Goal: Task Accomplishment & Management: Use online tool/utility

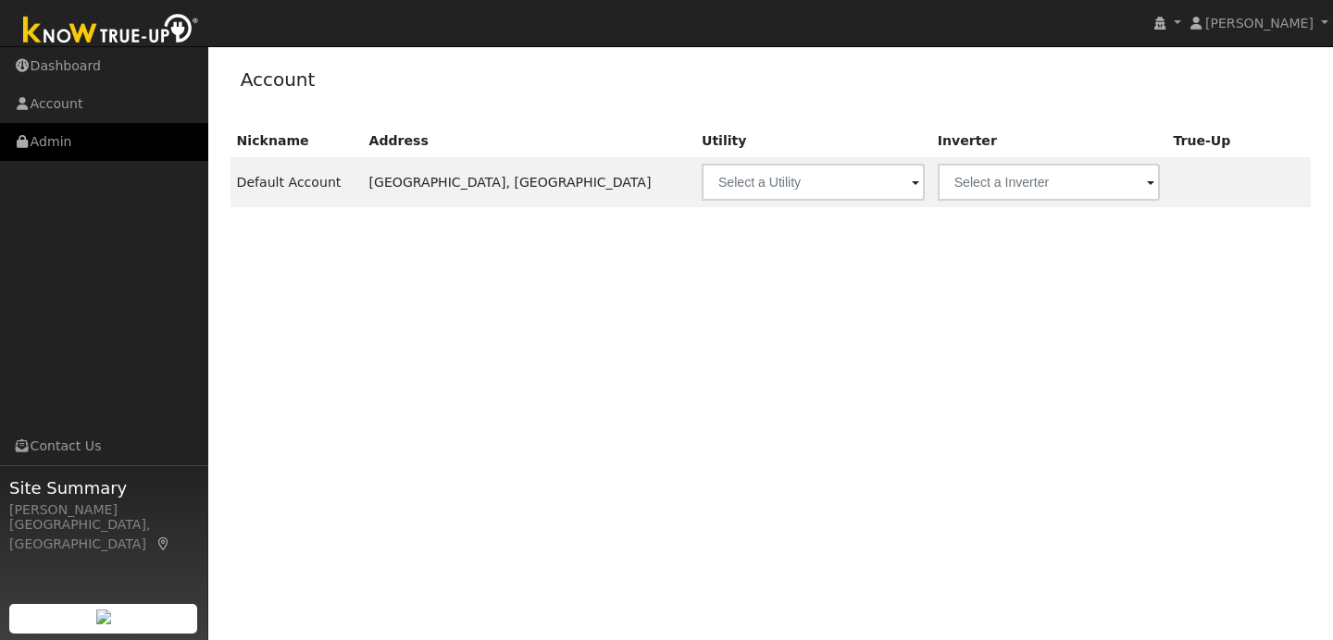
click at [63, 146] on link "Admin" at bounding box center [104, 142] width 208 height 38
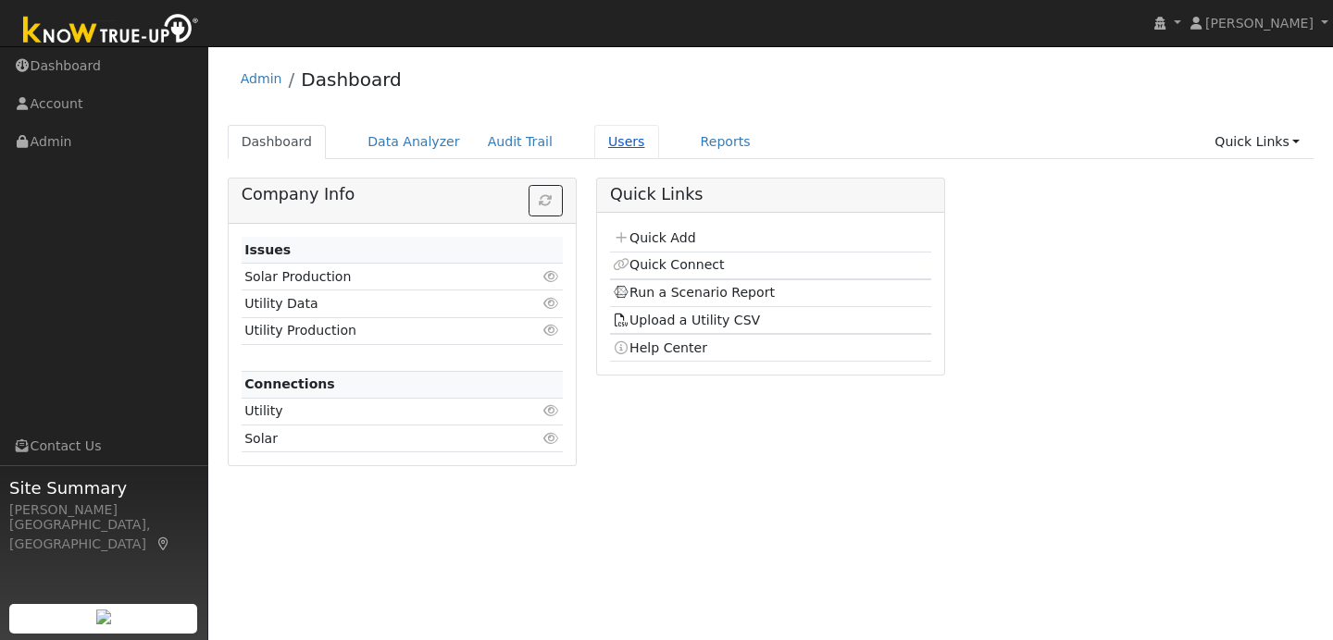
click at [600, 137] on link "Users" at bounding box center [626, 142] width 65 height 34
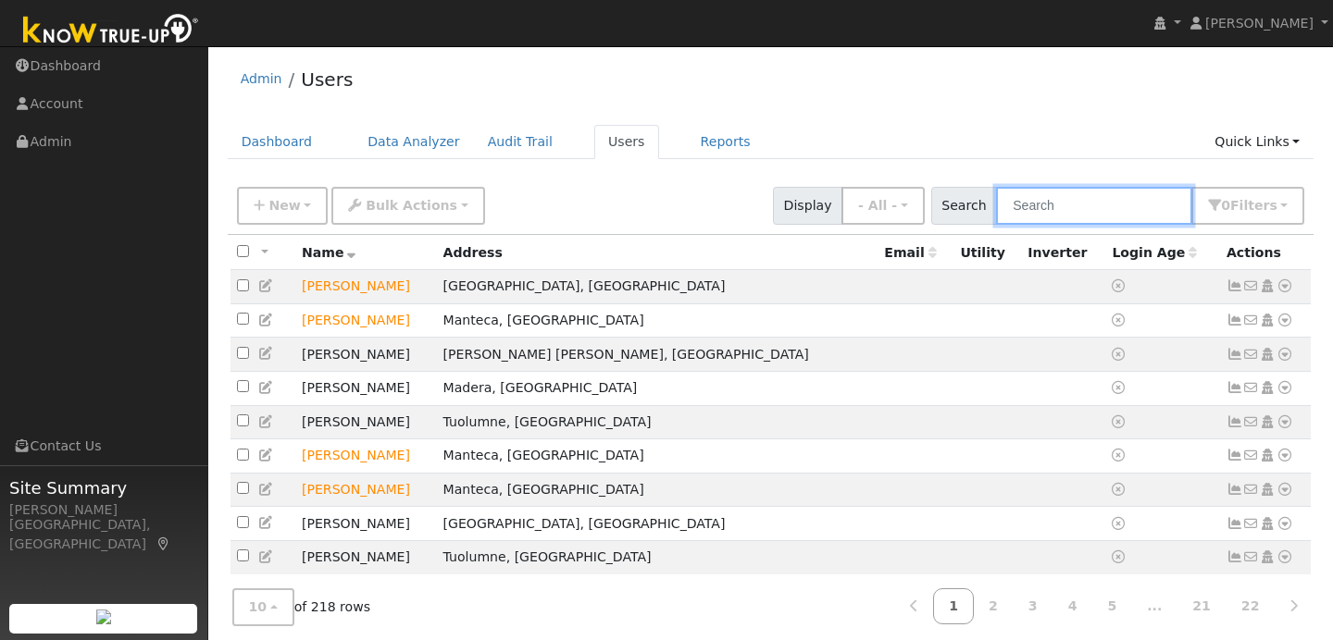
click at [1042, 205] on input "text" at bounding box center [1094, 206] width 196 height 38
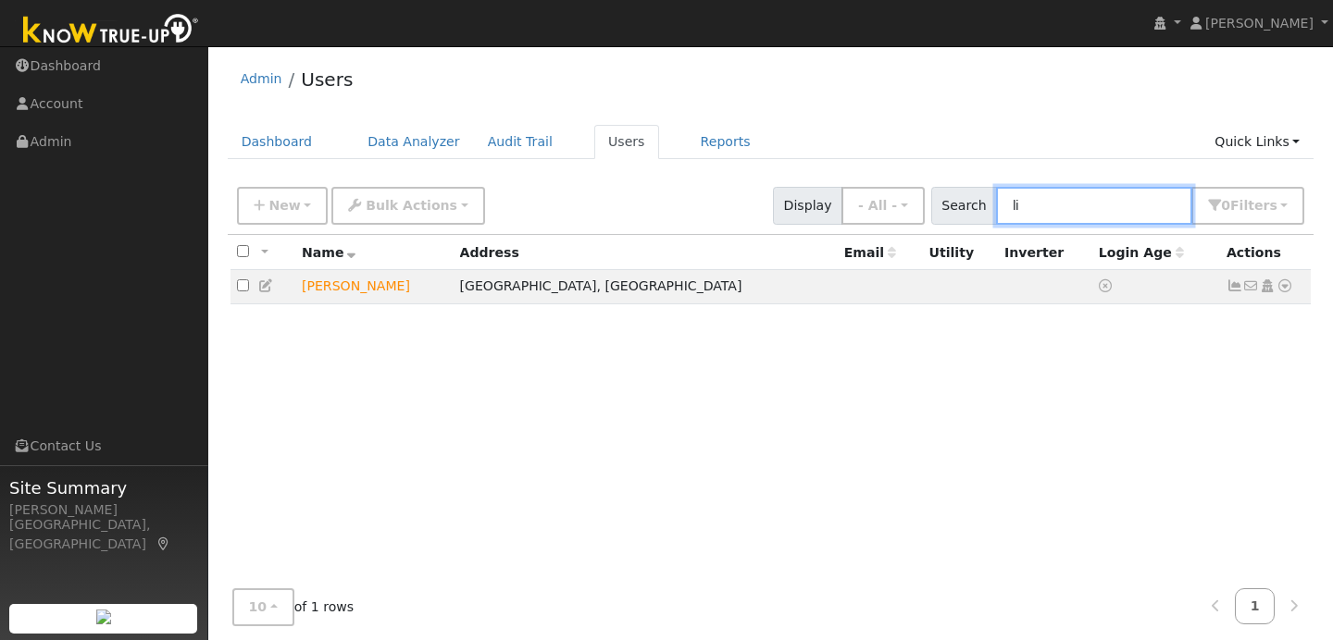
type input "l"
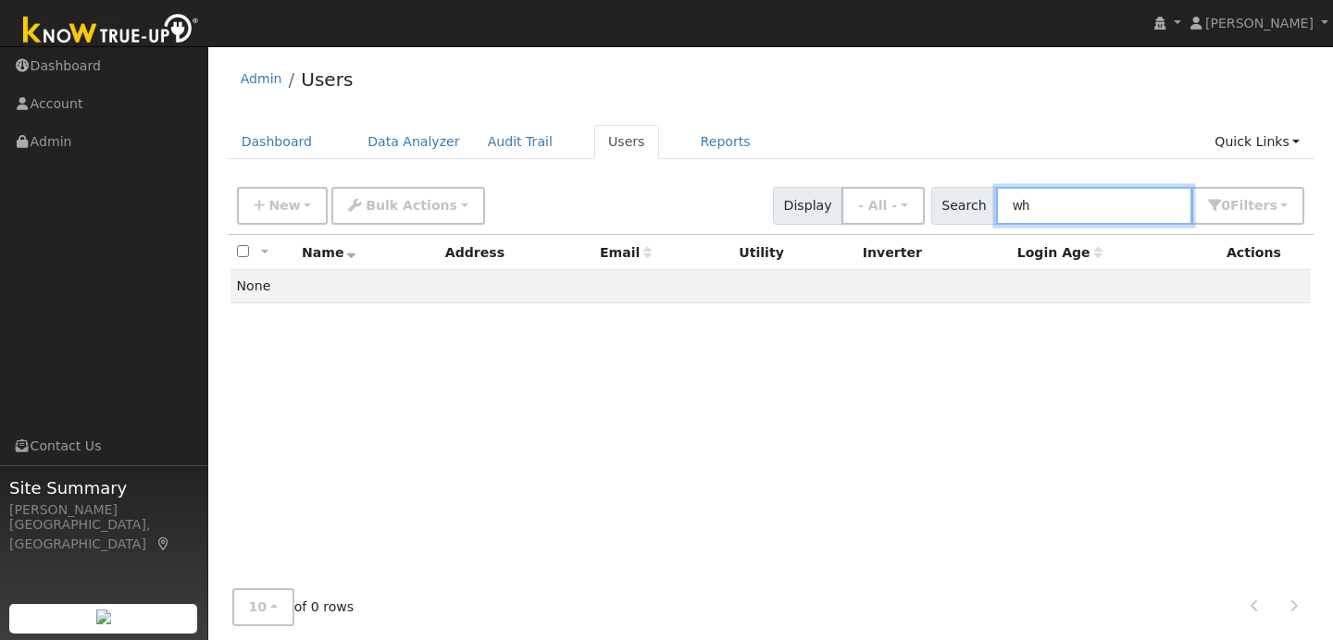
type input "w"
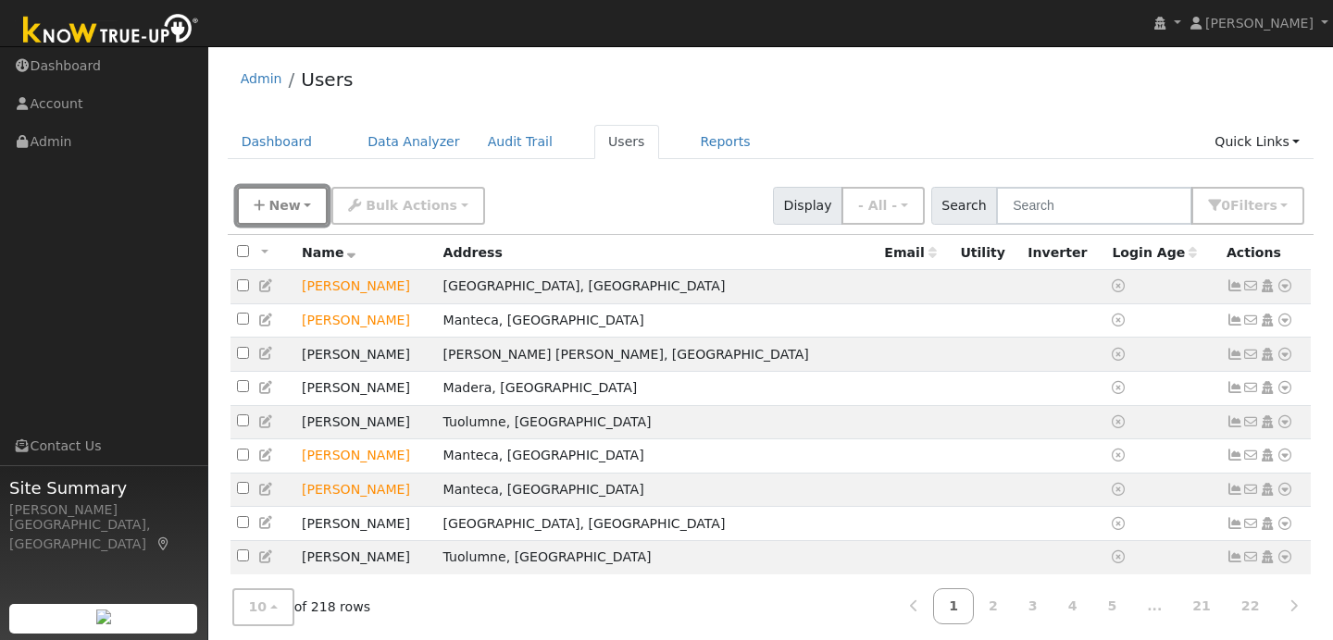
click at [295, 201] on button "New" at bounding box center [283, 206] width 92 height 38
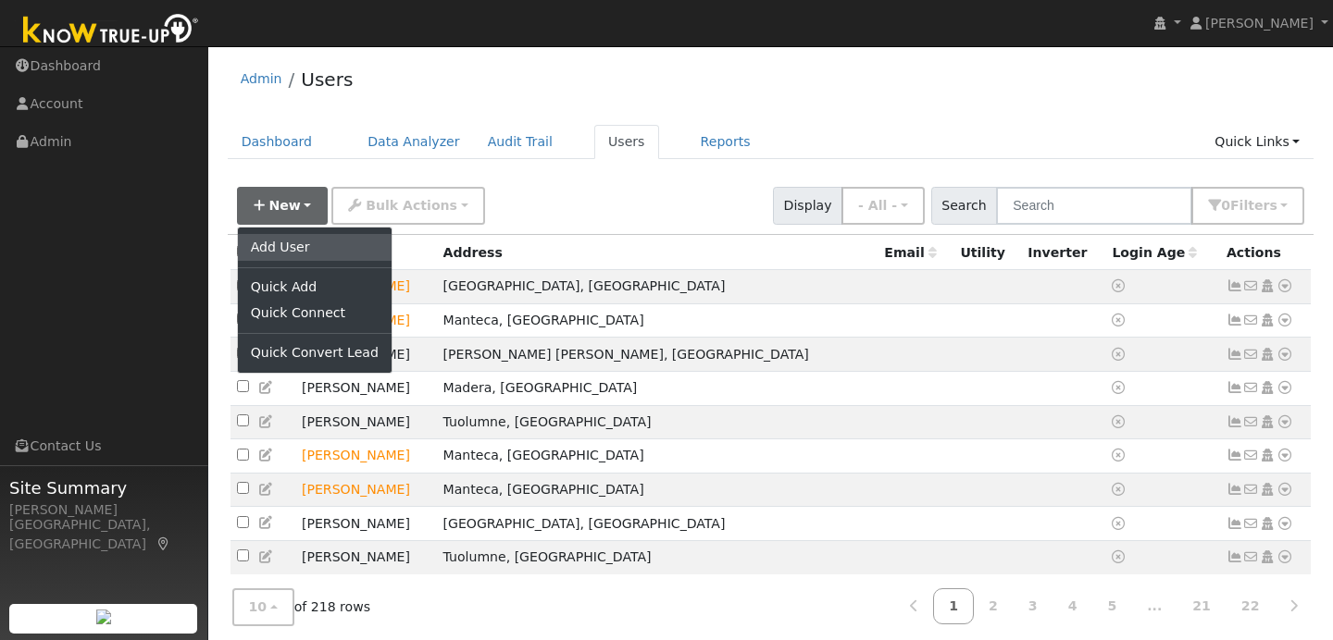
click at [283, 245] on link "Add User" at bounding box center [315, 247] width 154 height 26
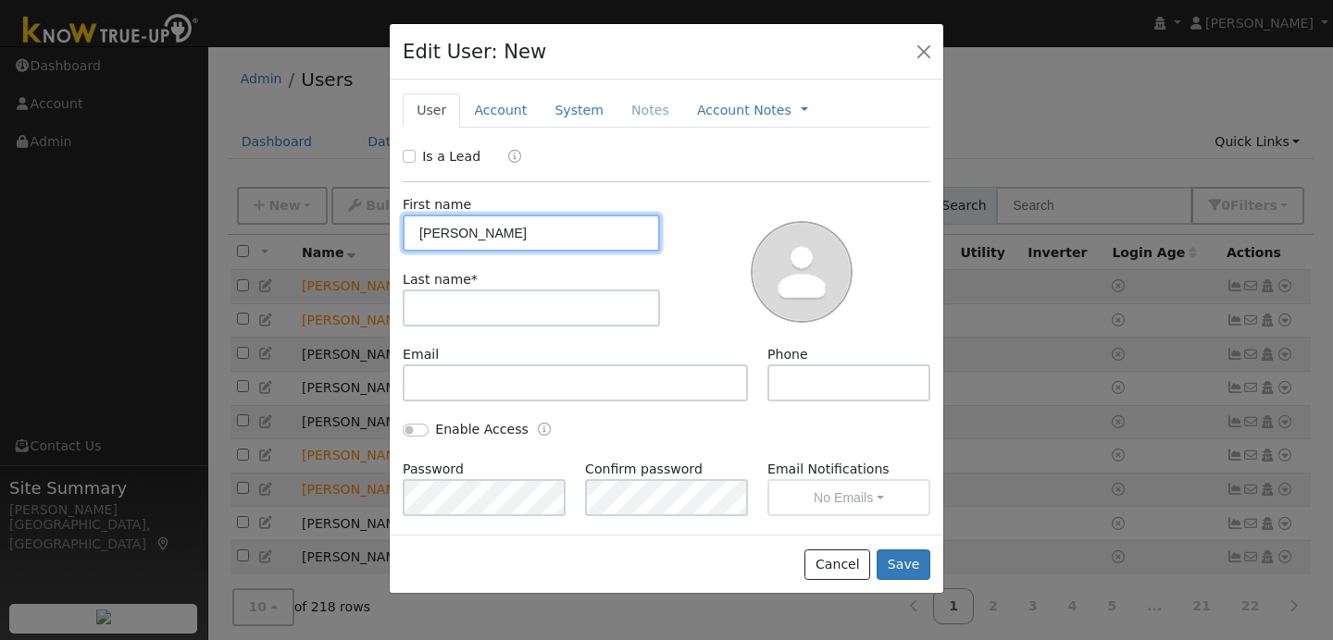
type input "Frank"
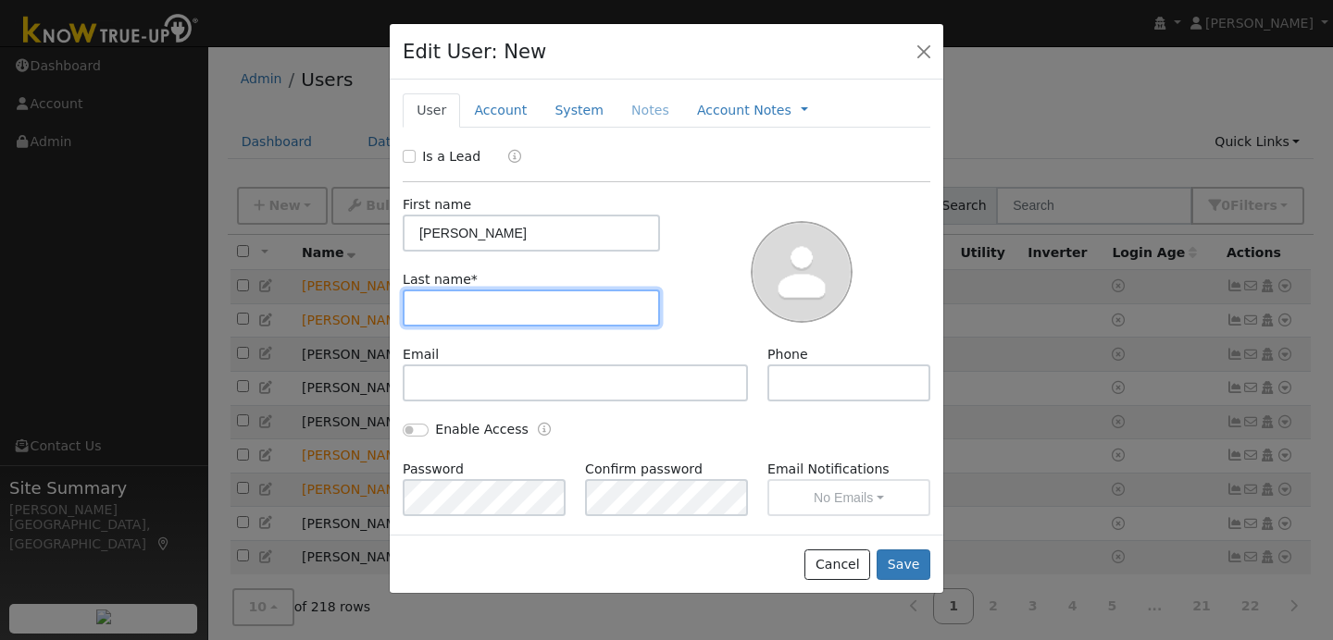
click at [428, 311] on input "text" at bounding box center [531, 308] width 257 height 37
type input "Whitney"
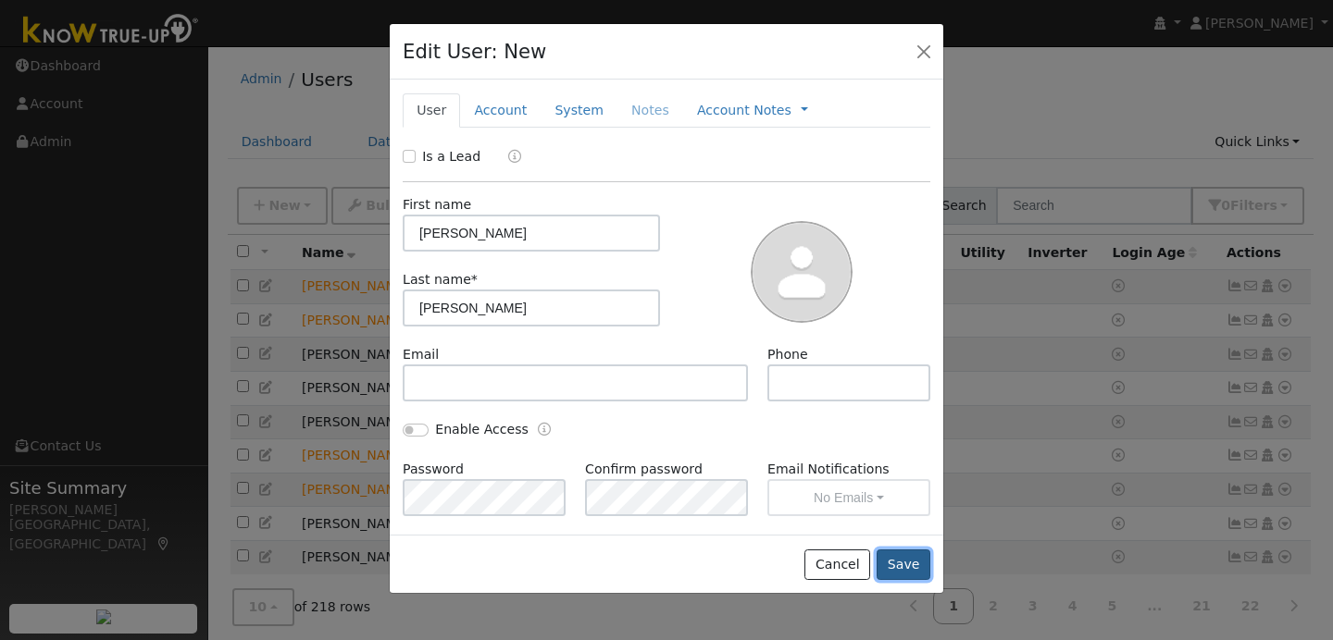
click at [892, 563] on button "Save" at bounding box center [903, 565] width 54 height 31
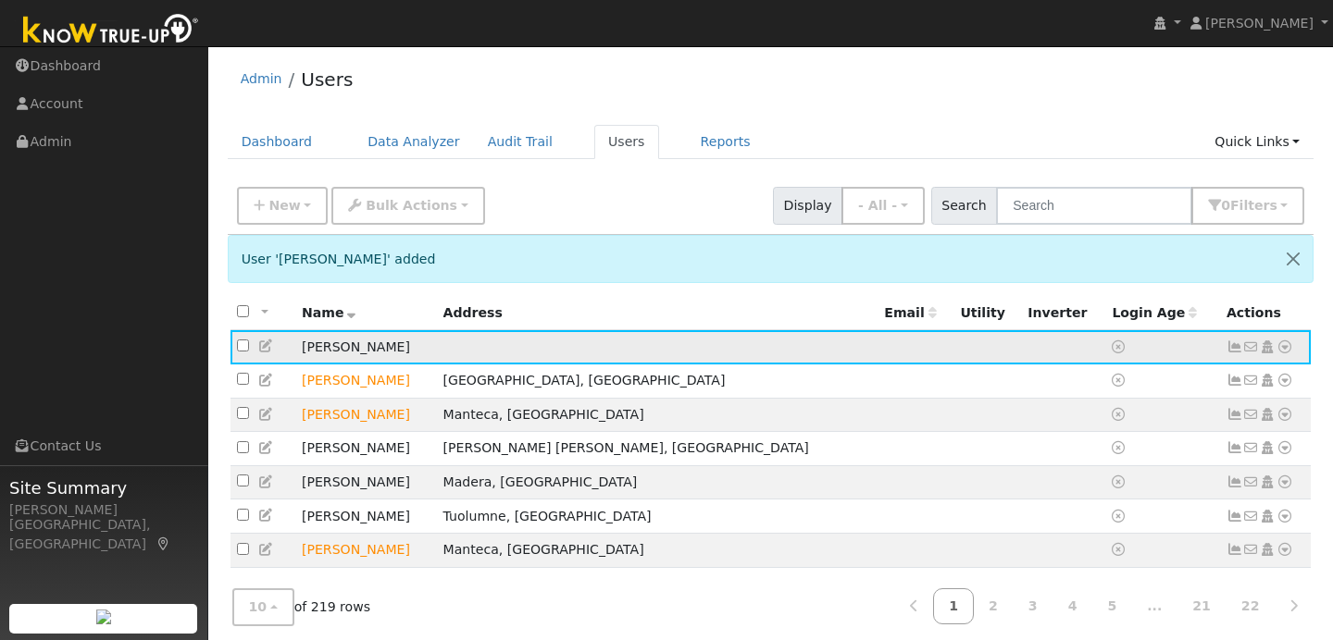
click at [1288, 347] on icon at bounding box center [1284, 347] width 17 height 13
click at [1233, 390] on link "Data Analyzer" at bounding box center [1224, 380] width 134 height 26
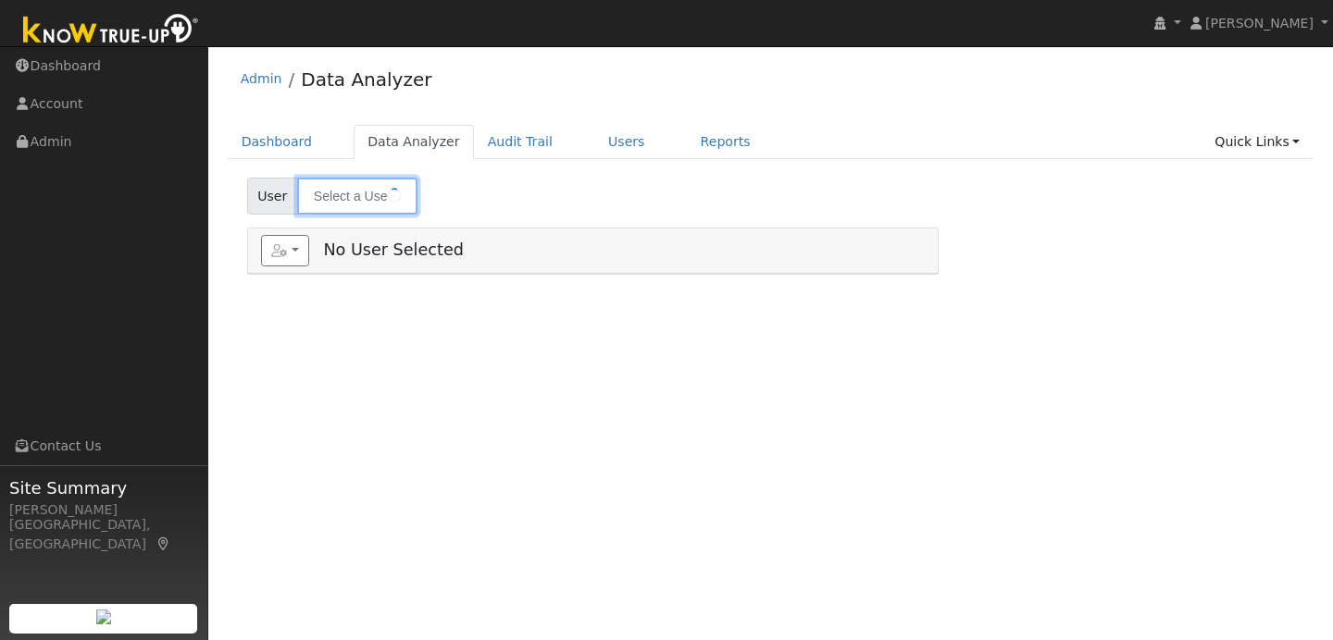
type input "[PERSON_NAME]"
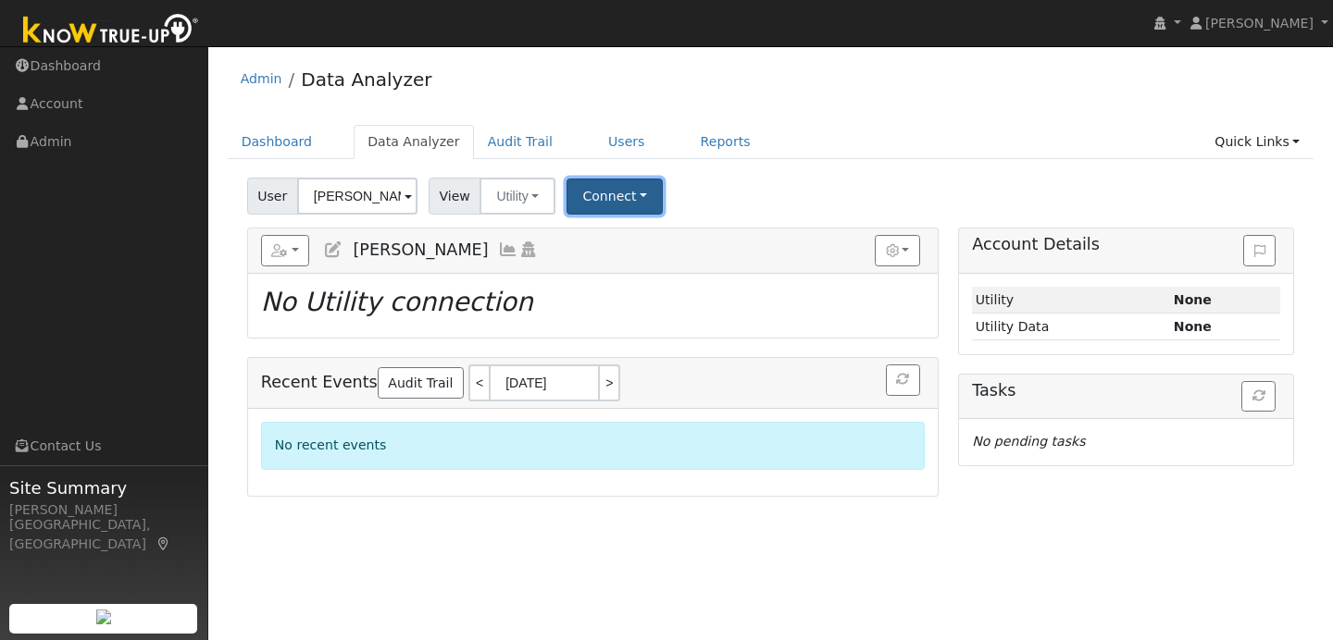
click at [622, 192] on button "Connect" at bounding box center [614, 197] width 96 height 36
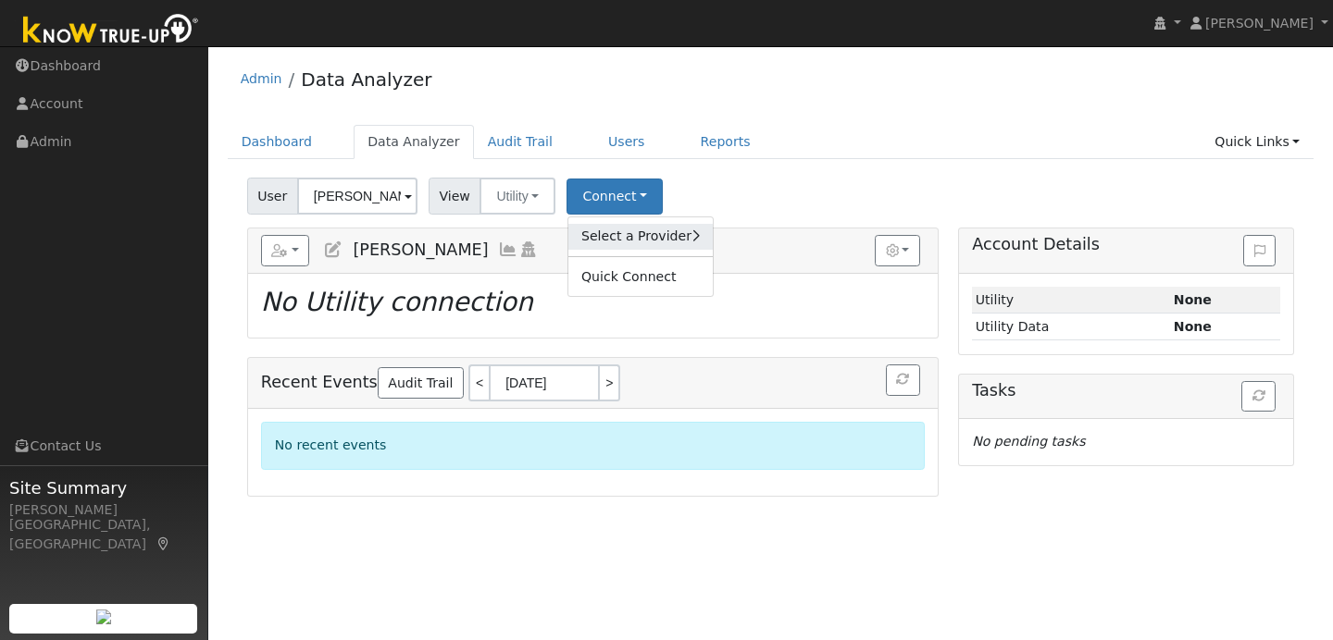
click at [671, 238] on link "Select a Provider" at bounding box center [640, 237] width 144 height 26
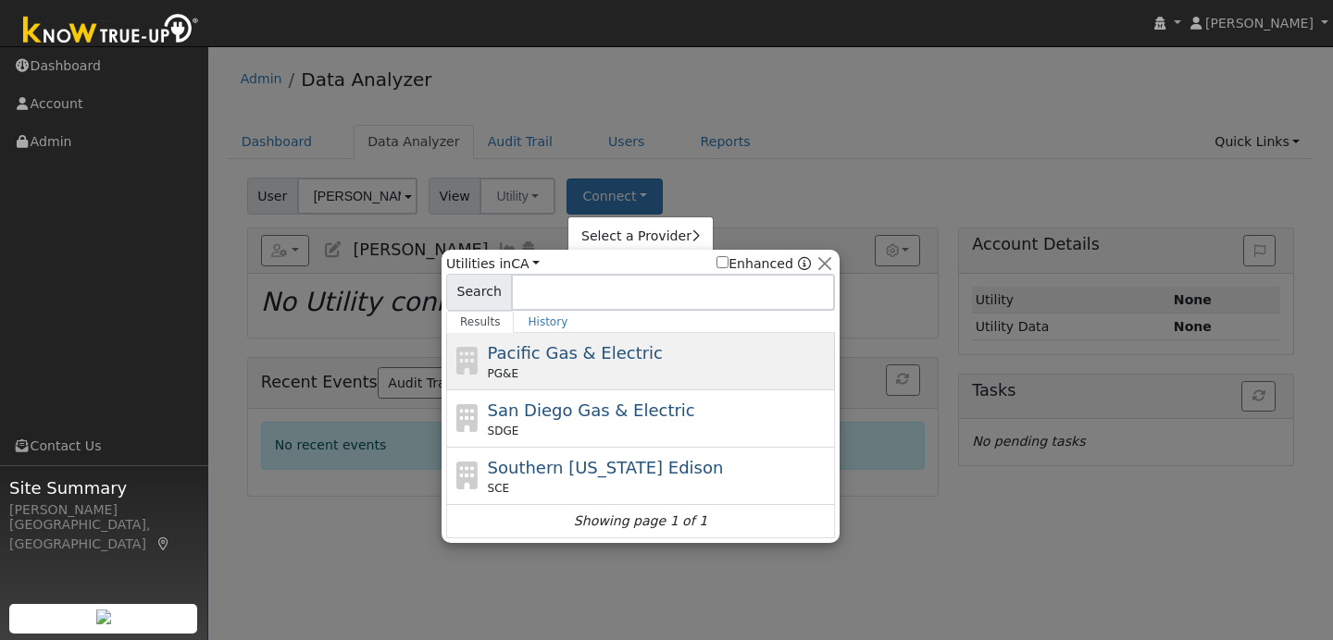
click at [562, 368] on div "PG&E" at bounding box center [659, 374] width 343 height 17
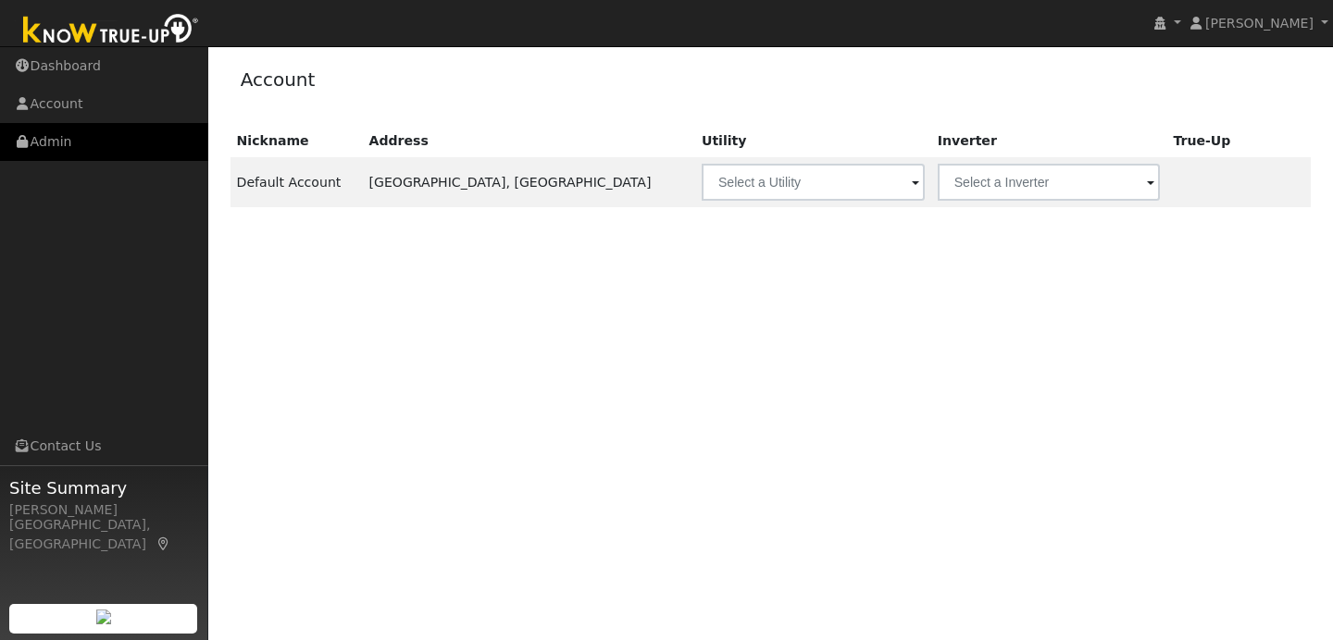
click at [144, 132] on link "Admin" at bounding box center [104, 142] width 208 height 38
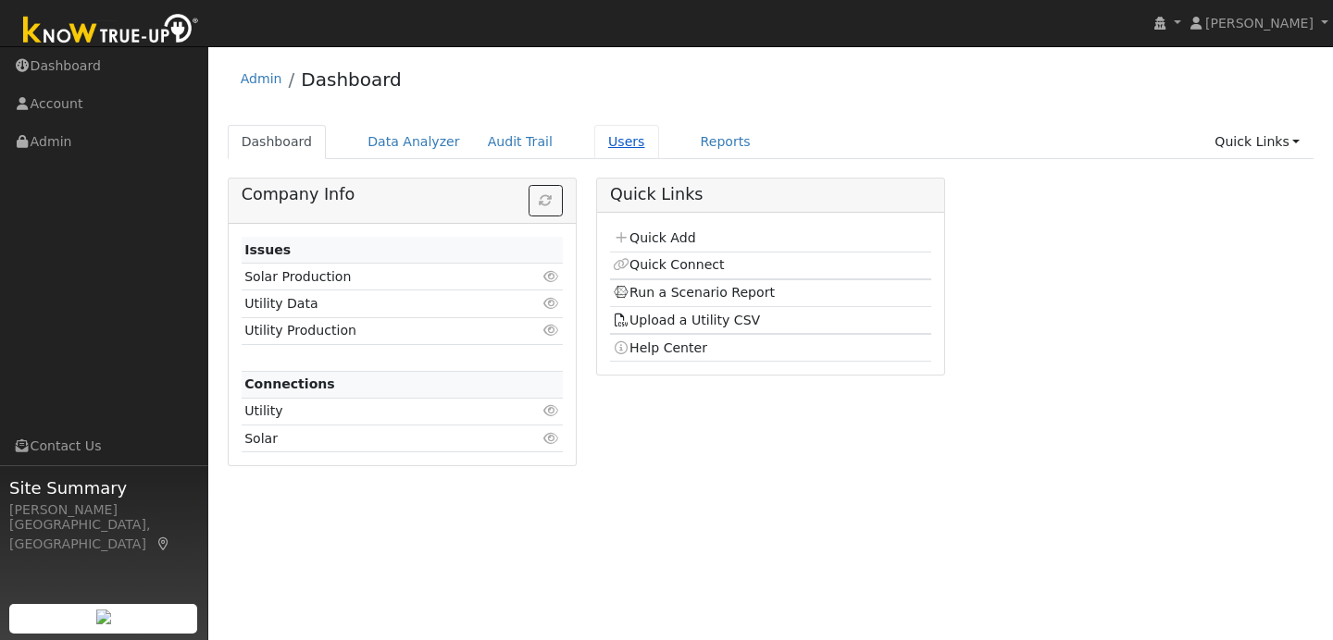
click at [619, 145] on link "Users" at bounding box center [626, 142] width 65 height 34
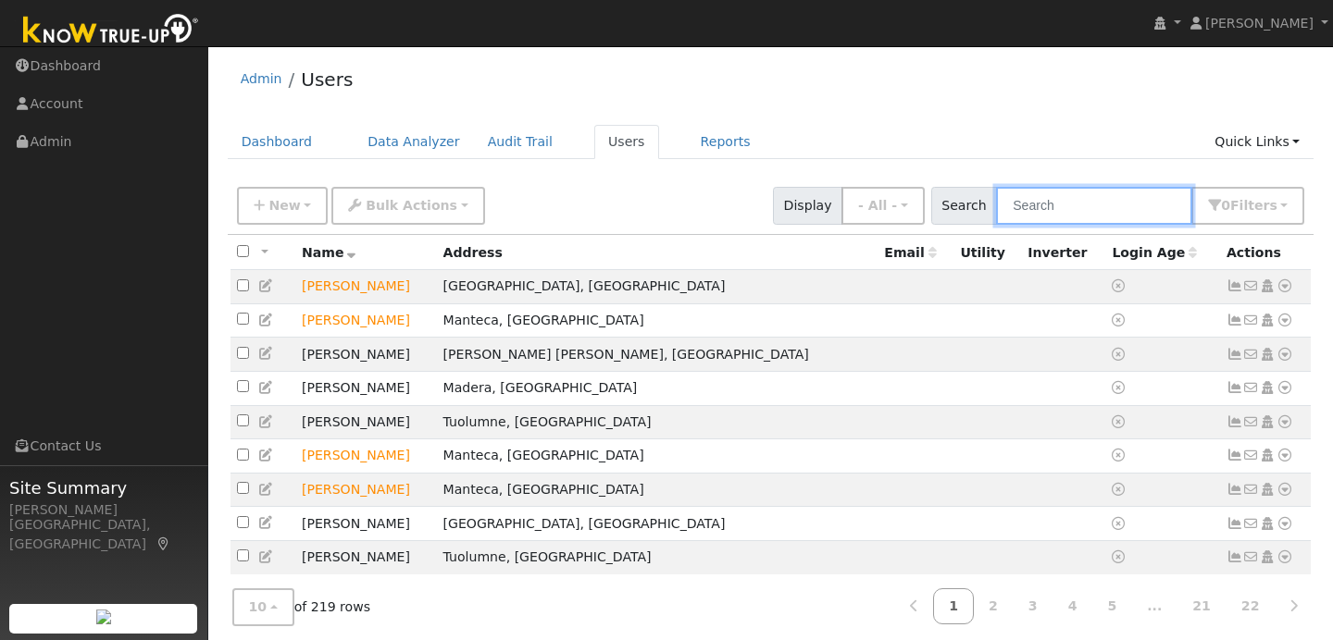
click at [1050, 197] on input "text" at bounding box center [1094, 206] width 196 height 38
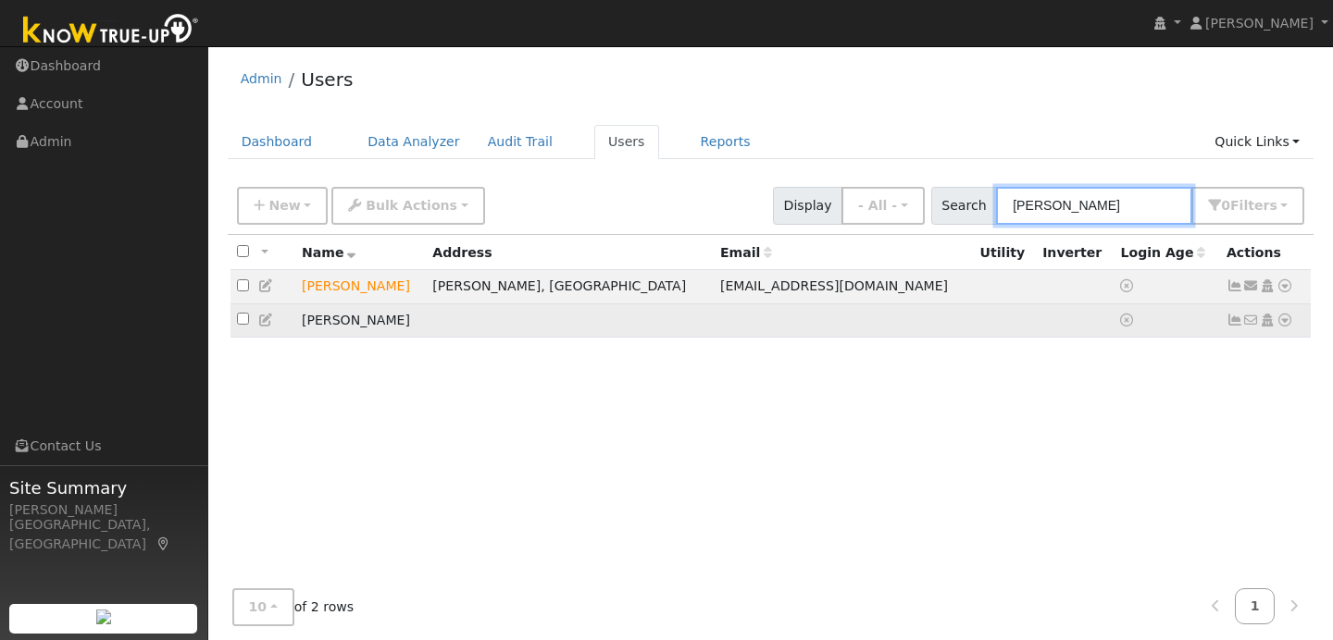
type input "fran"
click at [1289, 325] on icon at bounding box center [1284, 320] width 17 height 13
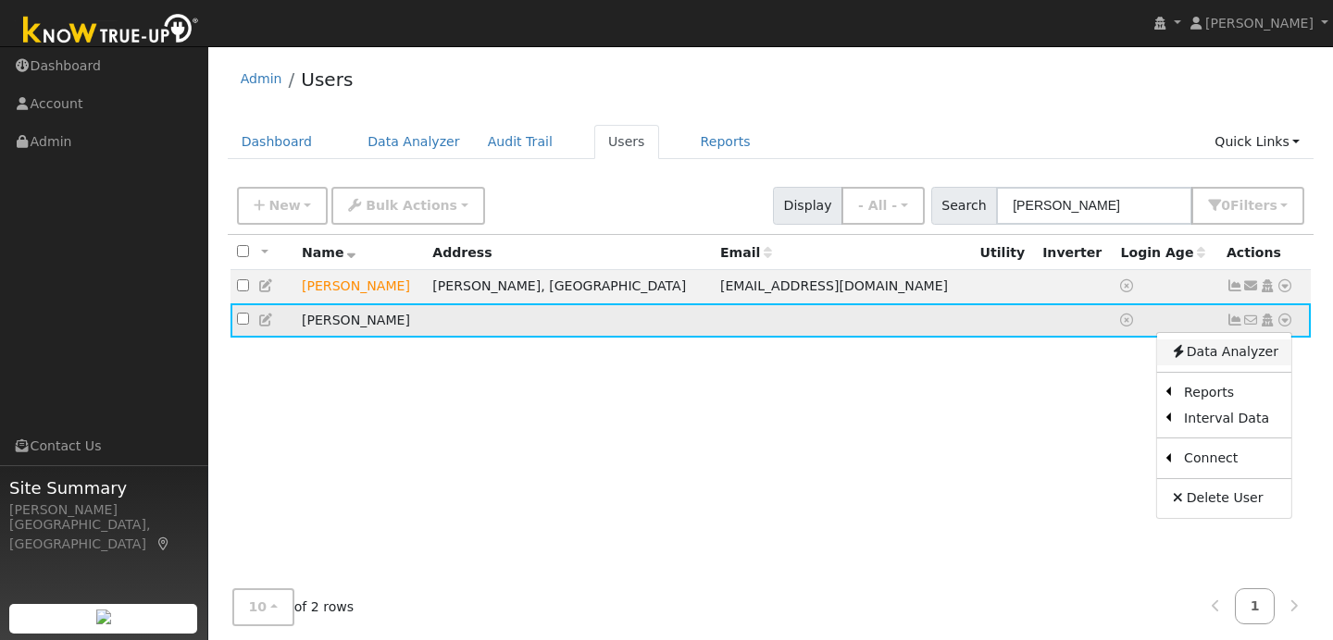
click at [1198, 354] on link "Data Analyzer" at bounding box center [1224, 353] width 134 height 26
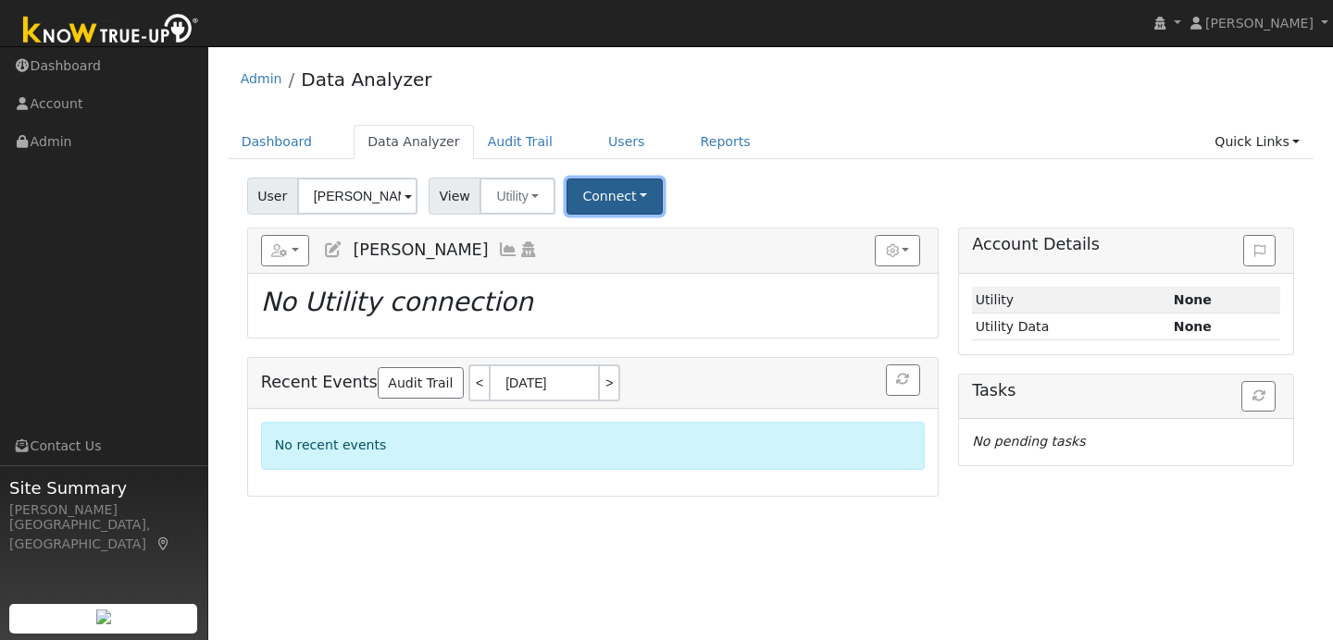
click at [628, 195] on button "Connect" at bounding box center [614, 197] width 96 height 36
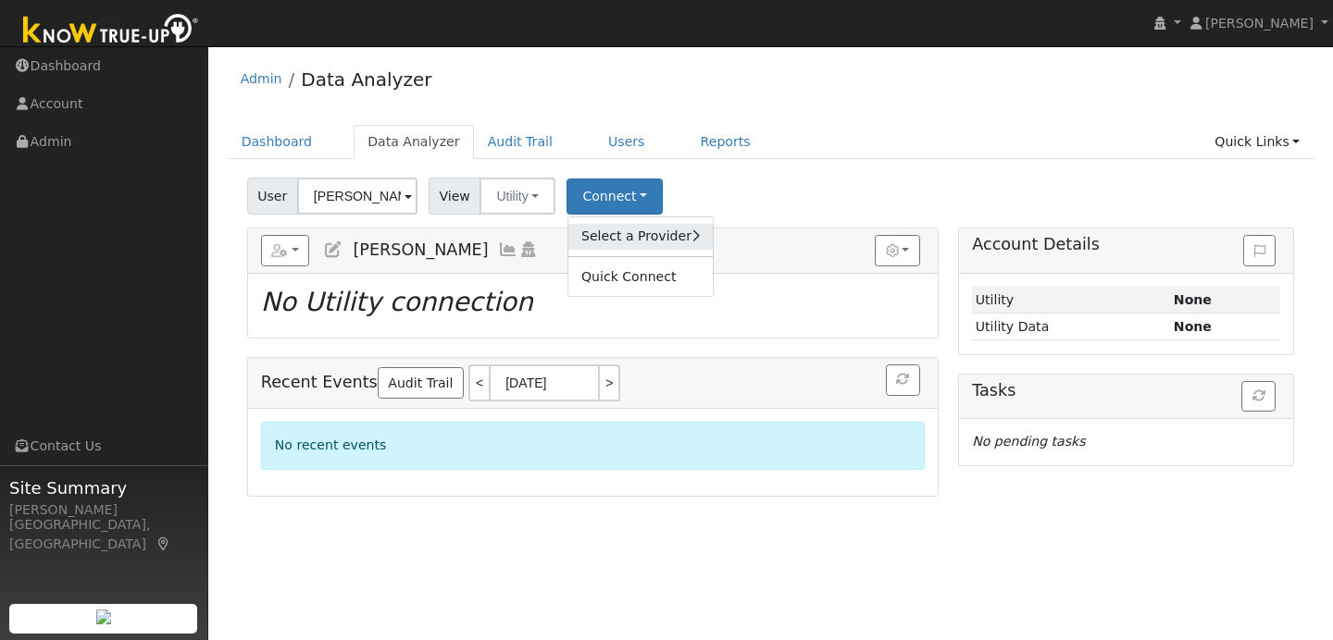
click at [655, 242] on link "Select a Provider" at bounding box center [640, 237] width 144 height 26
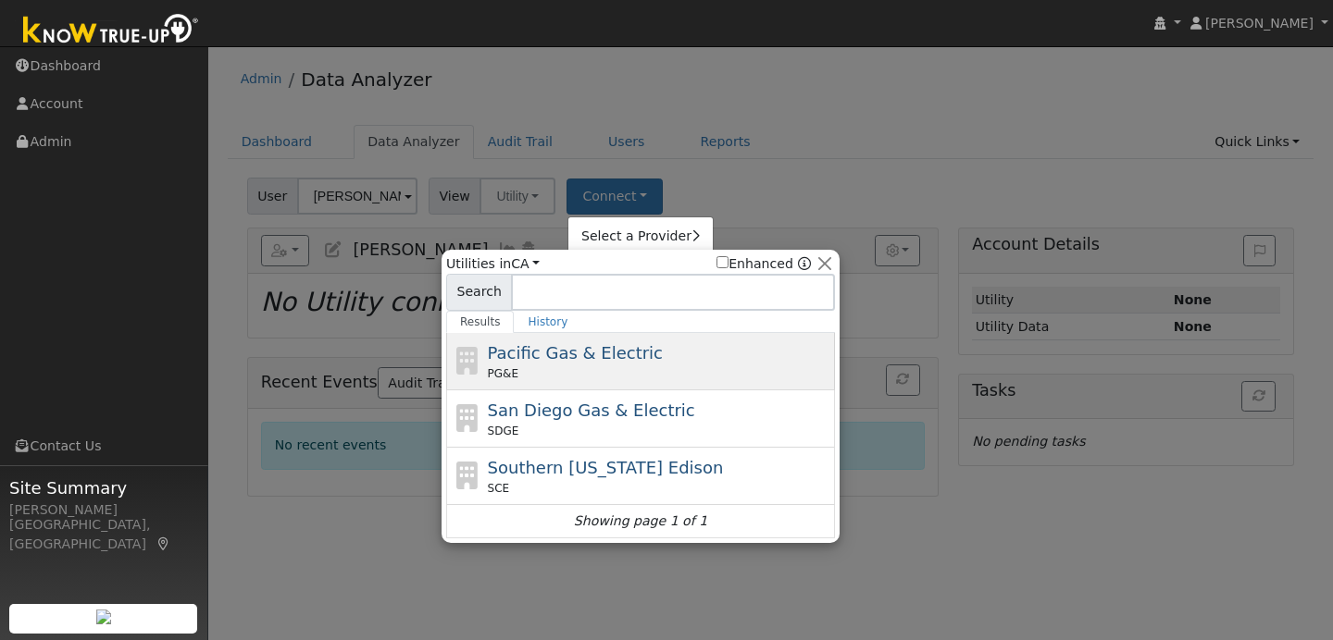
click at [567, 347] on span "Pacific Gas & Electric" at bounding box center [575, 352] width 175 height 19
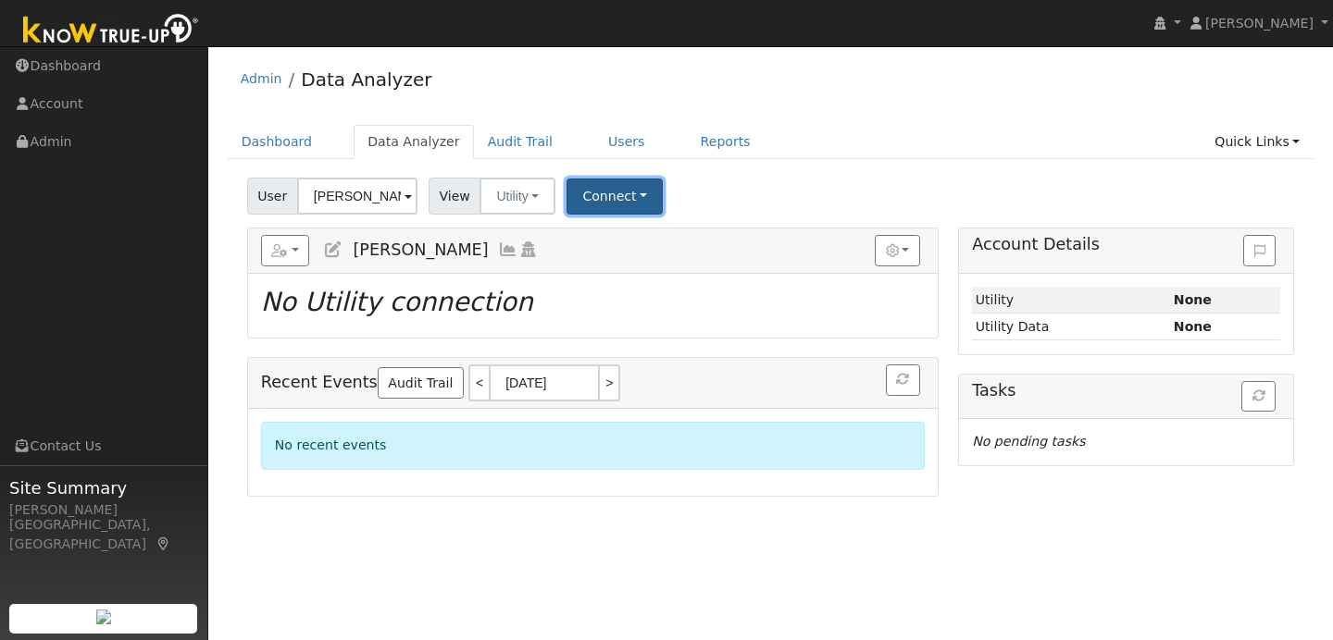
click at [635, 200] on button "Connect" at bounding box center [614, 197] width 96 height 36
click at [810, 154] on ul "Dashboard Data Analyzer Audit Trail Users Reports Quick Links Quick Add Quick C…" at bounding box center [771, 142] width 1087 height 34
click at [603, 149] on link "Users" at bounding box center [626, 142] width 65 height 34
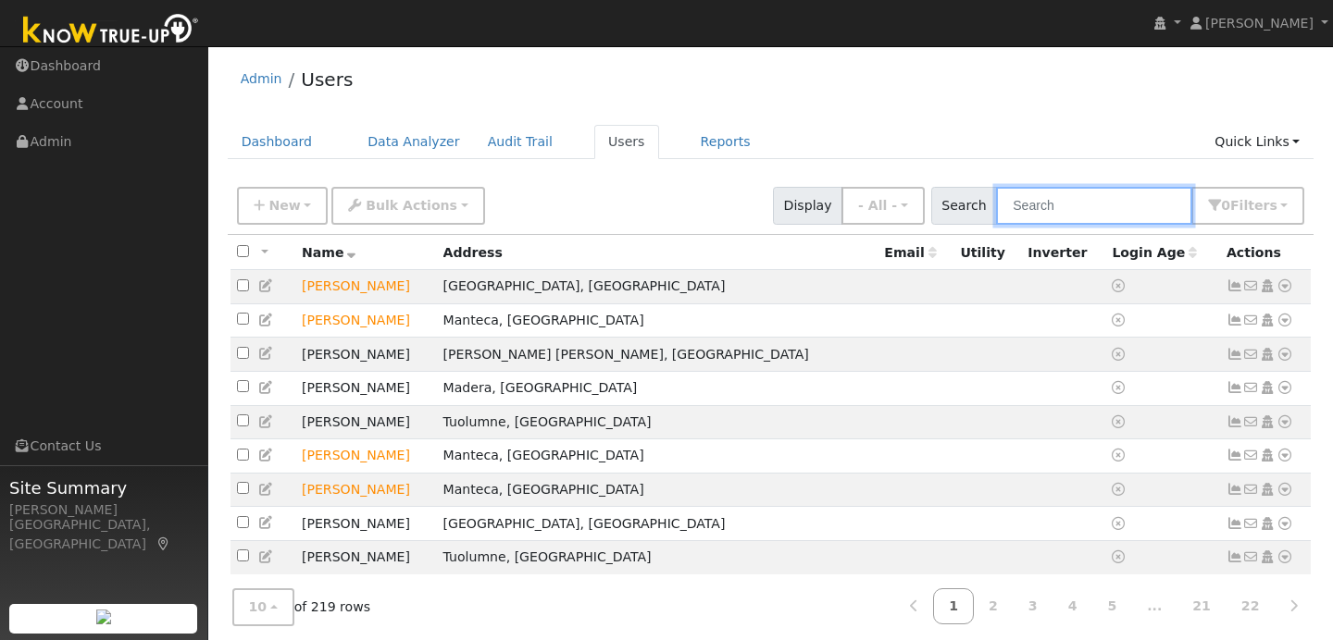
click at [1057, 211] on input "text" at bounding box center [1094, 206] width 196 height 38
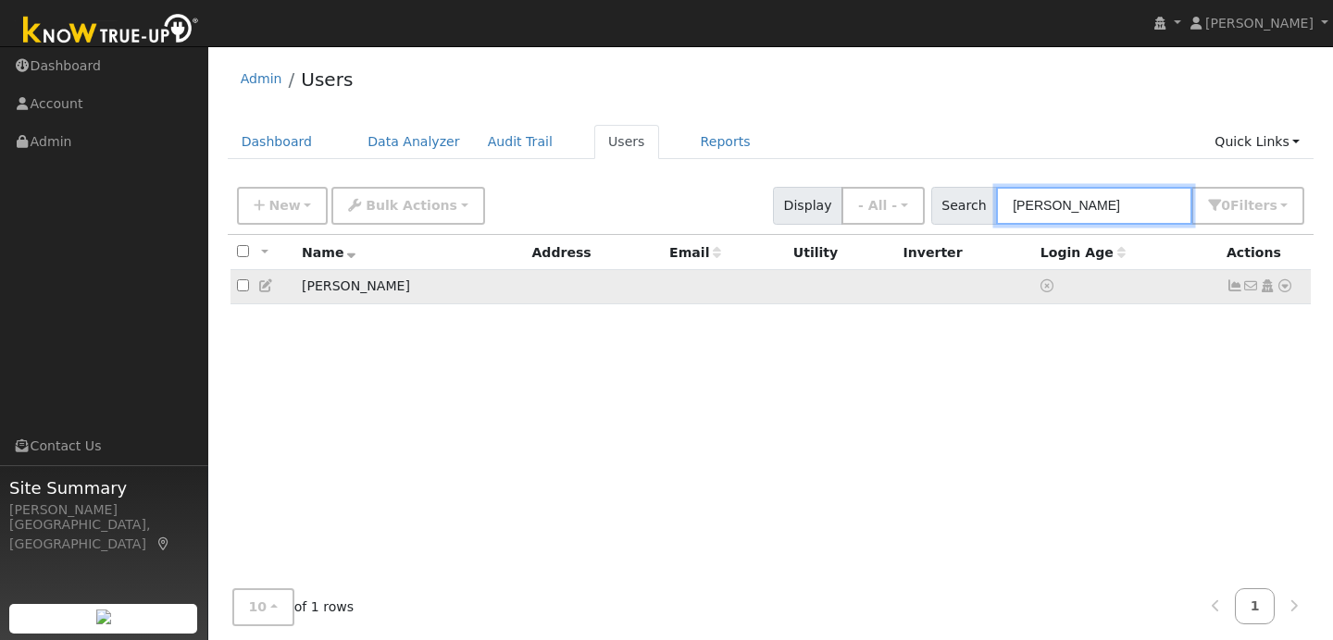
type input "[PERSON_NAME]"
click at [1291, 292] on icon at bounding box center [1284, 286] width 17 height 13
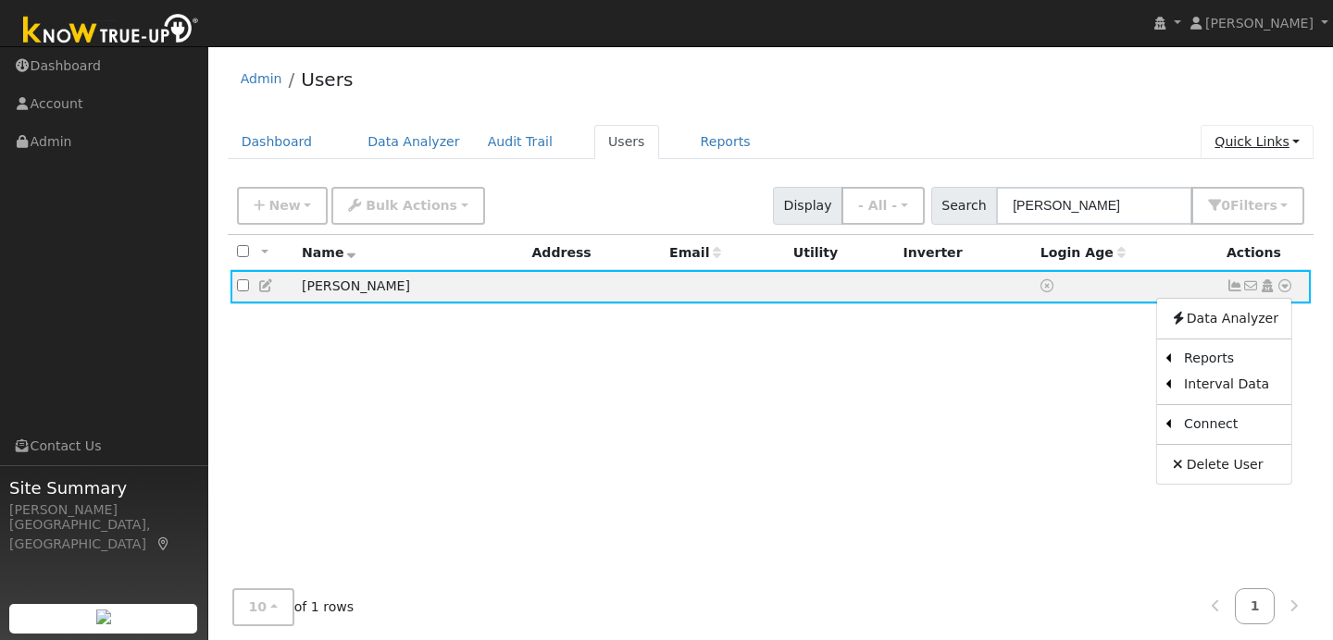
click at [1277, 141] on link "Quick Links" at bounding box center [1256, 142] width 113 height 34
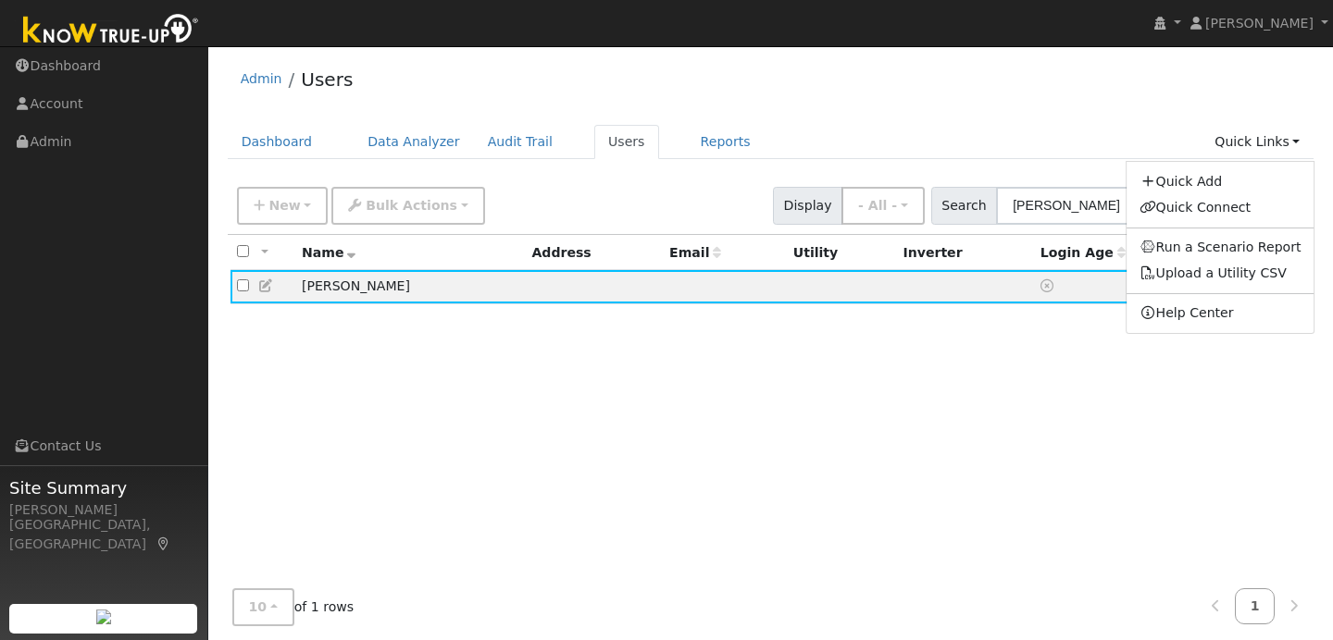
click at [1185, 399] on div "All None All on page None on page Name Address Email Utility Inverter Login Age…" at bounding box center [771, 427] width 1087 height 384
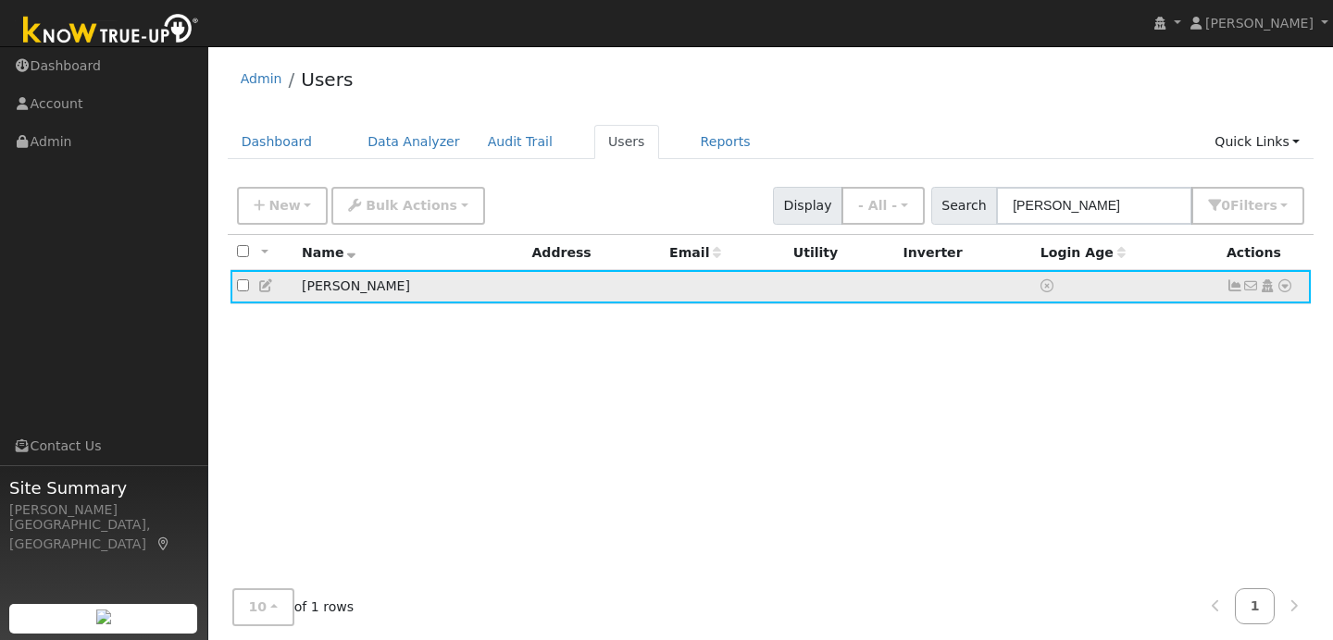
click at [362, 286] on td "[PERSON_NAME]" at bounding box center [410, 287] width 230 height 34
click at [242, 292] on input "checkbox" at bounding box center [243, 286] width 12 height 12
checkbox input "false"
click at [1286, 292] on icon at bounding box center [1284, 286] width 17 height 13
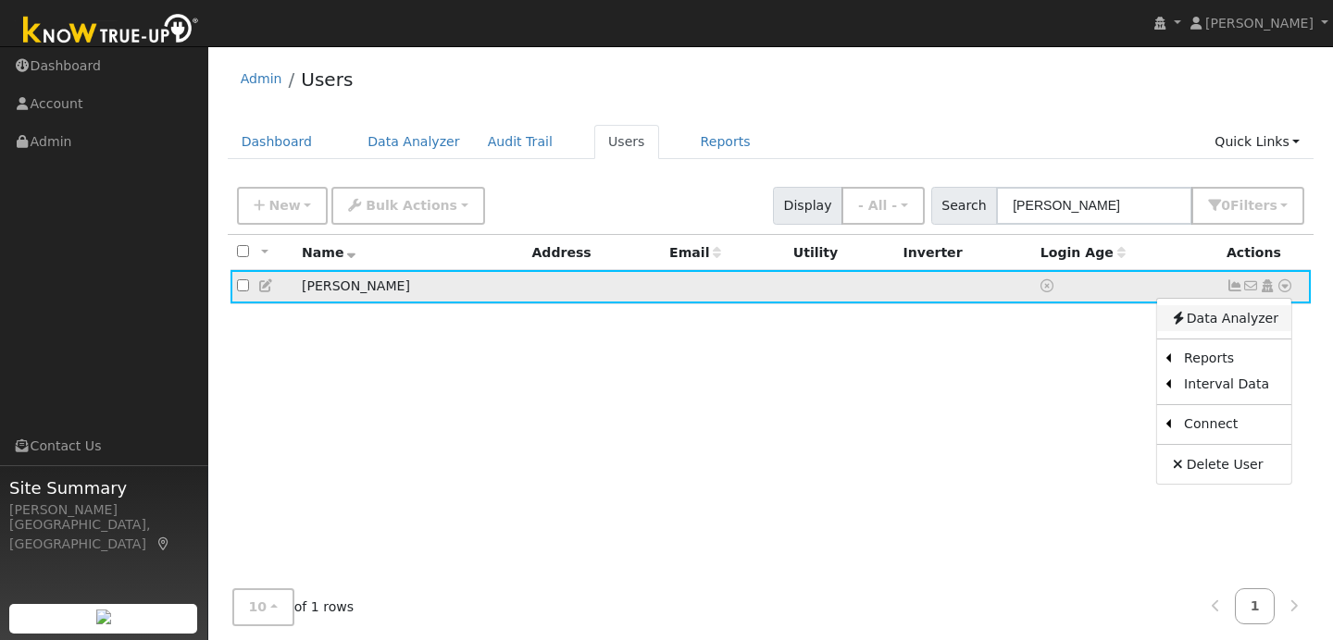
click at [1221, 326] on link "Data Analyzer" at bounding box center [1224, 318] width 134 height 26
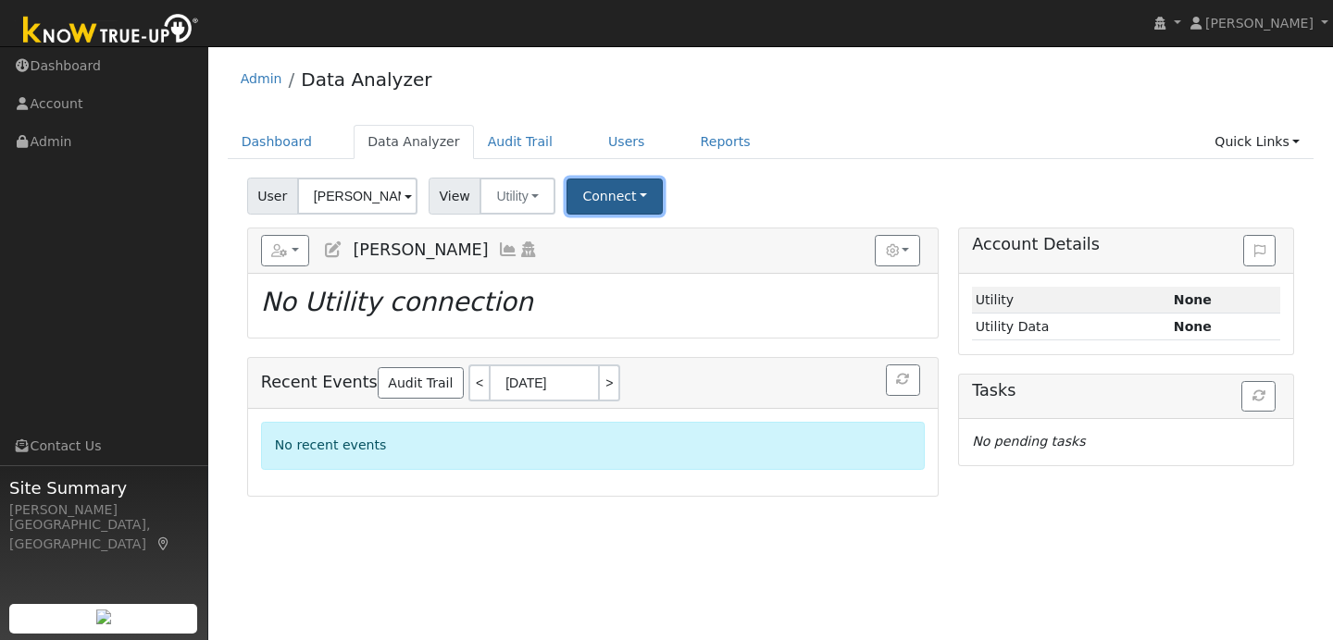
click at [640, 187] on button "Connect" at bounding box center [614, 197] width 96 height 36
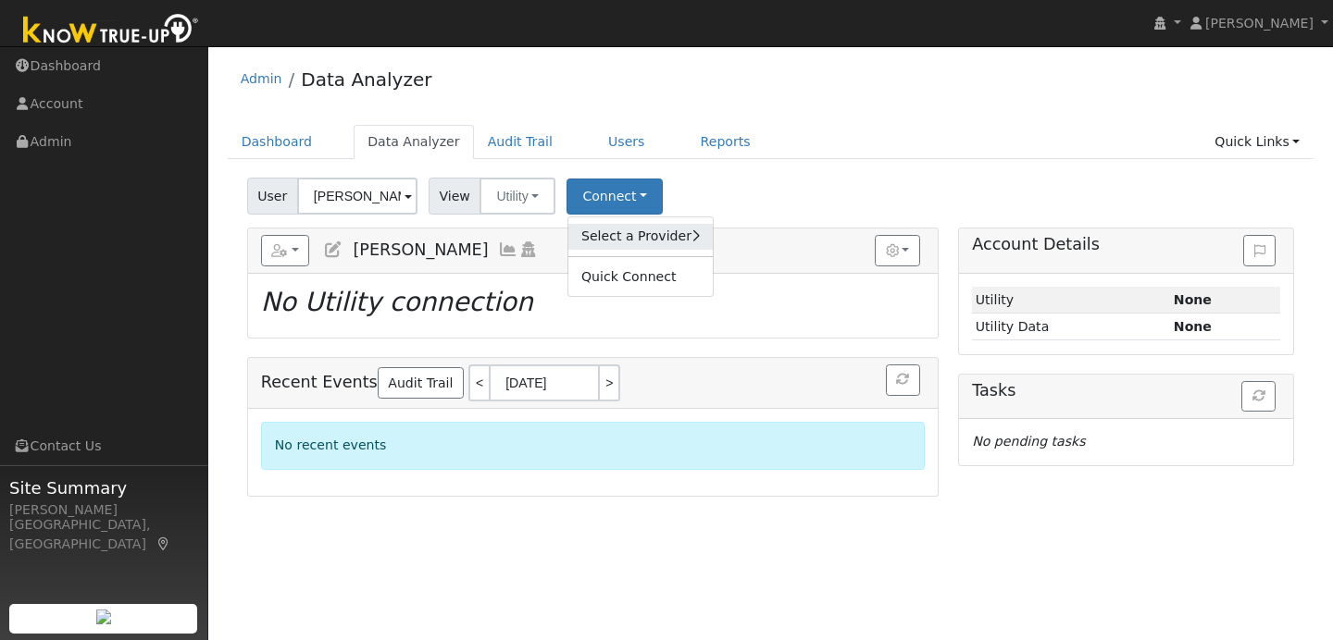
click at [646, 225] on link "Select a Provider" at bounding box center [640, 237] width 144 height 26
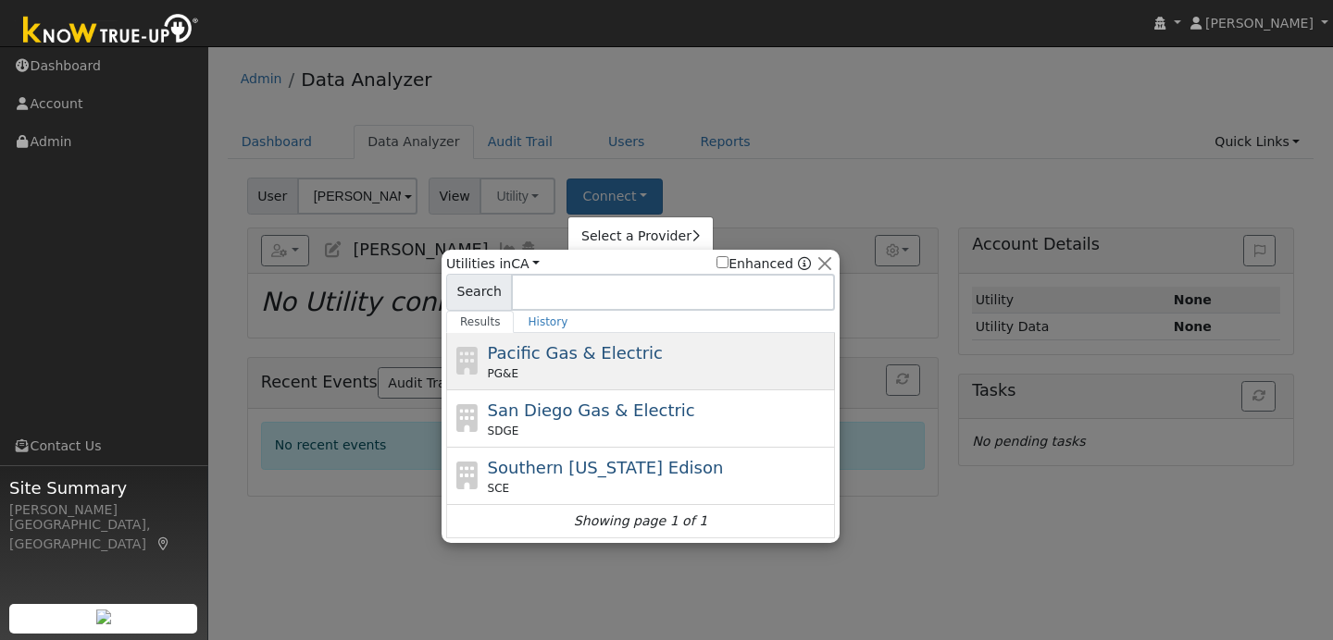
click at [616, 368] on div "PG&E" at bounding box center [659, 374] width 343 height 17
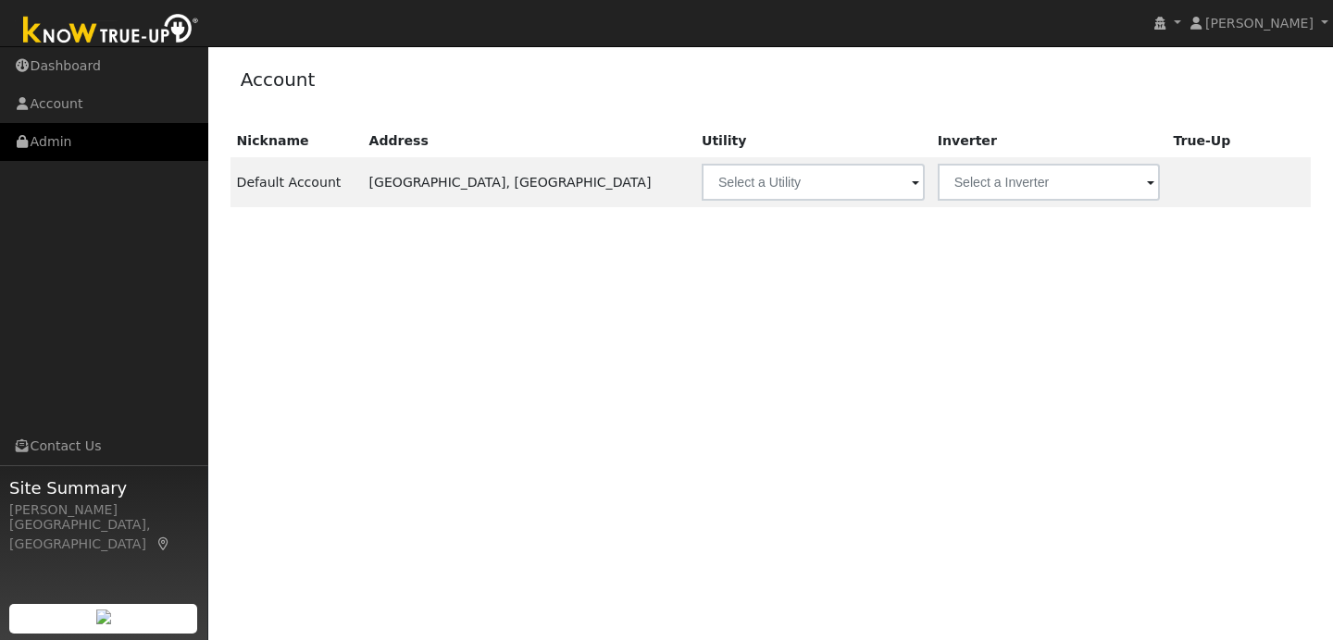
click at [135, 142] on link "Admin" at bounding box center [104, 142] width 208 height 38
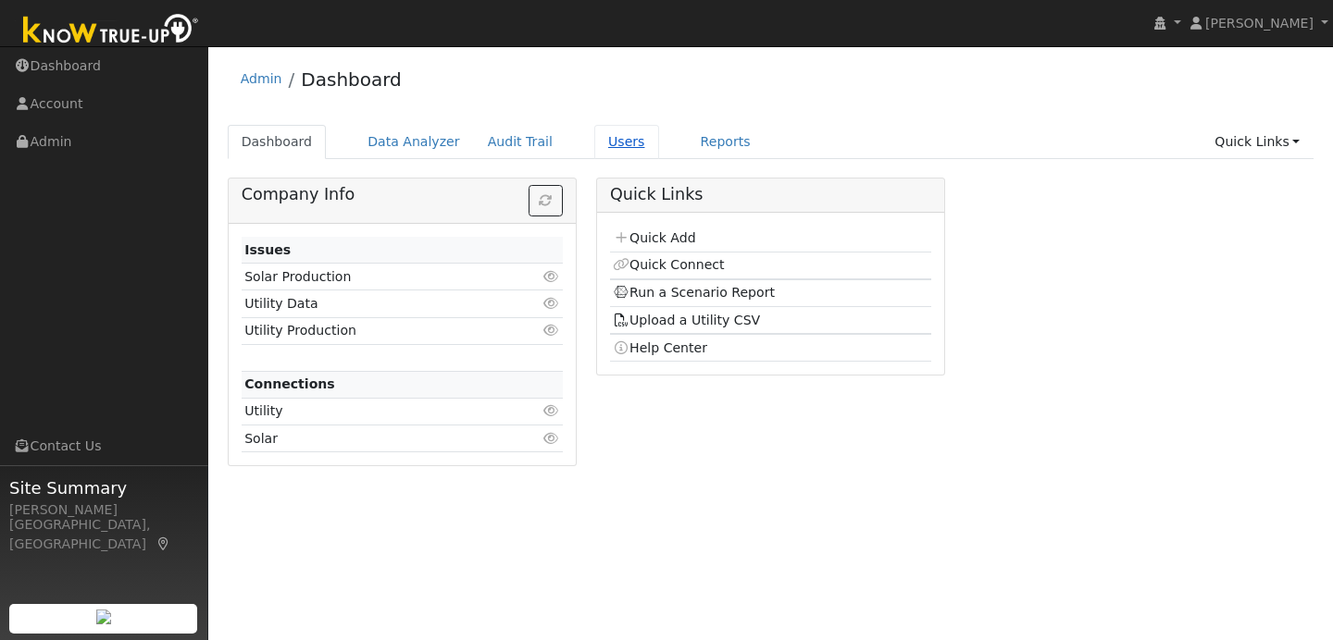
click at [610, 138] on link "Users" at bounding box center [626, 142] width 65 height 34
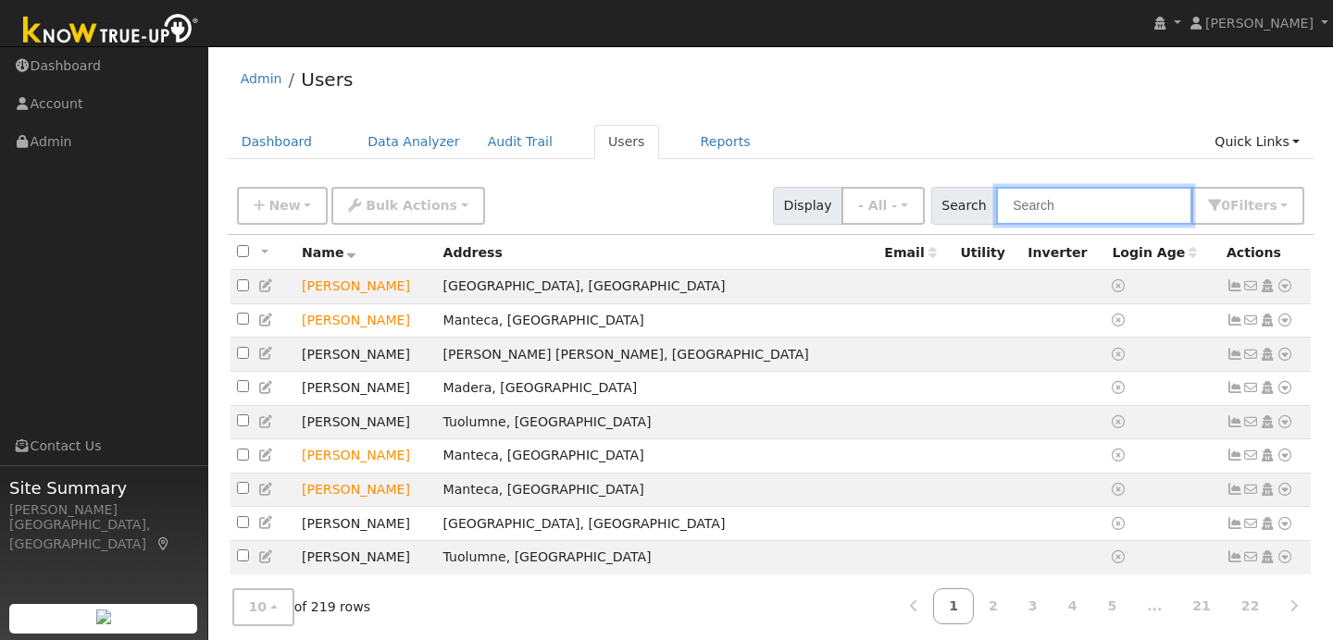
click at [1074, 206] on input "text" at bounding box center [1094, 206] width 196 height 38
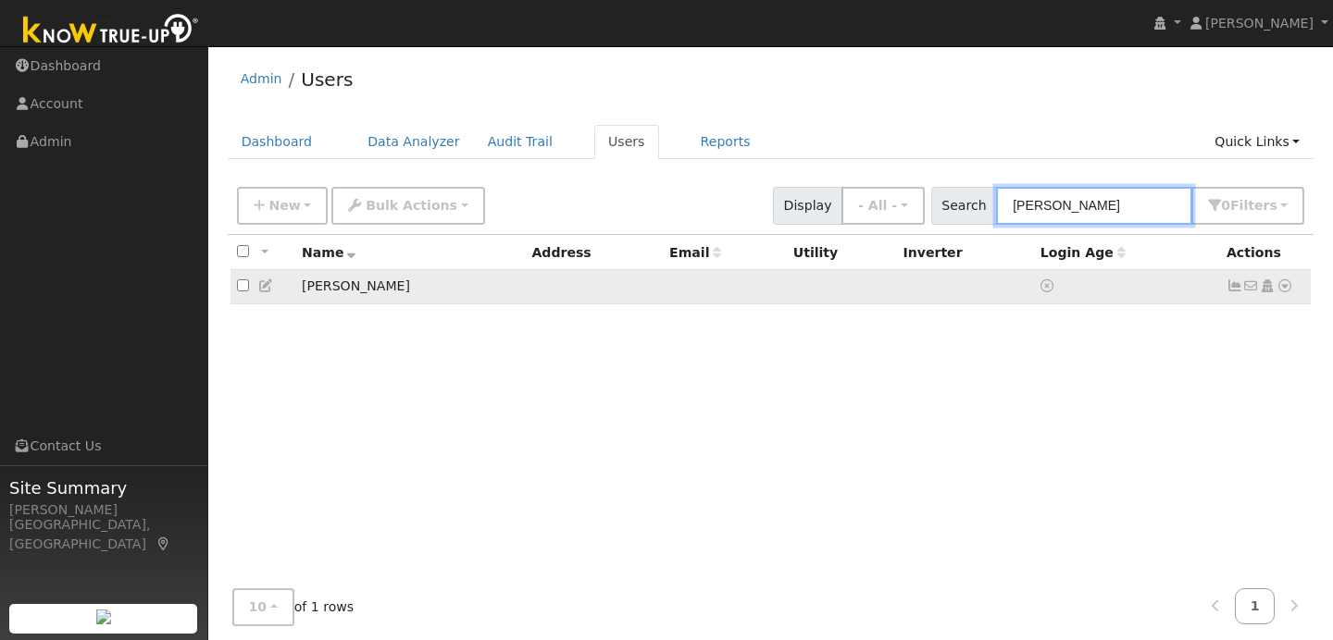
type input "whitney"
click at [1294, 290] on td "No email address Send Email... Copy a Link Reset Password Open Access Data Anal…" at bounding box center [1266, 287] width 92 height 34
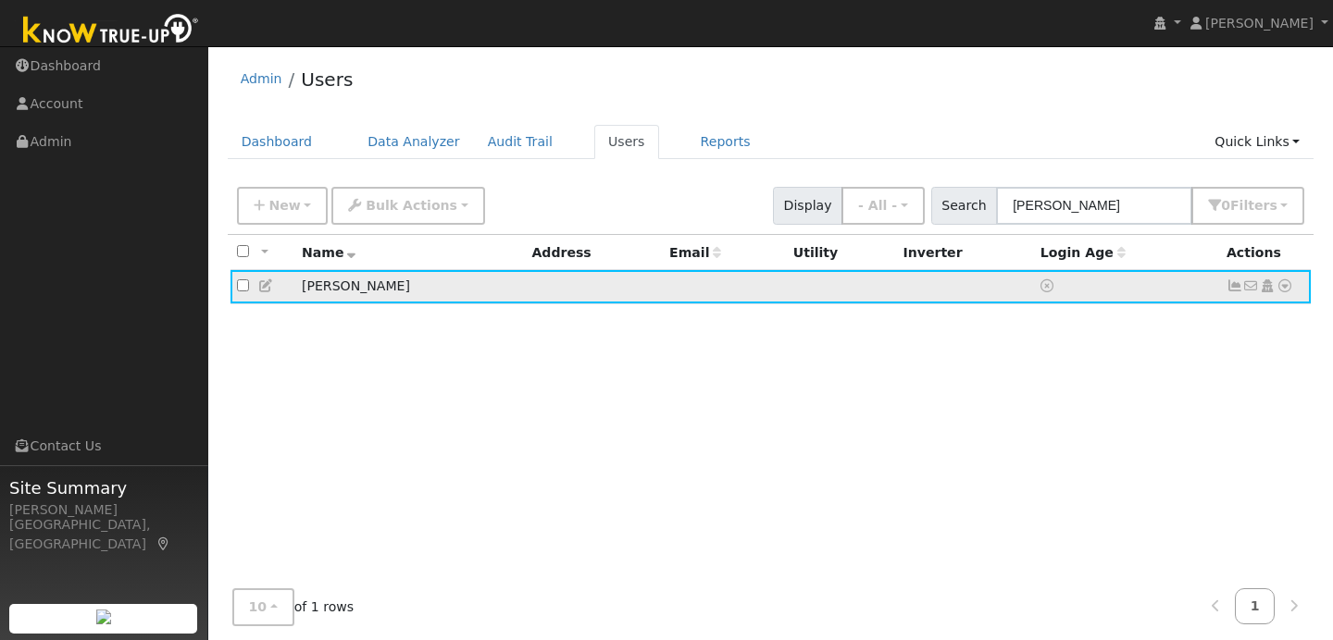
click at [1286, 289] on icon at bounding box center [1284, 286] width 17 height 13
click at [1226, 329] on link "Data Analyzer" at bounding box center [1224, 318] width 134 height 26
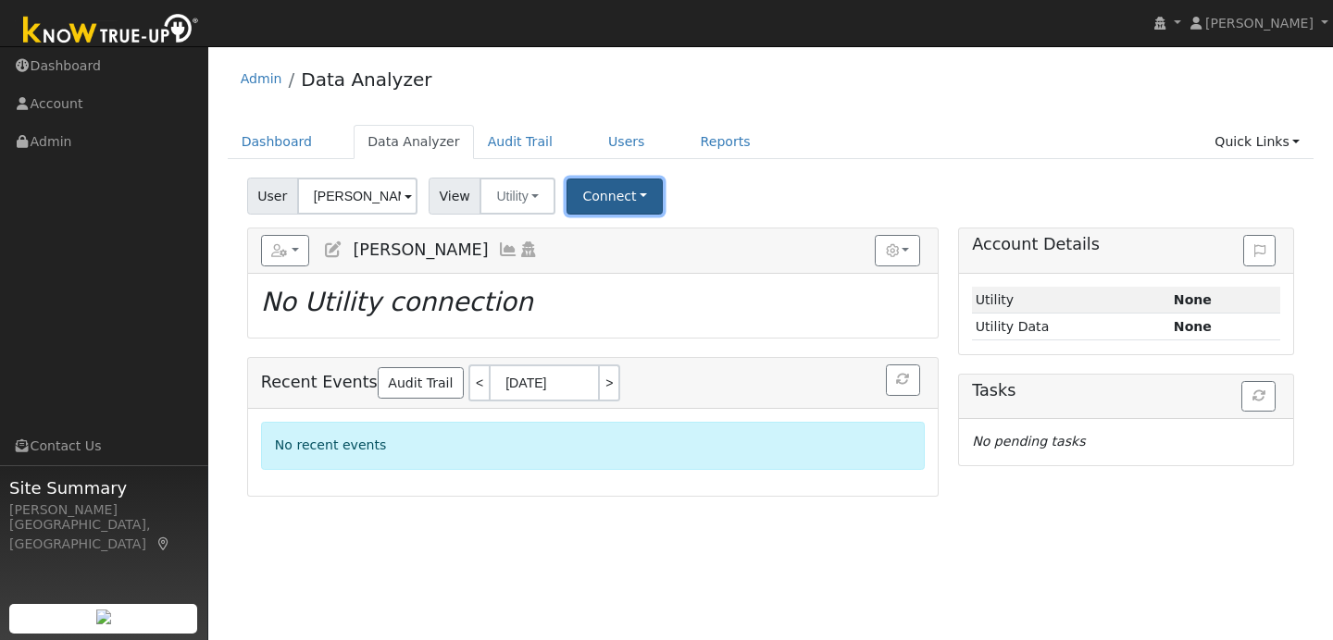
click at [625, 201] on button "Connect" at bounding box center [614, 197] width 96 height 36
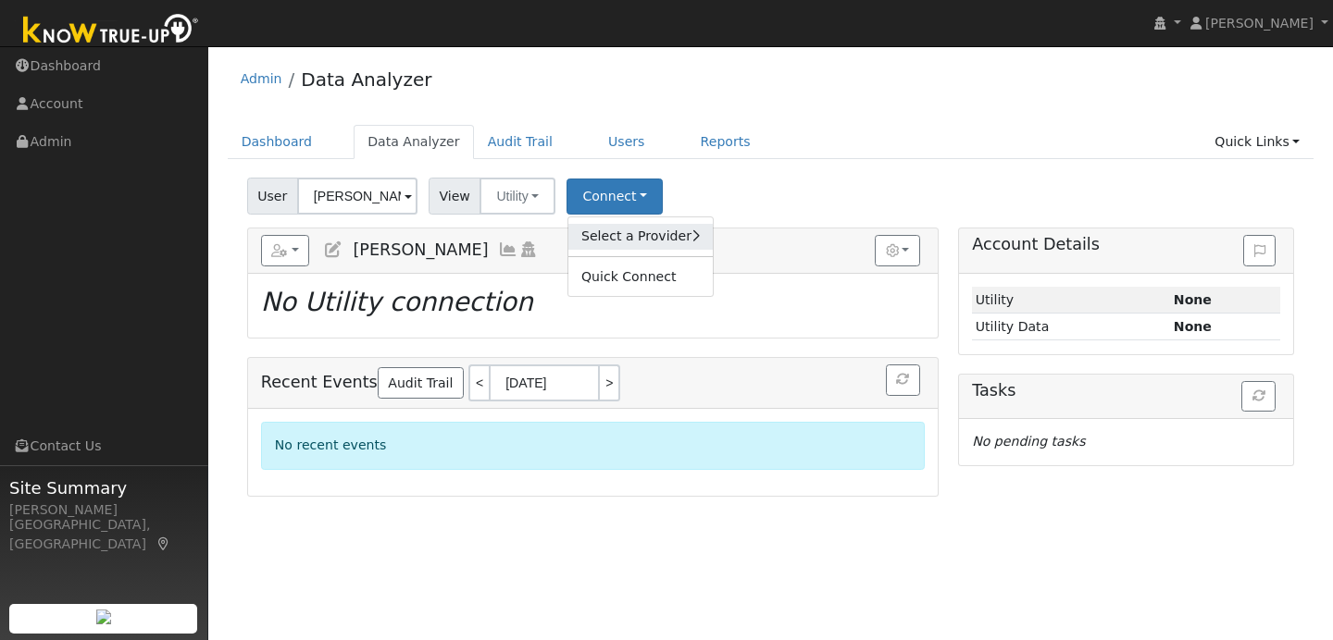
click at [624, 232] on link "Select a Provider" at bounding box center [640, 237] width 144 height 26
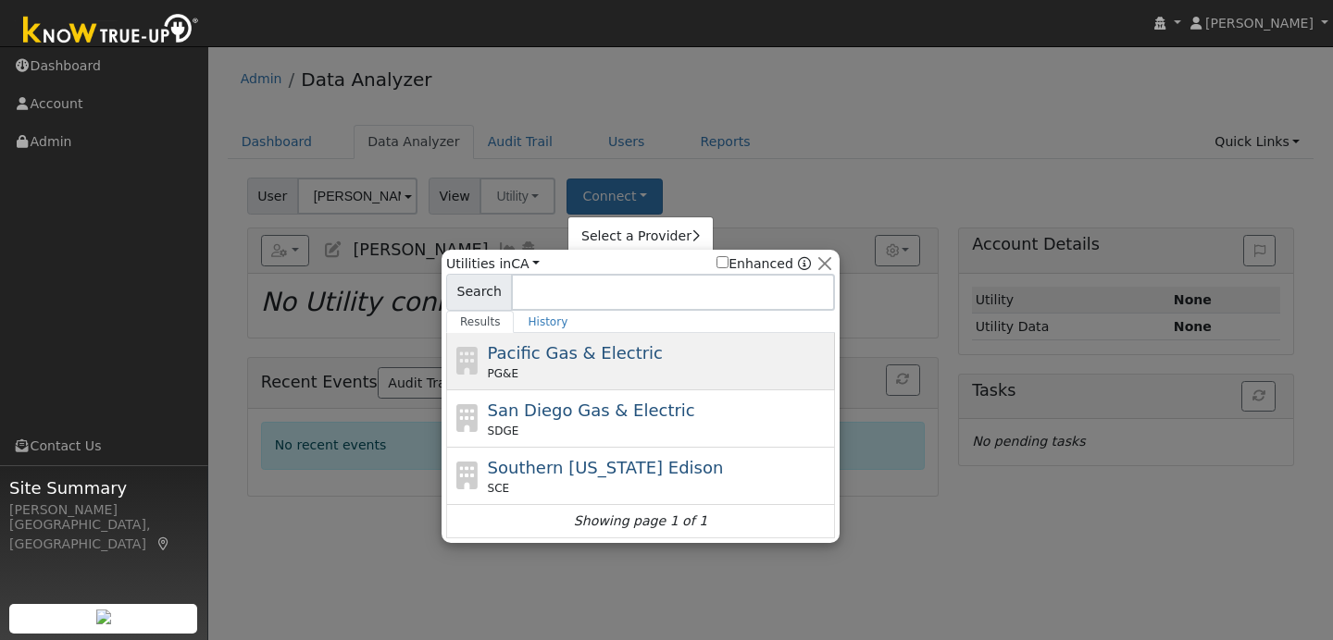
click at [631, 356] on span "Pacific Gas & Electric" at bounding box center [575, 352] width 175 height 19
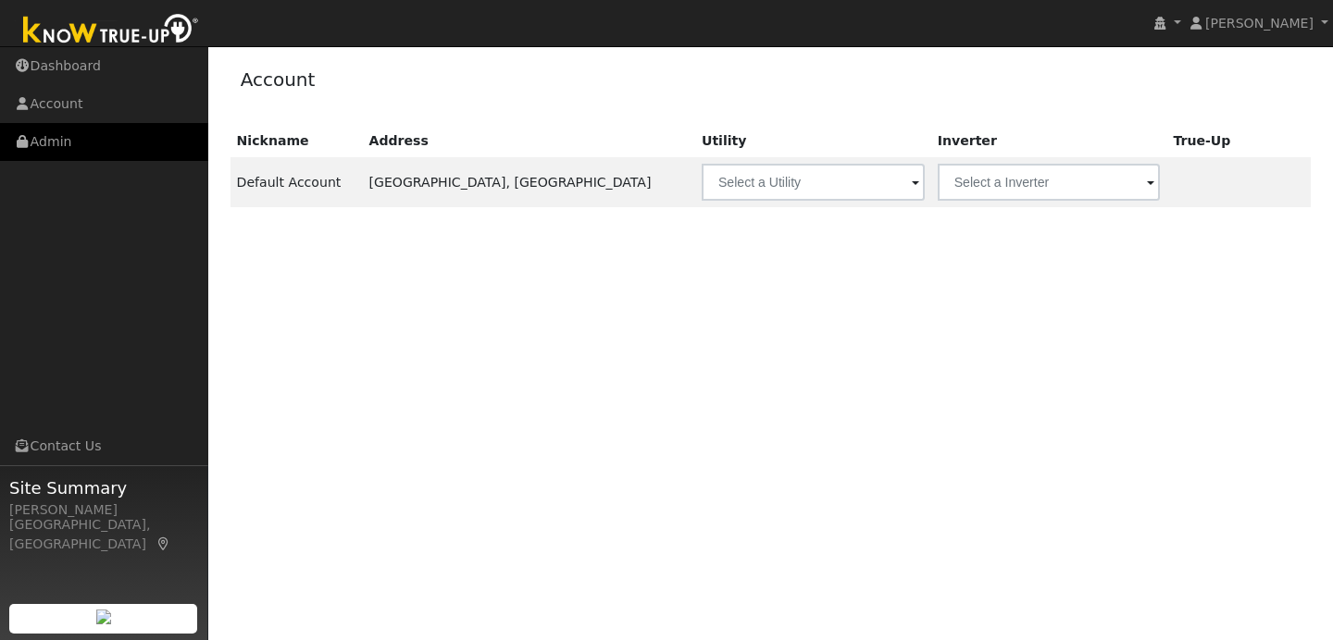
click at [123, 137] on link "Admin" at bounding box center [104, 142] width 208 height 38
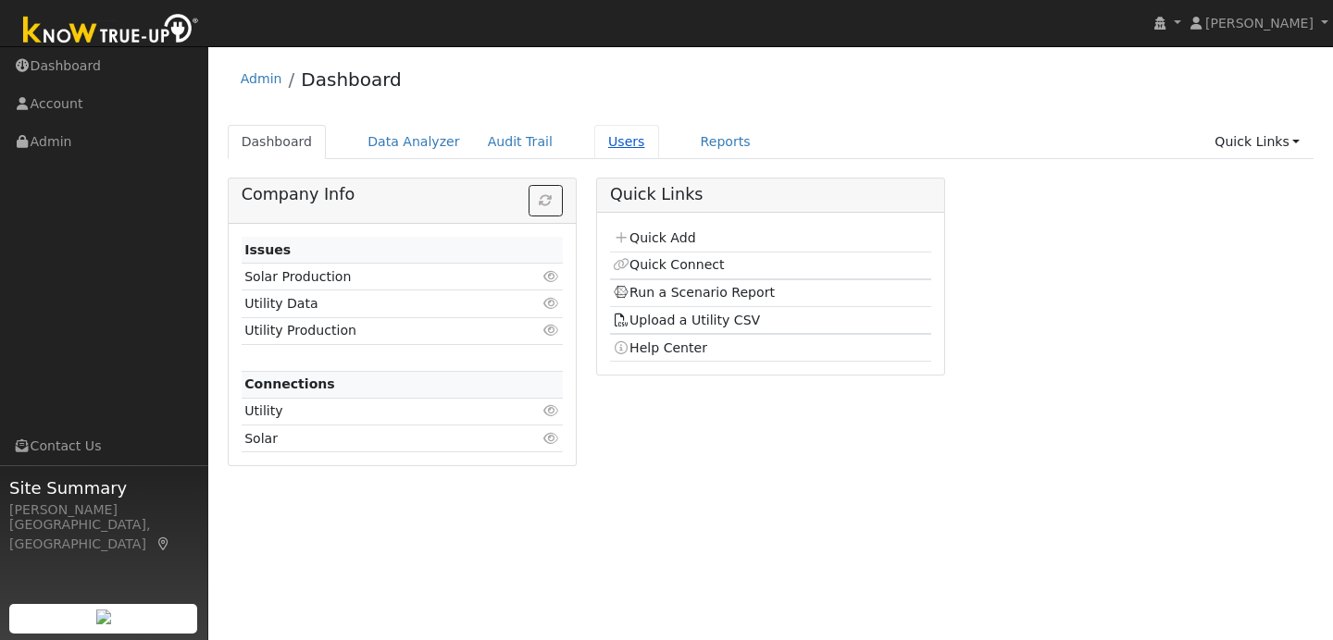
click at [595, 144] on link "Users" at bounding box center [626, 142] width 65 height 34
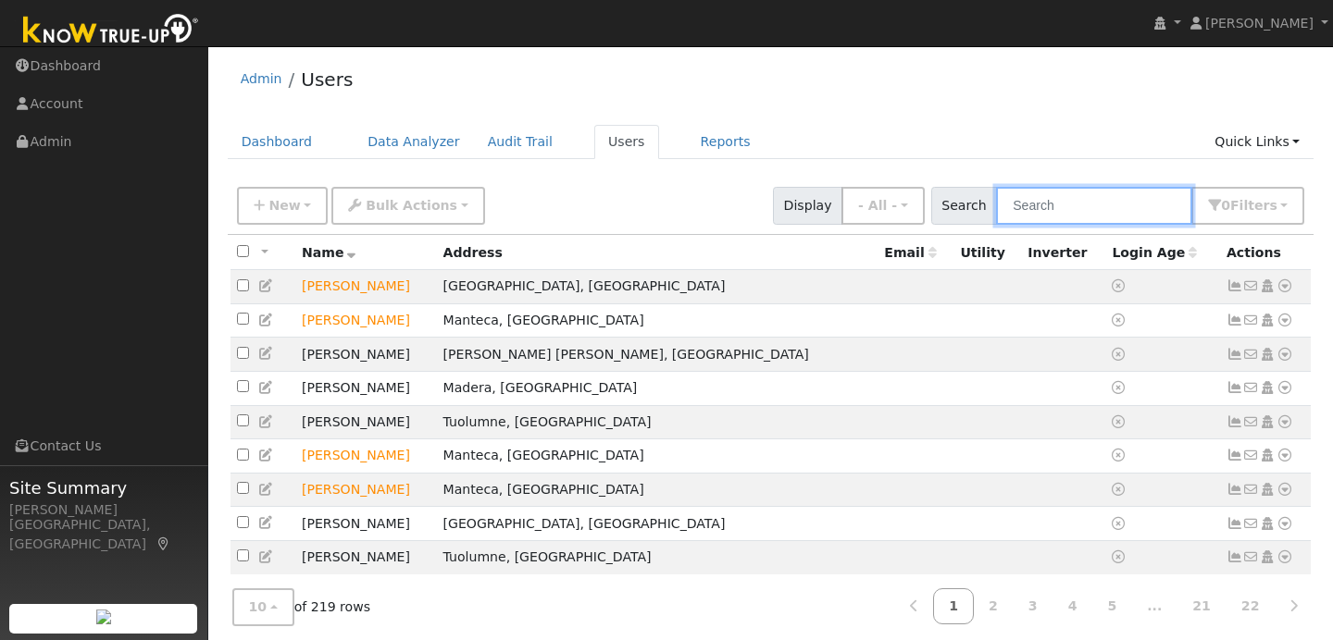
click at [1064, 202] on input "text" at bounding box center [1094, 206] width 196 height 38
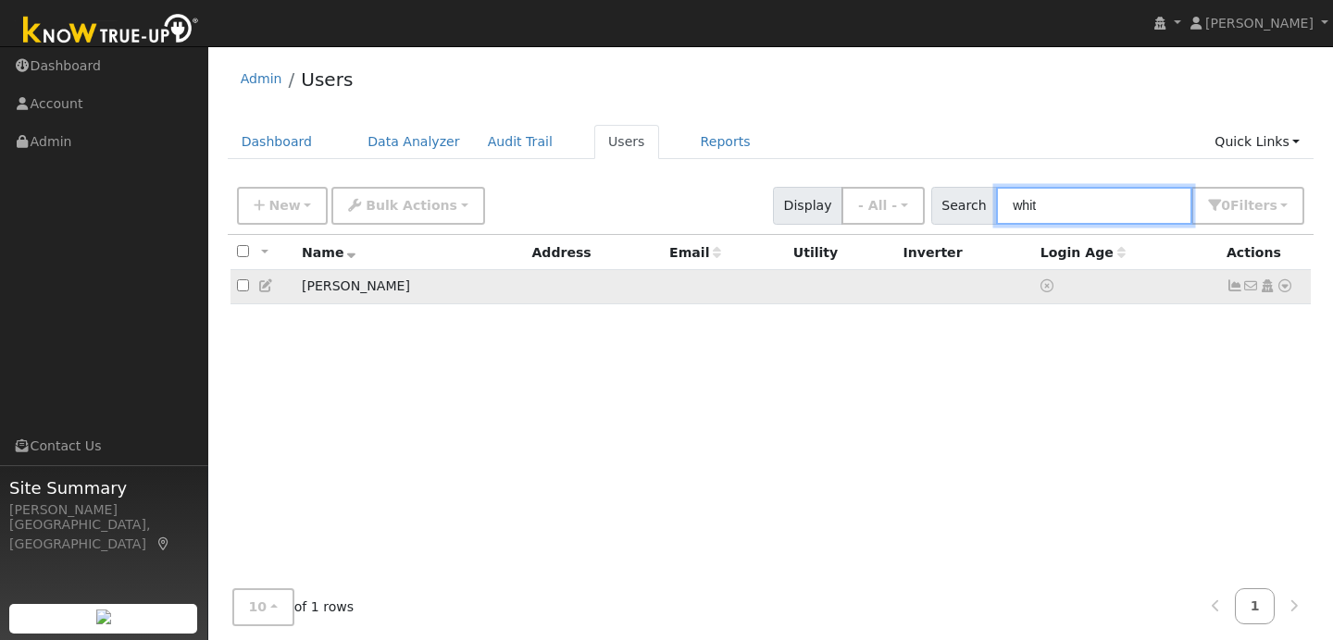
type input "whit"
click at [1283, 287] on icon at bounding box center [1284, 286] width 17 height 13
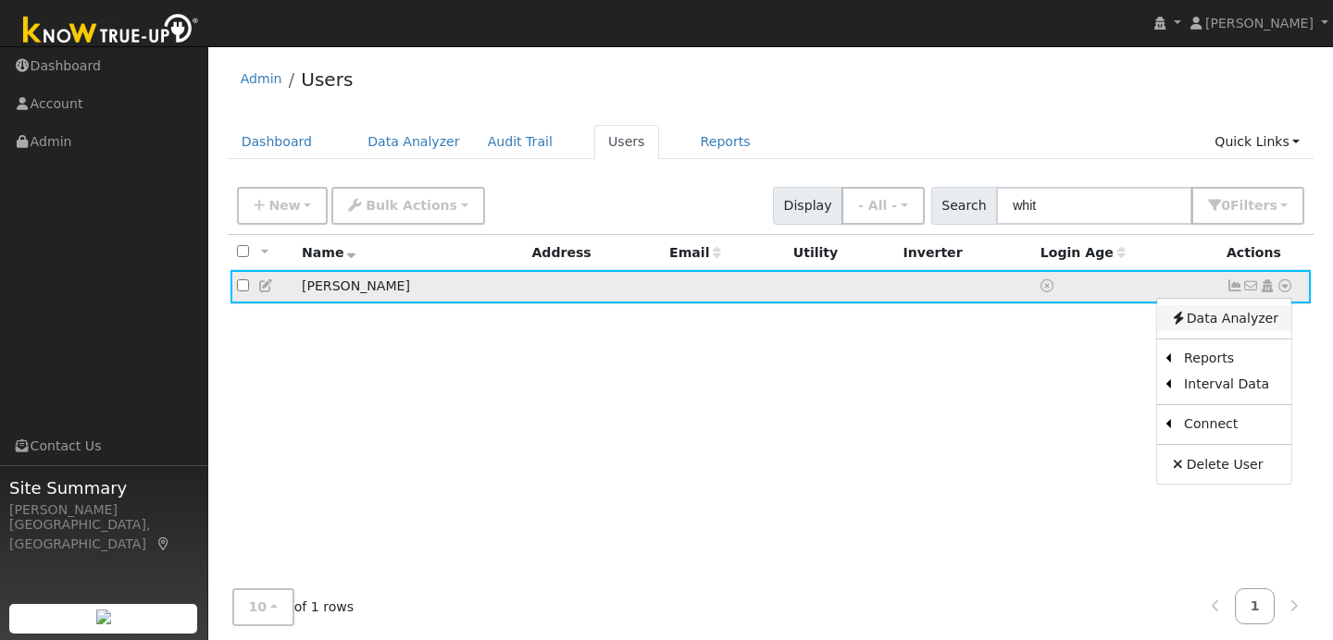
click at [1235, 322] on link "Data Analyzer" at bounding box center [1224, 318] width 134 height 26
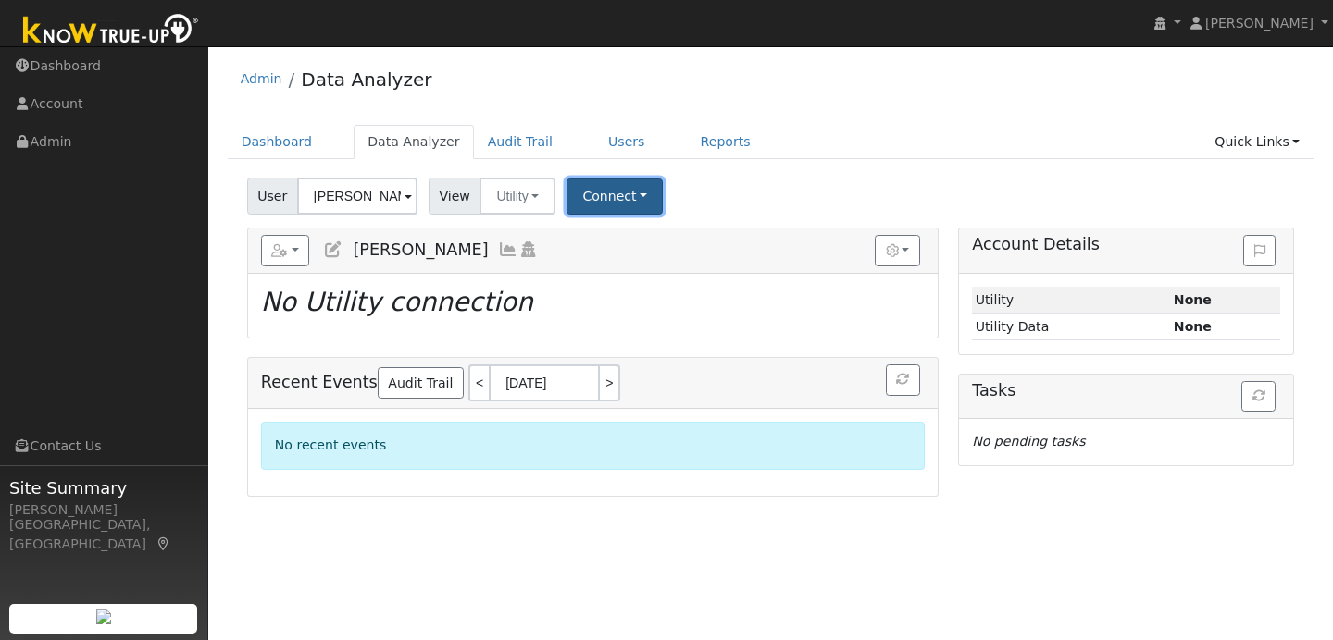
click at [643, 199] on button "Connect" at bounding box center [614, 197] width 96 height 36
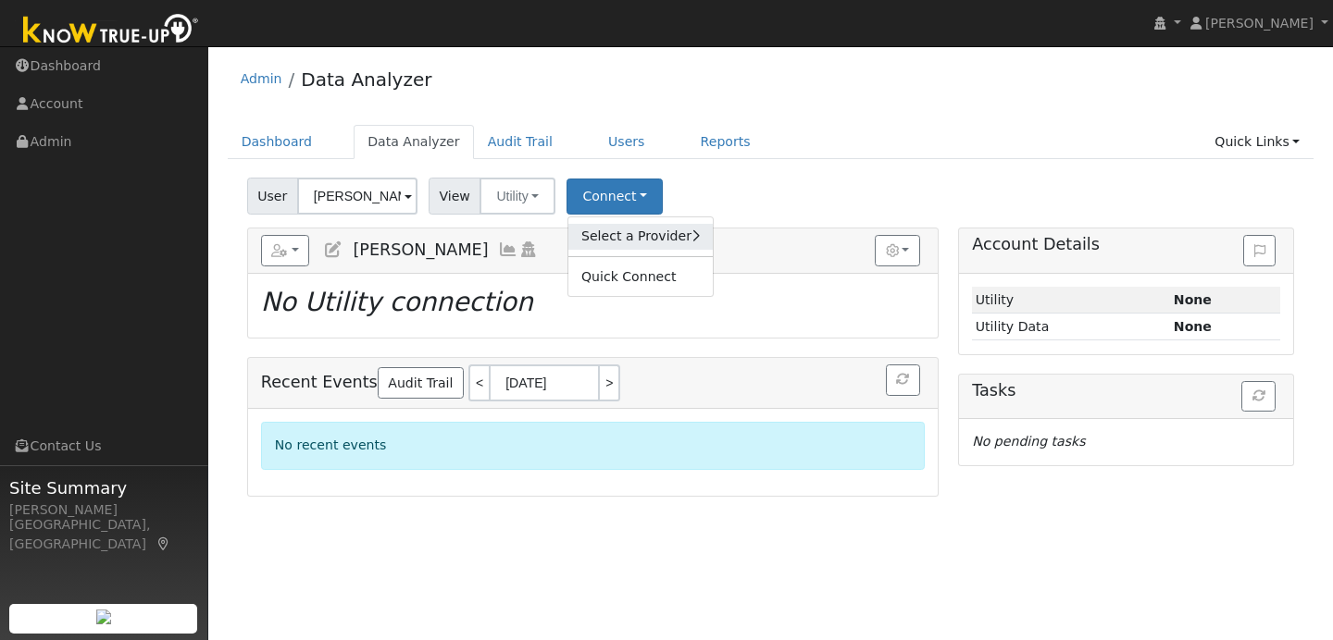
click at [658, 235] on link "Select a Provider" at bounding box center [640, 237] width 144 height 26
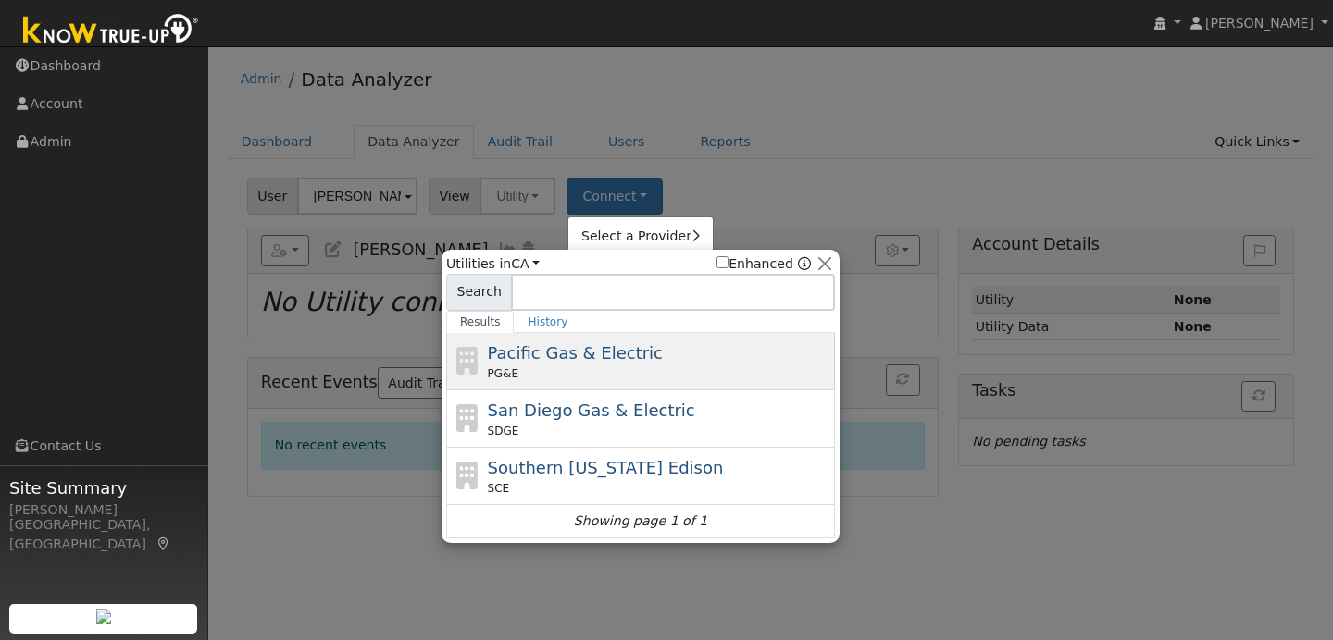
click at [636, 358] on span "Pacific Gas & Electric" at bounding box center [575, 352] width 175 height 19
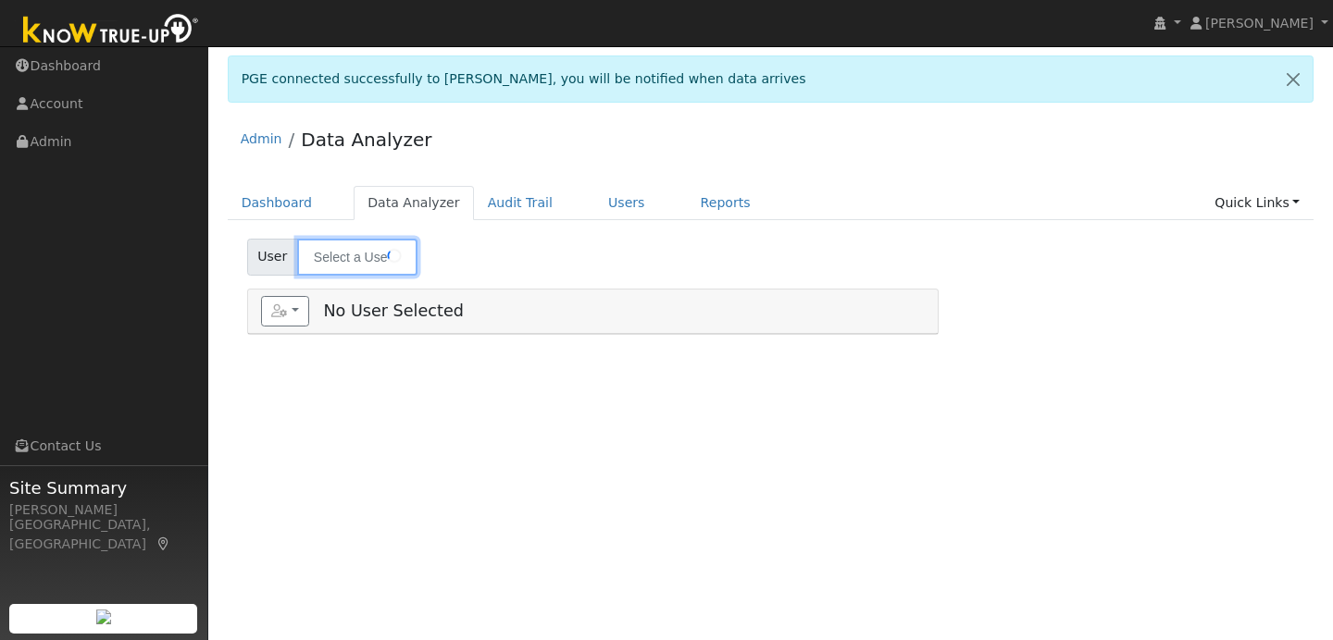
type input "[PERSON_NAME]"
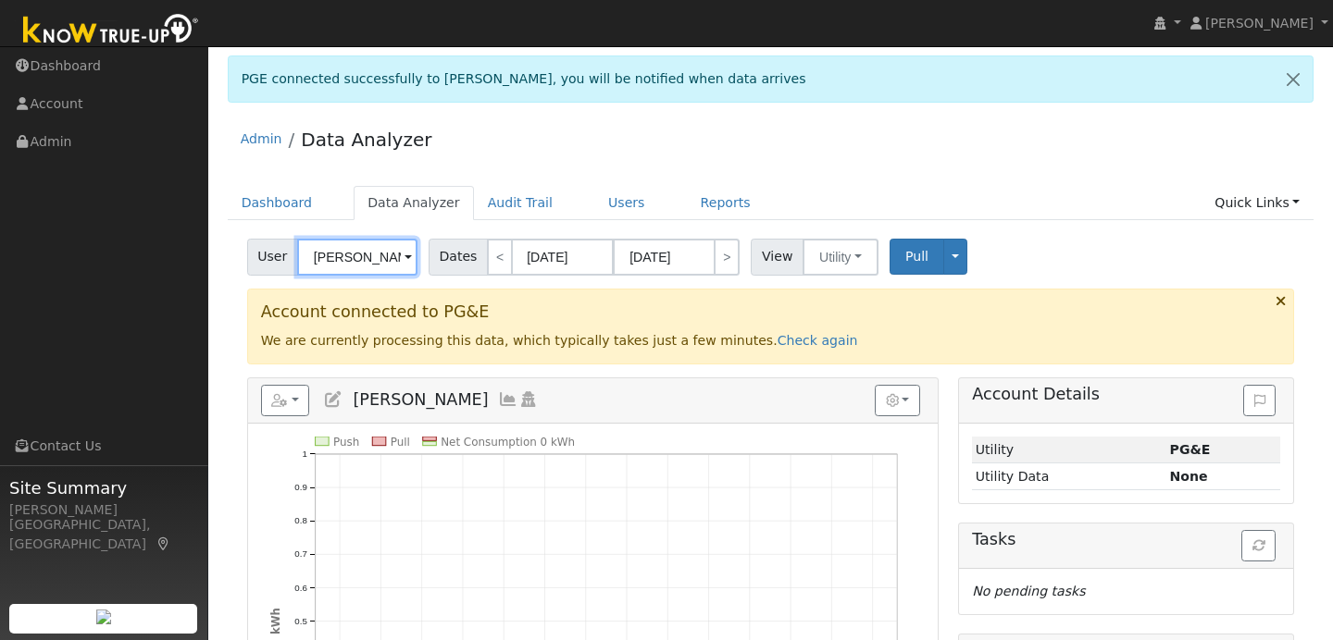
click at [349, 255] on input "[PERSON_NAME]" at bounding box center [357, 257] width 120 height 37
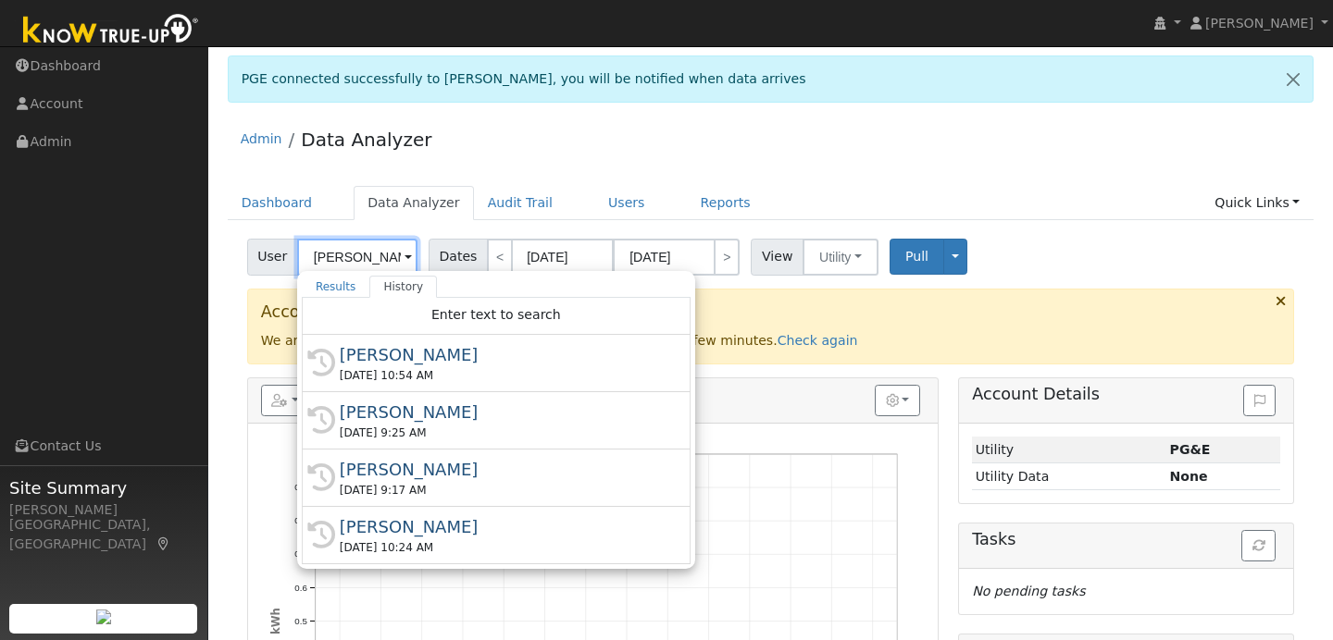
click at [362, 244] on input "Frank Whitney" at bounding box center [357, 257] width 120 height 37
click at [342, 251] on input "Frank Whitney" at bounding box center [357, 257] width 120 height 37
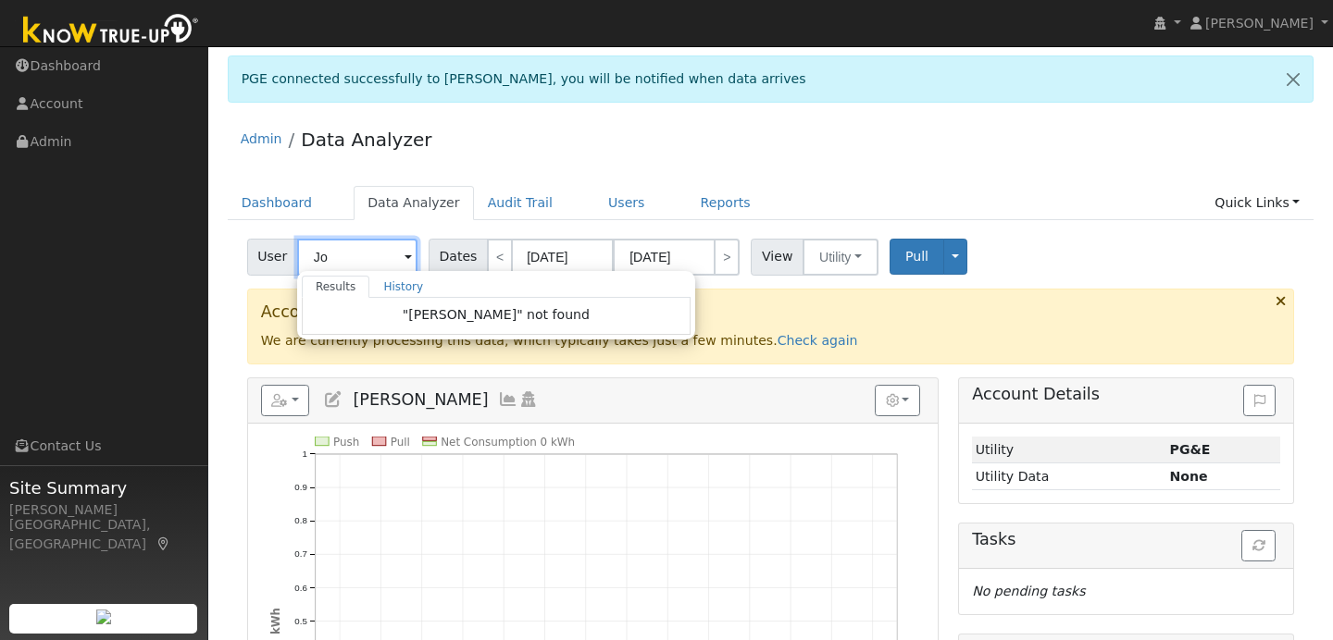
type input "J"
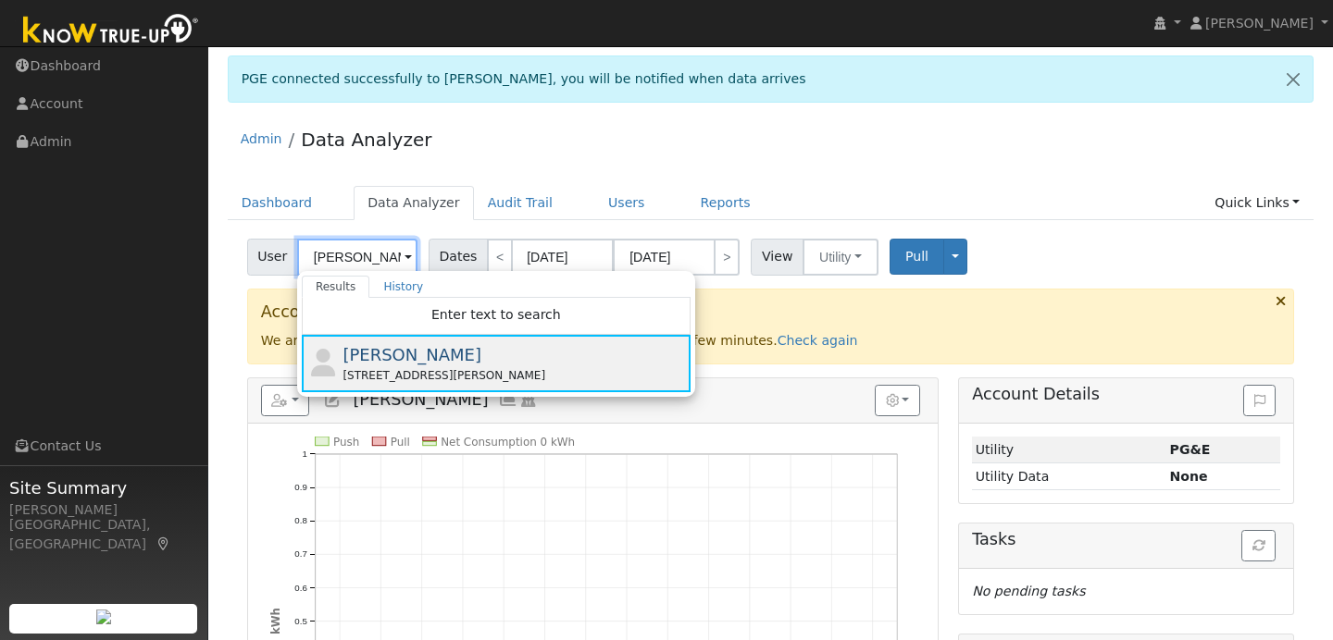
type input "Frank Whitne"
click at [436, 362] on span "Frank Whitney" at bounding box center [411, 354] width 139 height 19
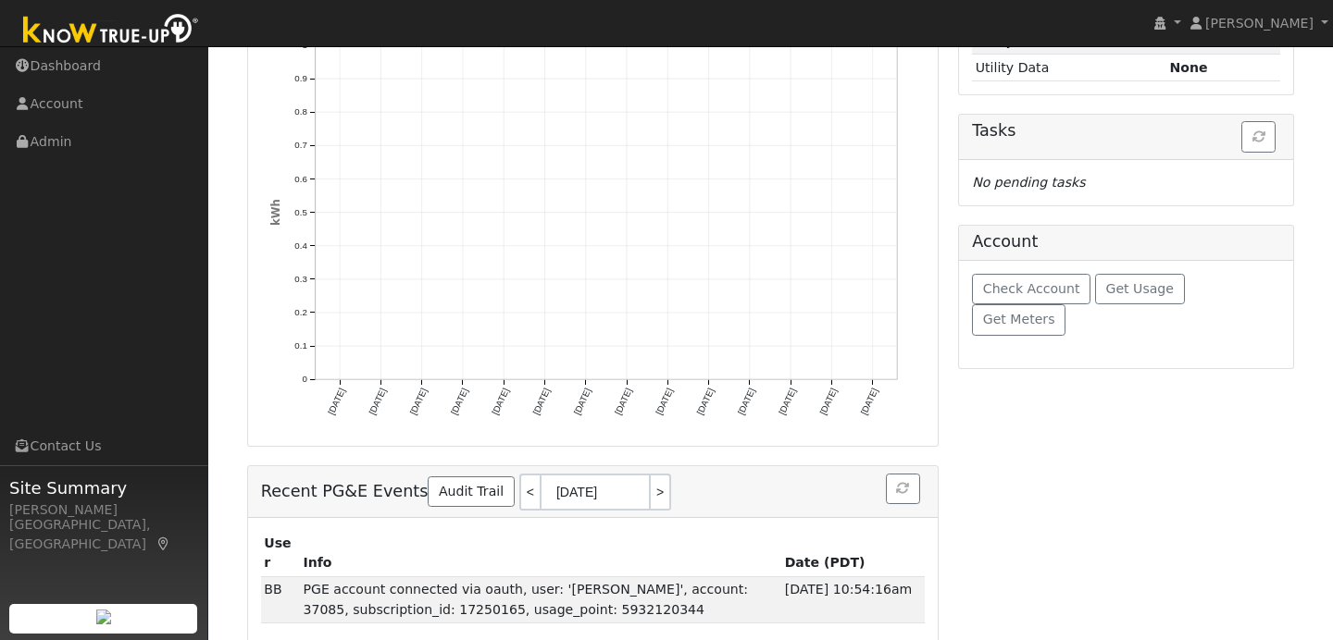
drag, startPoint x: 965, startPoint y: 316, endPoint x: 955, endPoint y: 350, distance: 35.7
click at [964, 322] on div "Check Account Get Usage Get Meters" at bounding box center [1126, 315] width 334 height 108
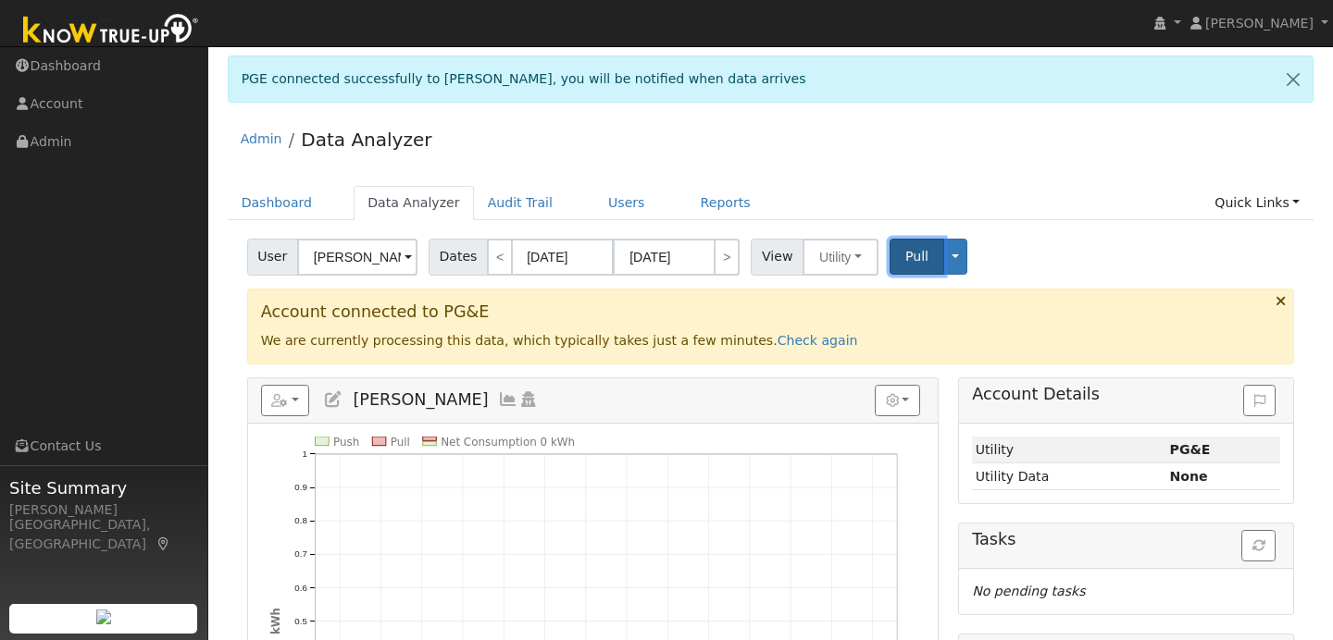
click at [913, 252] on span "Pull" at bounding box center [916, 256] width 23 height 15
click at [620, 206] on link "Users" at bounding box center [626, 203] width 65 height 34
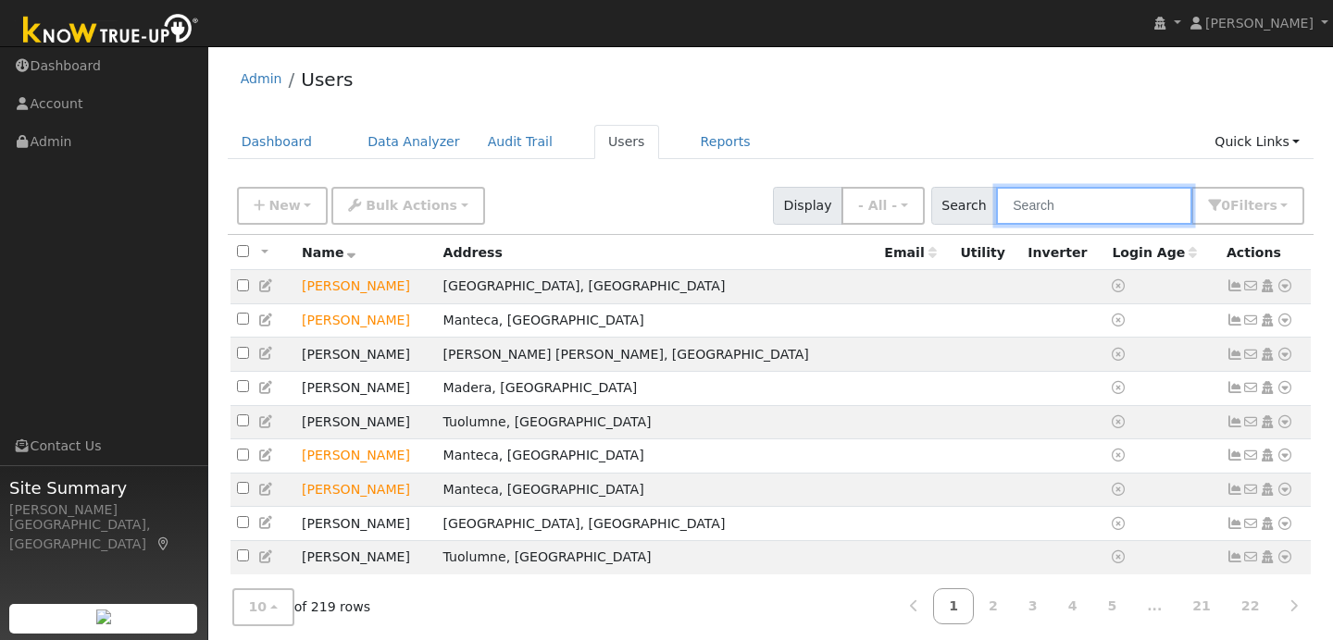
click at [1087, 206] on input "text" at bounding box center [1094, 206] width 196 height 38
click at [286, 209] on span "New" at bounding box center [283, 205] width 31 height 15
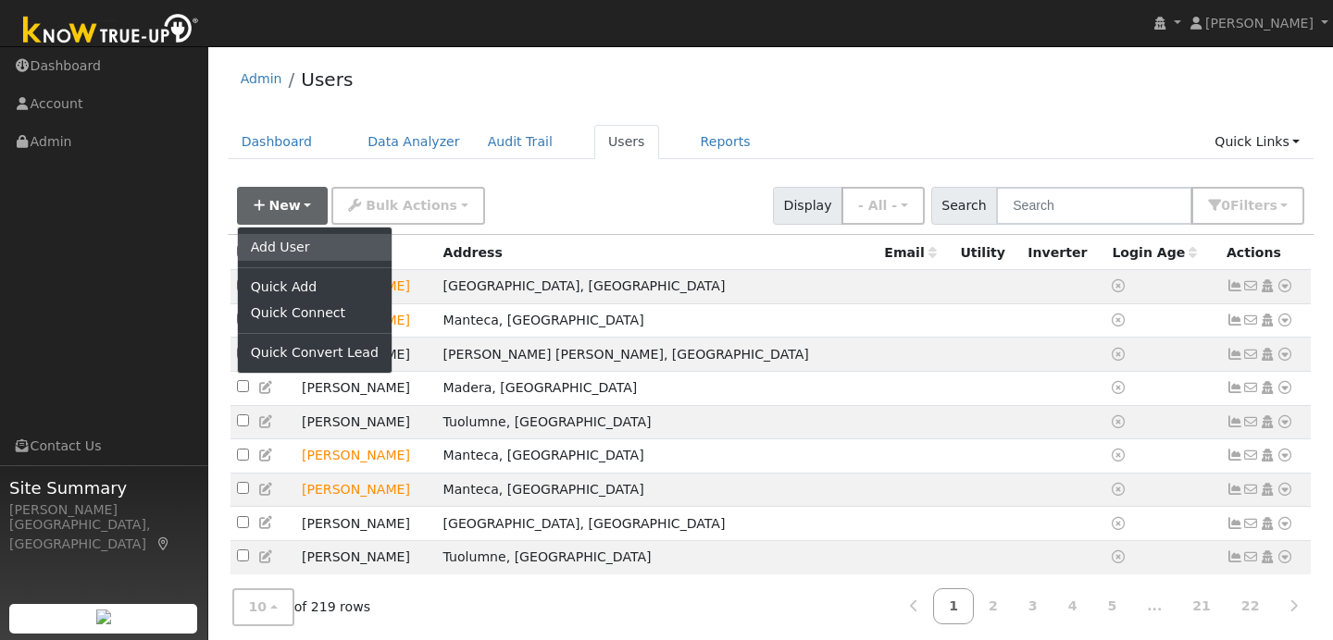
click at [292, 259] on link "Add User" at bounding box center [315, 247] width 154 height 26
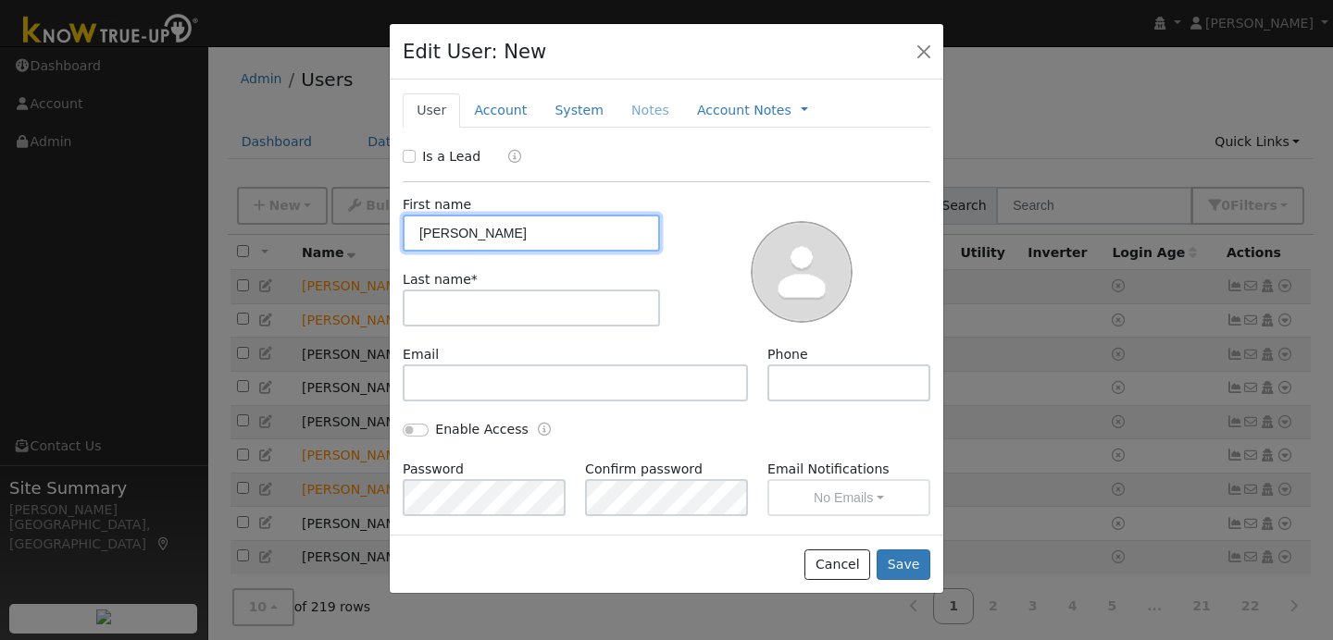
type input "[PERSON_NAME]"
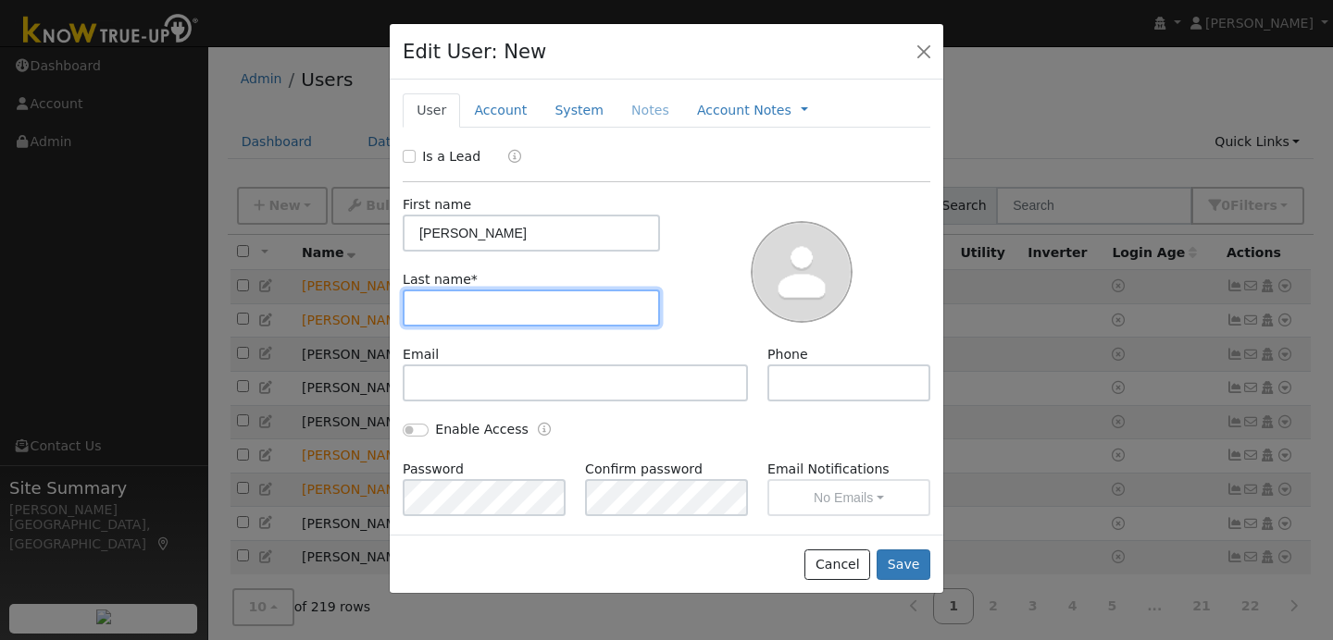
click at [427, 316] on input "text" at bounding box center [531, 308] width 257 height 37
type input "Whitney #2"
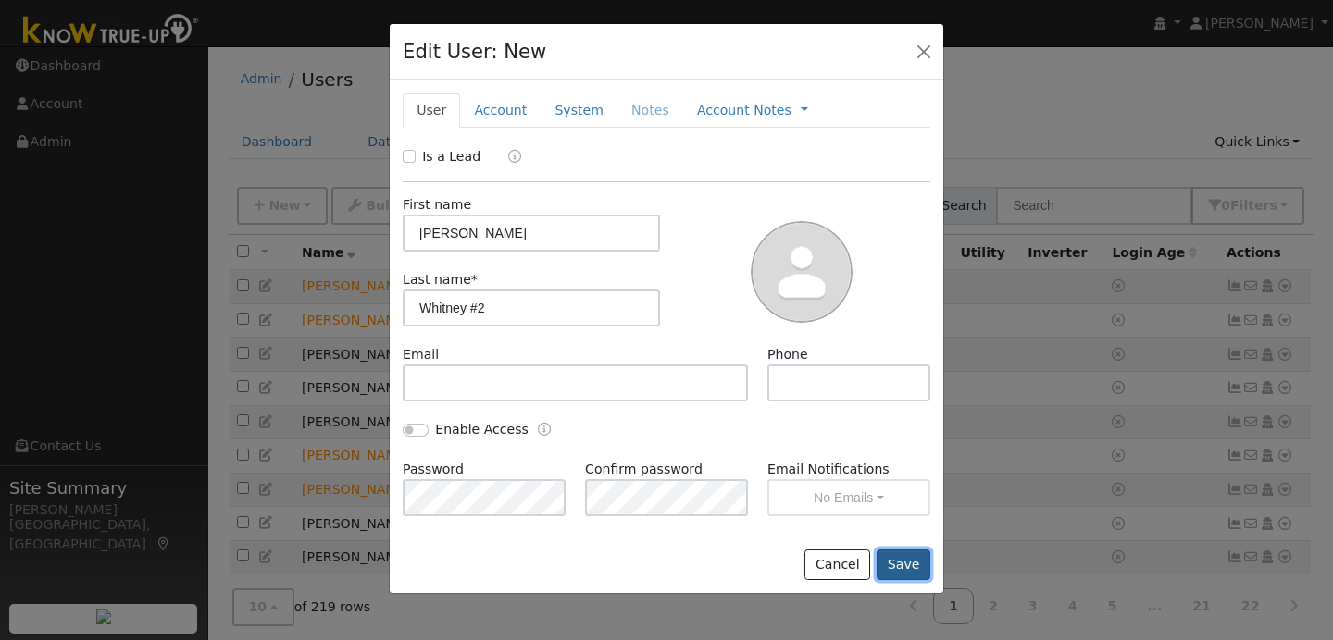
click at [910, 561] on button "Save" at bounding box center [903, 565] width 54 height 31
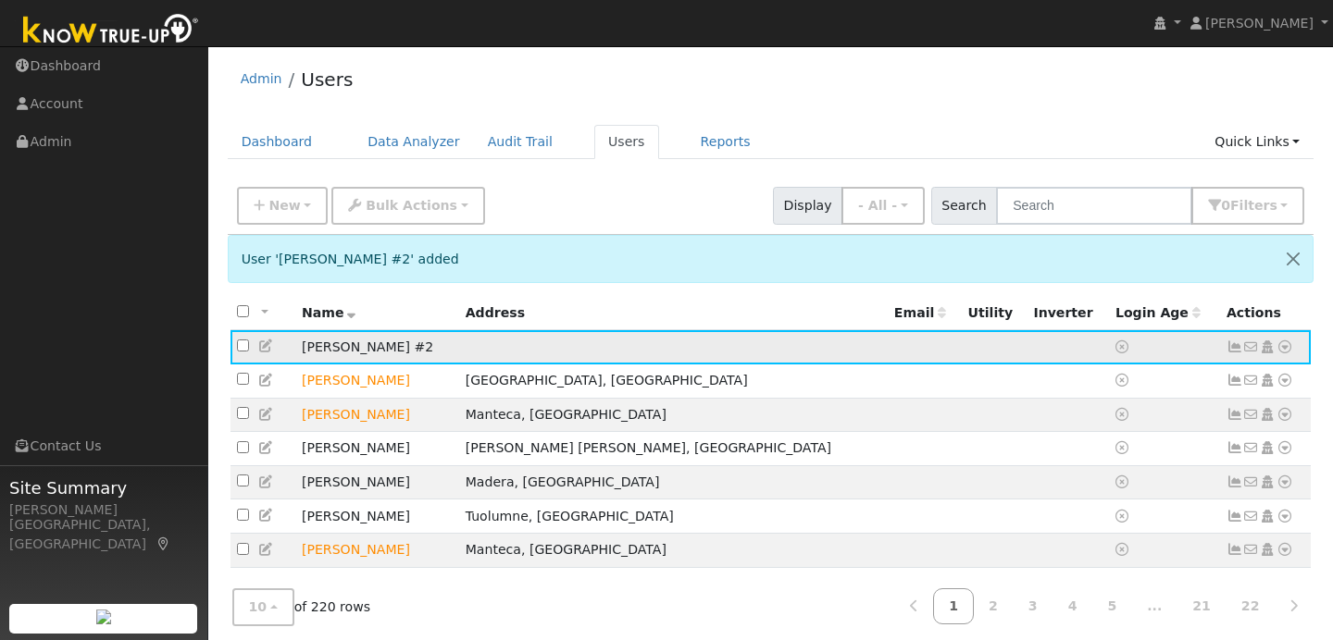
click at [1288, 349] on icon at bounding box center [1284, 347] width 17 height 13
click at [1204, 380] on link "Data Analyzer" at bounding box center [1224, 380] width 134 height 26
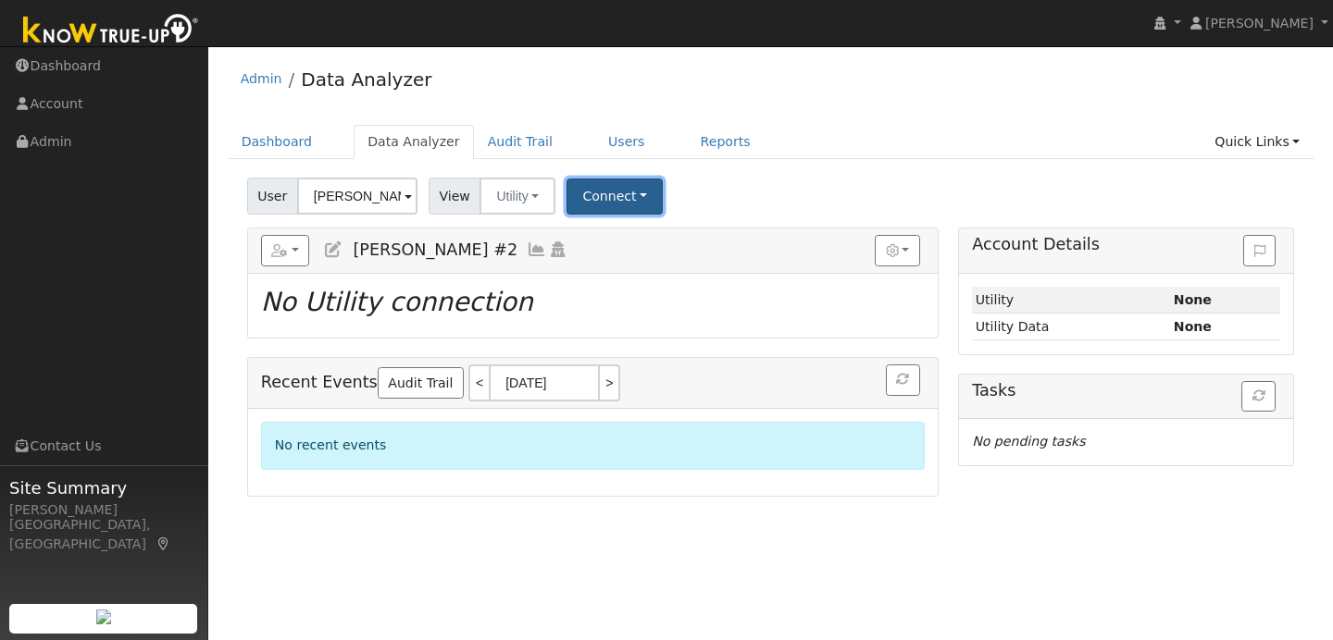
click at [636, 197] on button "Connect" at bounding box center [614, 197] width 96 height 36
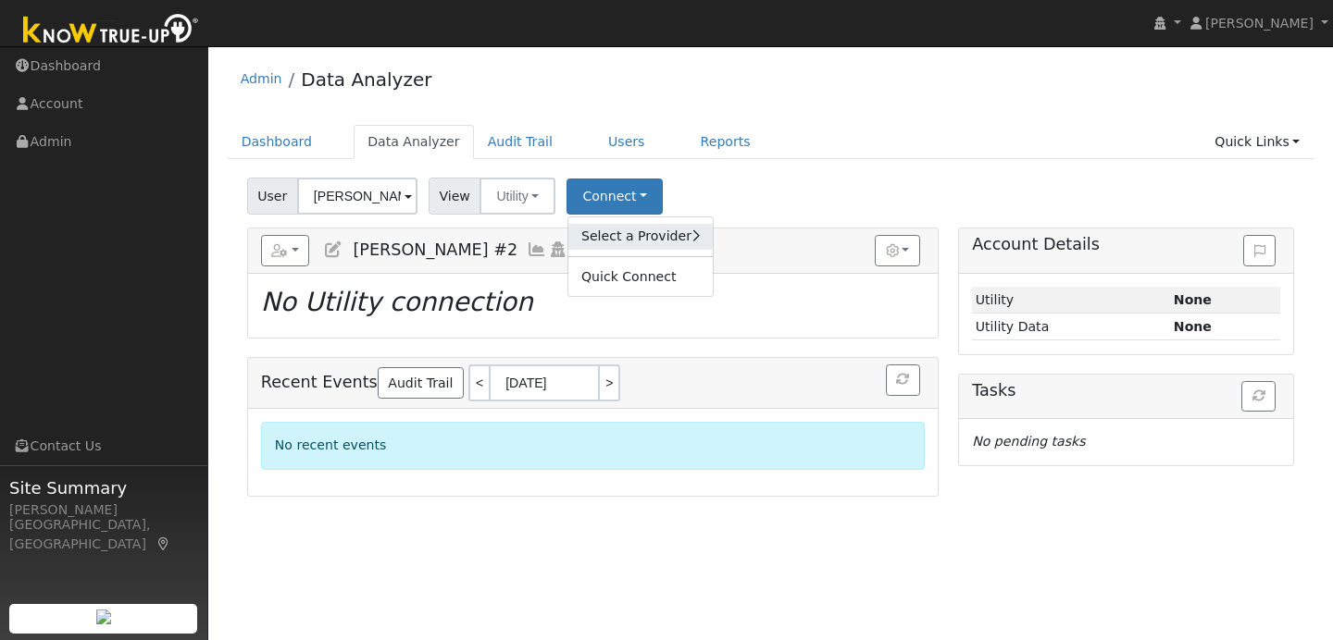
click at [652, 237] on link "Select a Provider" at bounding box center [640, 237] width 144 height 26
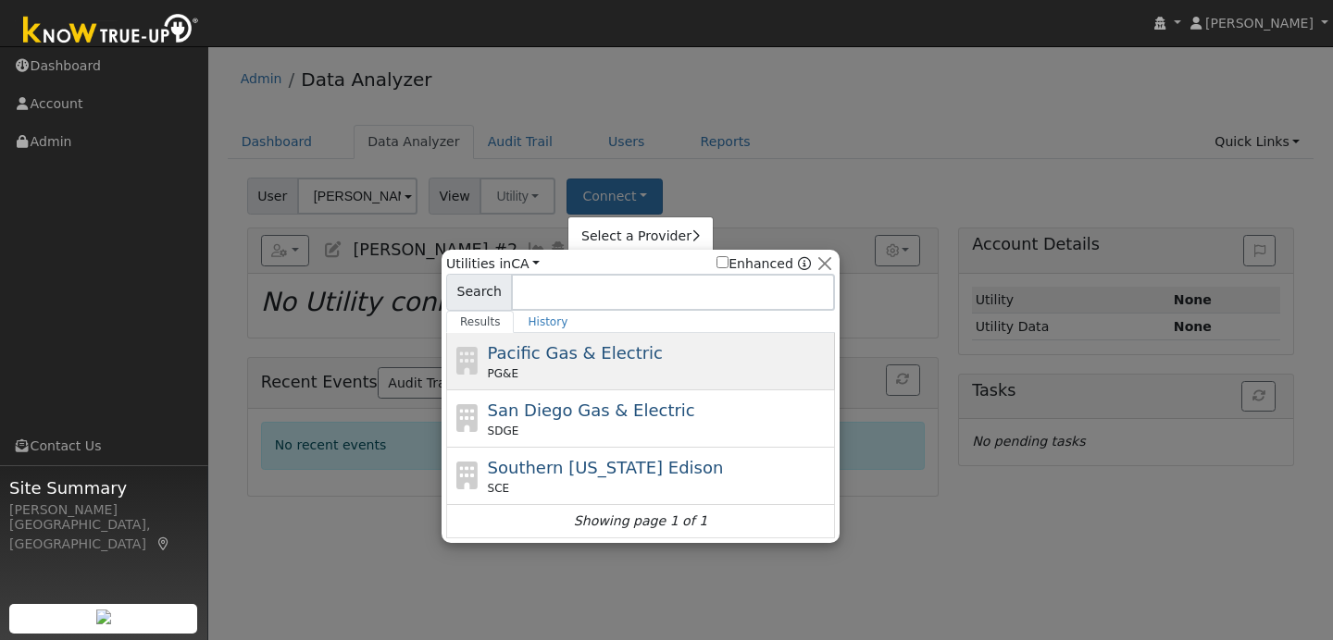
click at [639, 346] on div "Pacific Gas & Electric PG&E" at bounding box center [659, 362] width 343 height 42
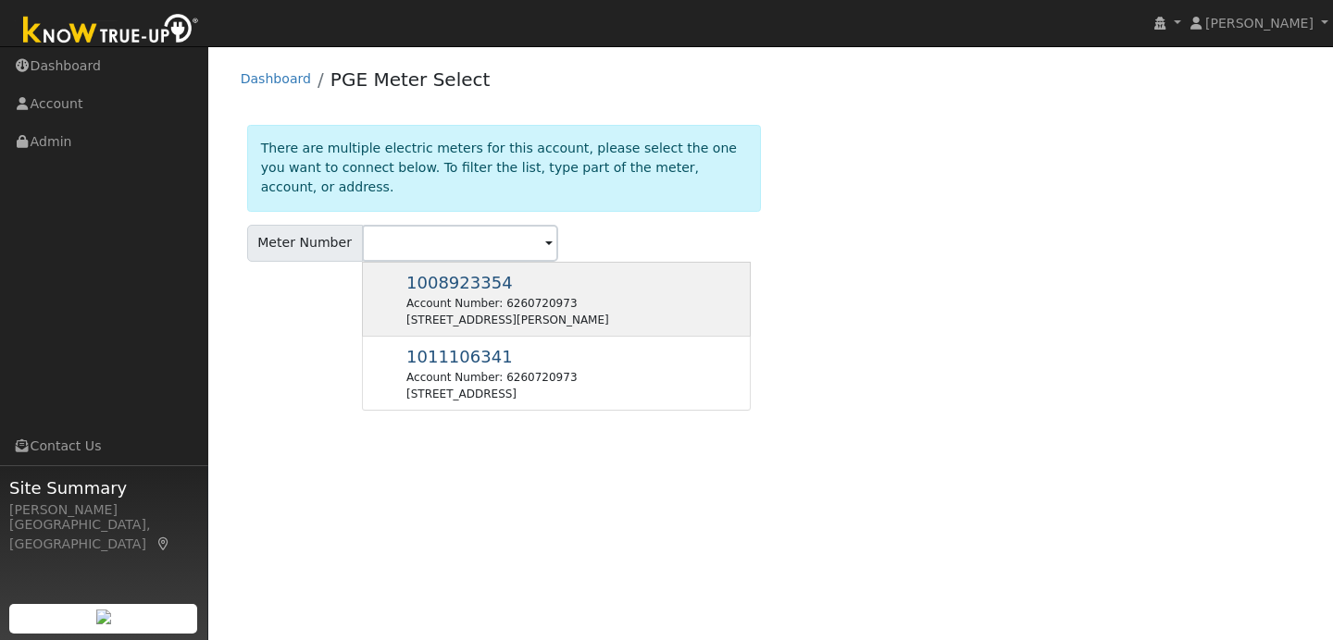
click at [549, 320] on div "[STREET_ADDRESS][PERSON_NAME]" at bounding box center [507, 320] width 203 height 17
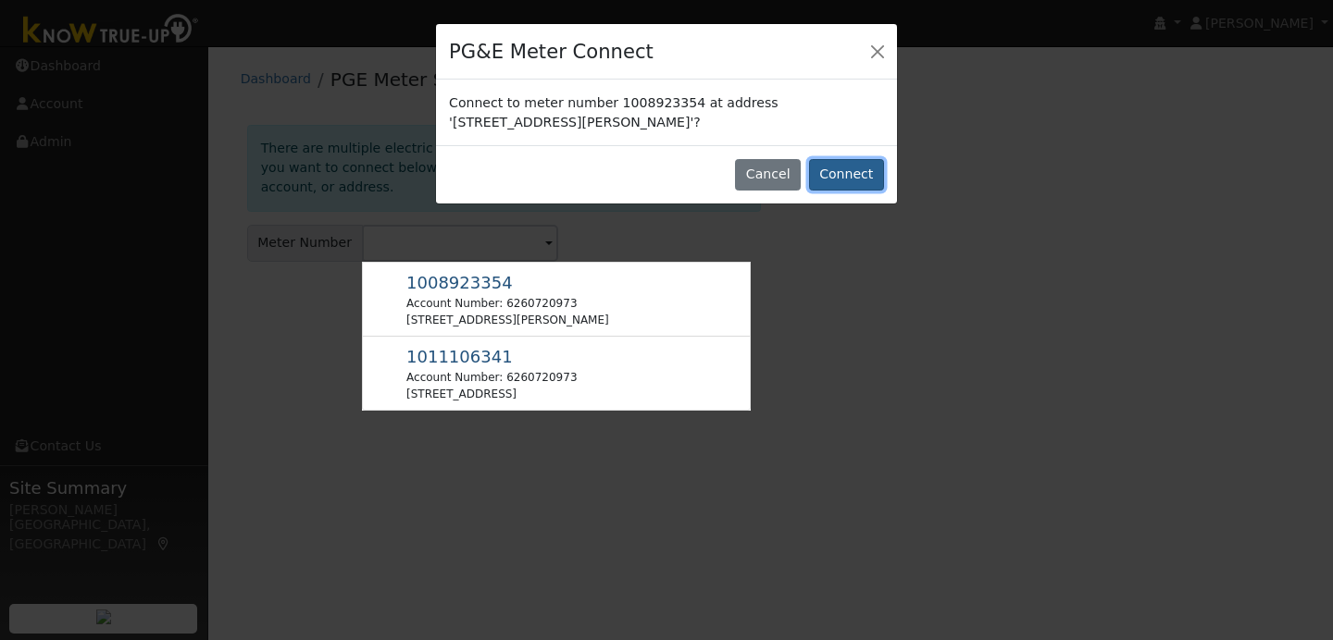
click at [835, 177] on button "Connect" at bounding box center [846, 174] width 75 height 31
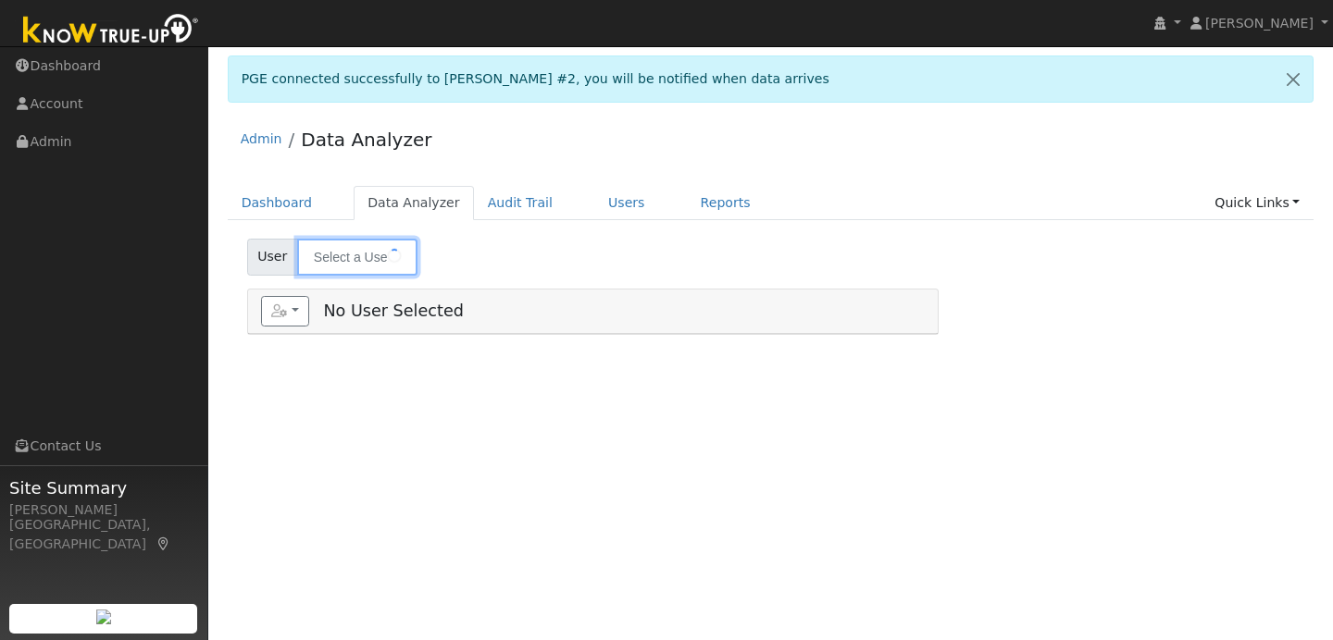
type input "[PERSON_NAME] #2"
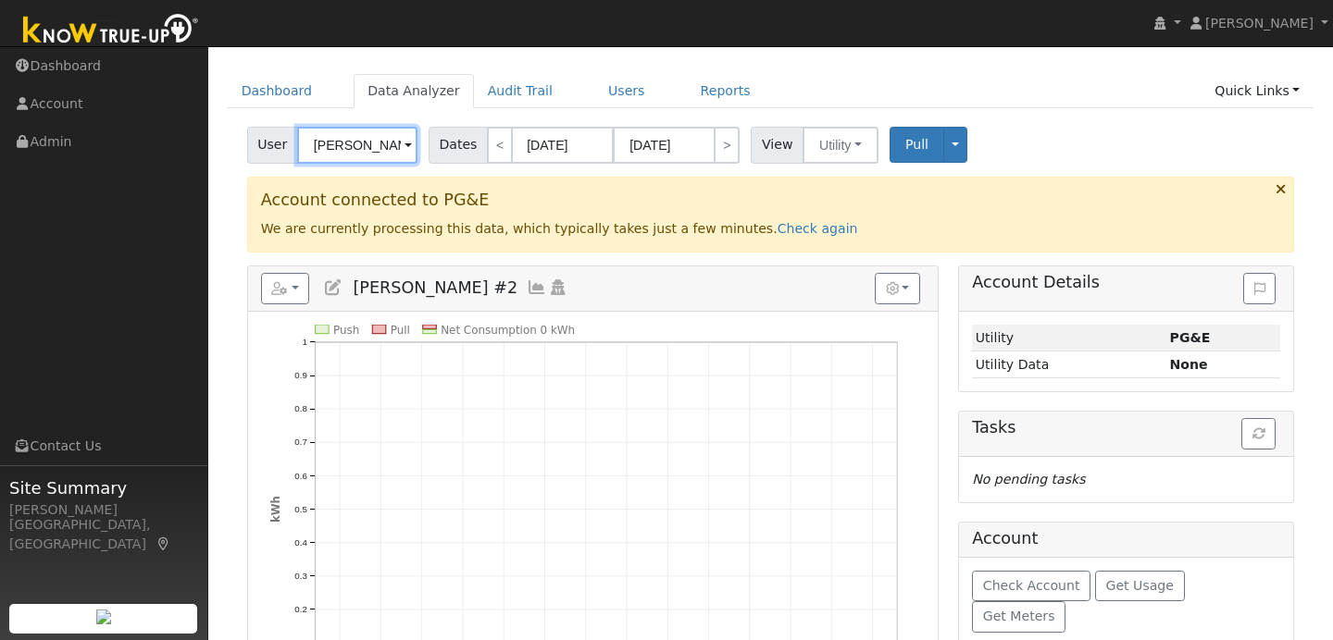
scroll to position [119, 0]
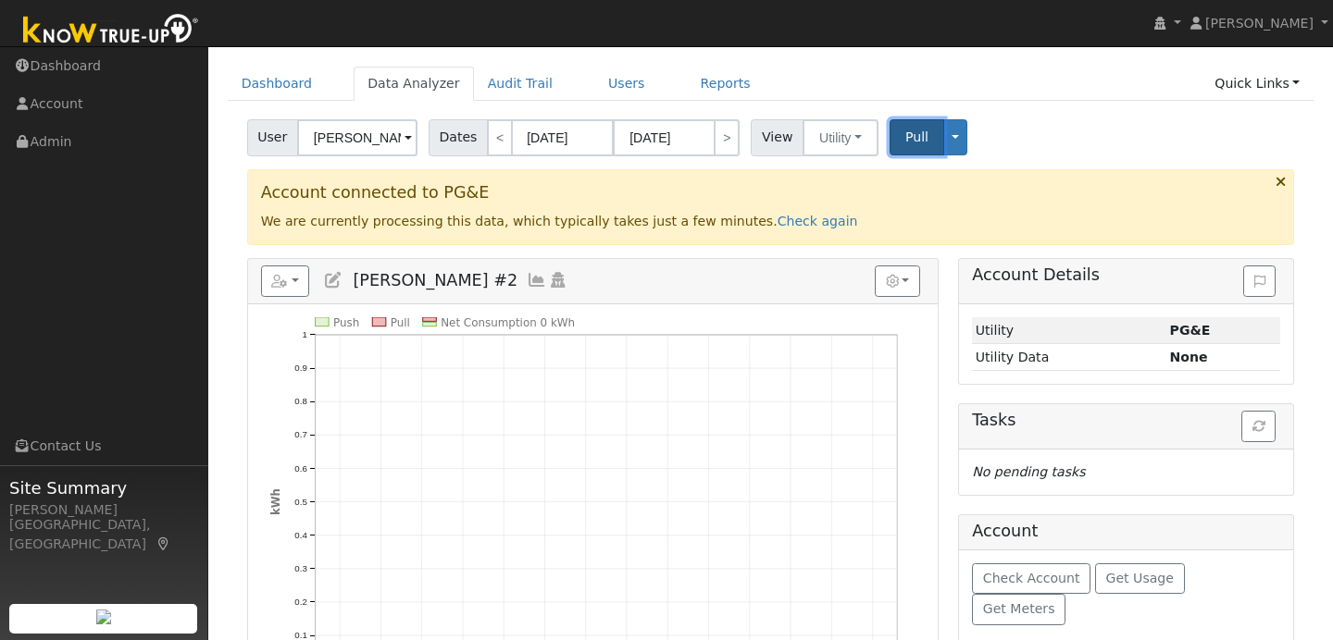
click at [920, 144] on span "Pull" at bounding box center [916, 137] width 23 height 15
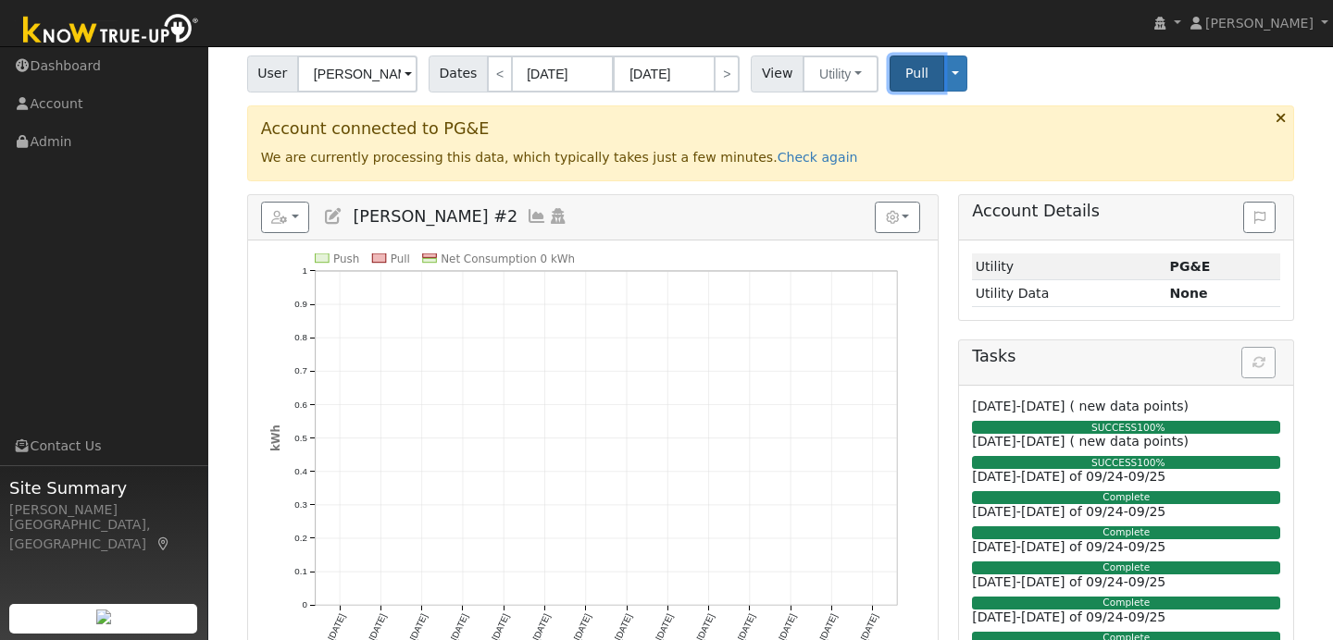
scroll to position [0, 0]
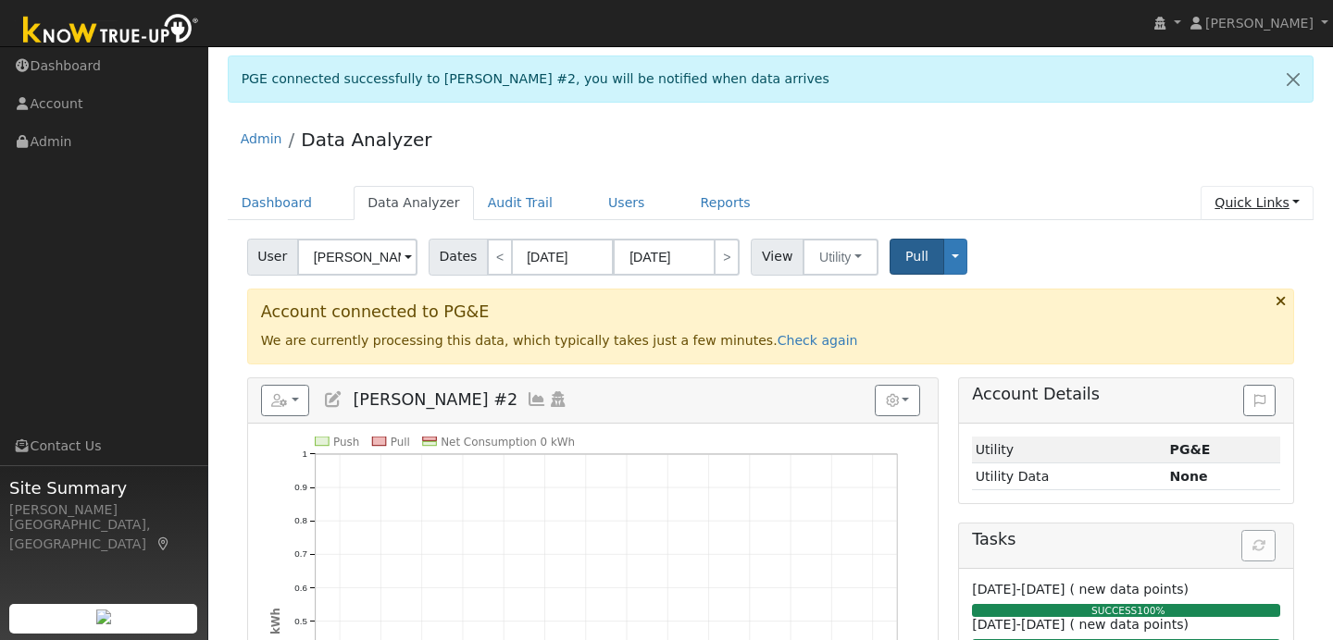
click at [1273, 206] on link "Quick Links" at bounding box center [1256, 203] width 113 height 34
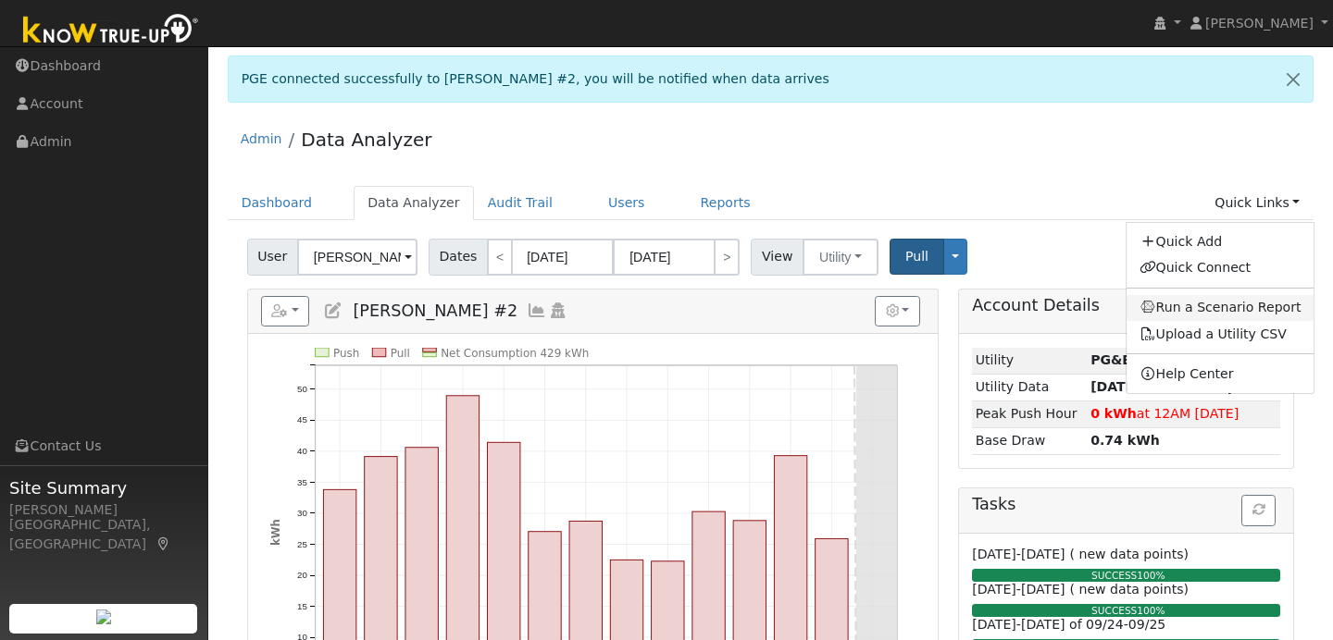
click at [1219, 306] on link "Run a Scenario Report" at bounding box center [1220, 308] width 188 height 26
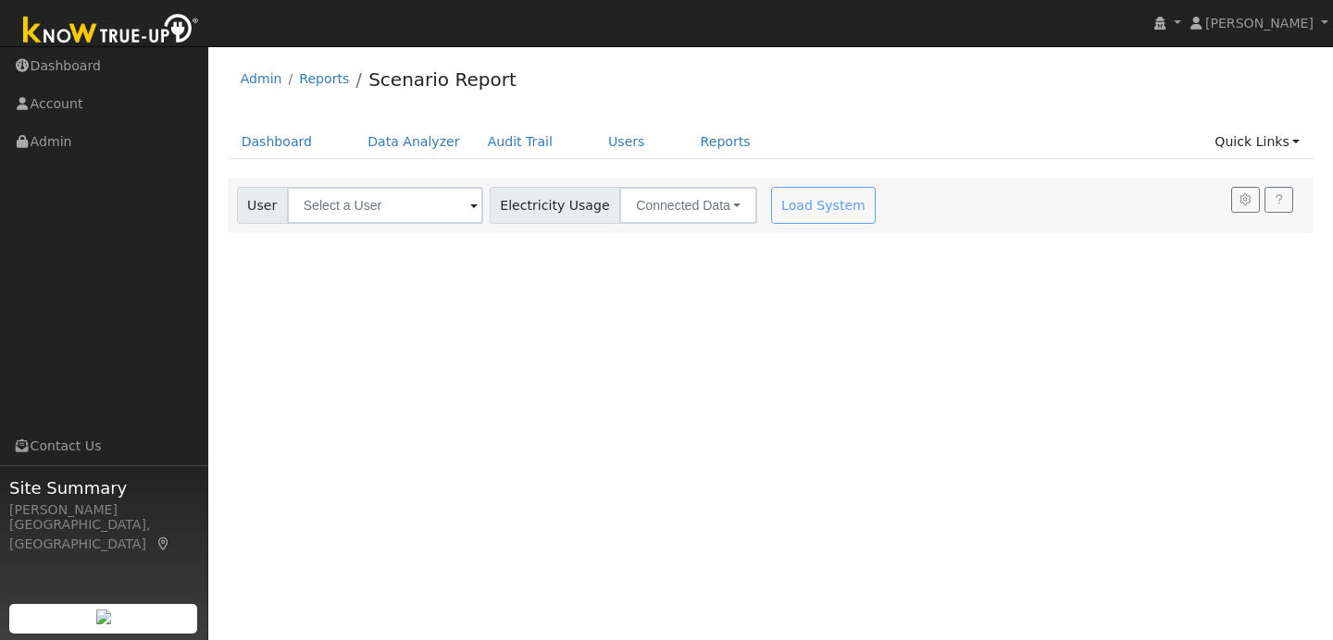
click at [470, 214] on span at bounding box center [473, 206] width 7 height 21
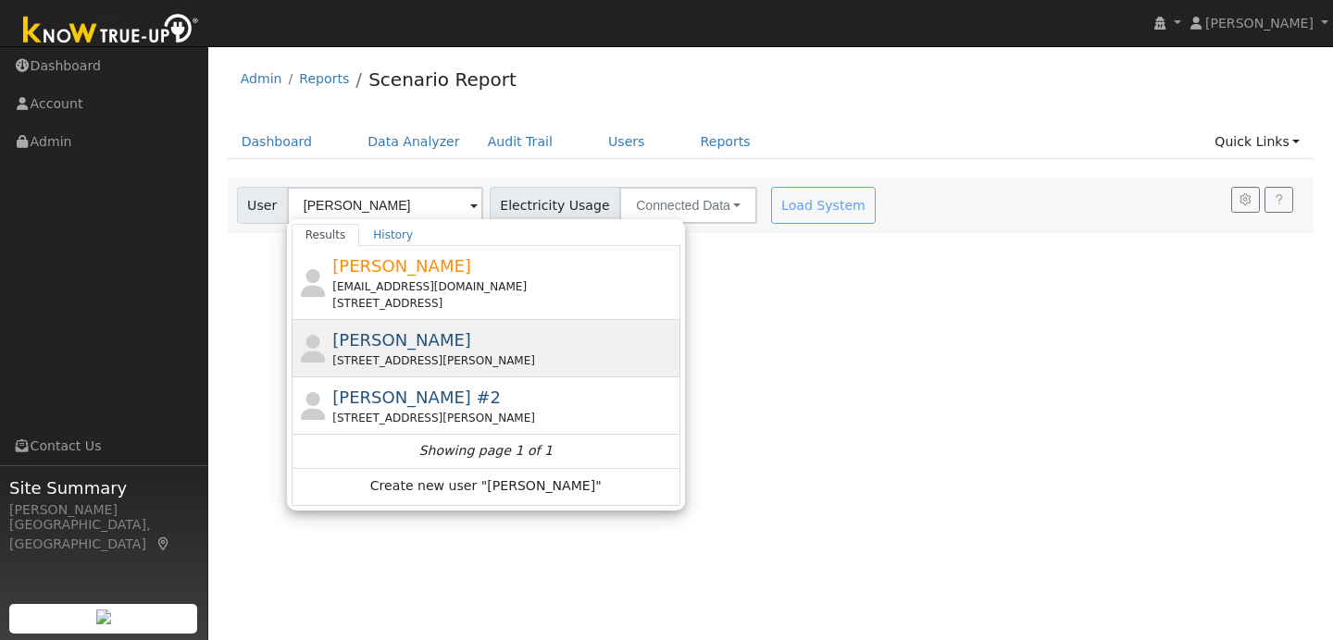
click at [491, 353] on div "10523 Lilly Ln, Chinese Camp, CA 95309" at bounding box center [503, 361] width 343 height 17
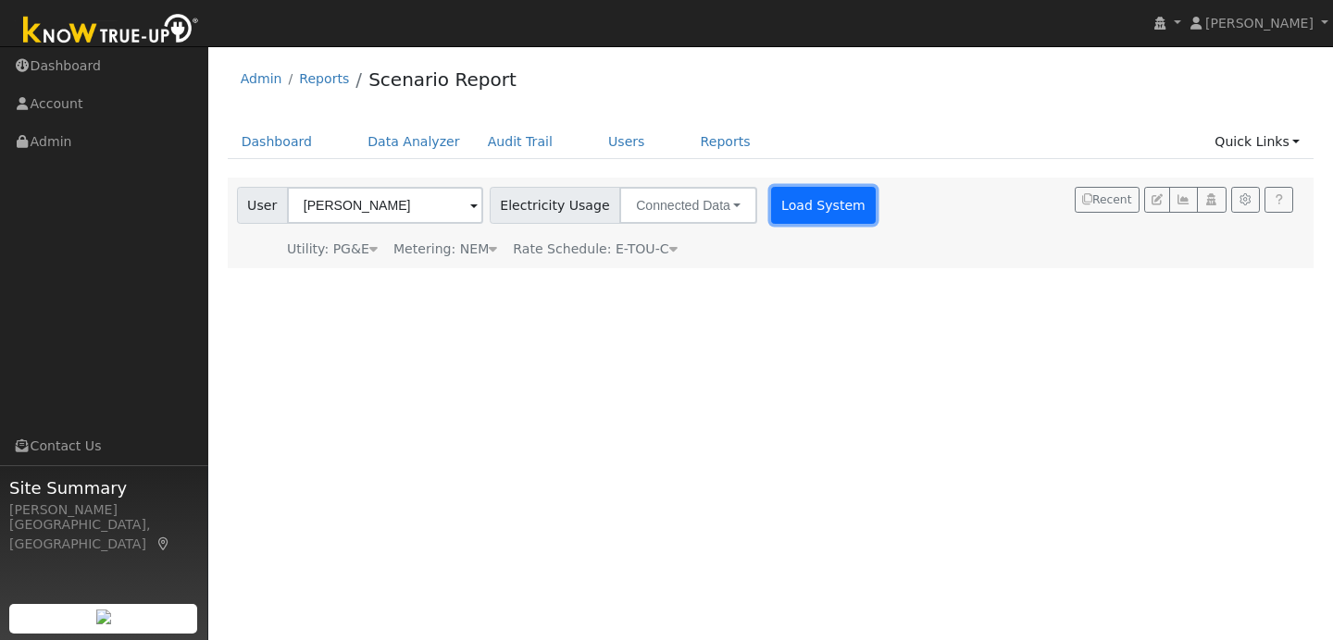
click at [792, 204] on button "Load System" at bounding box center [824, 205] width 106 height 37
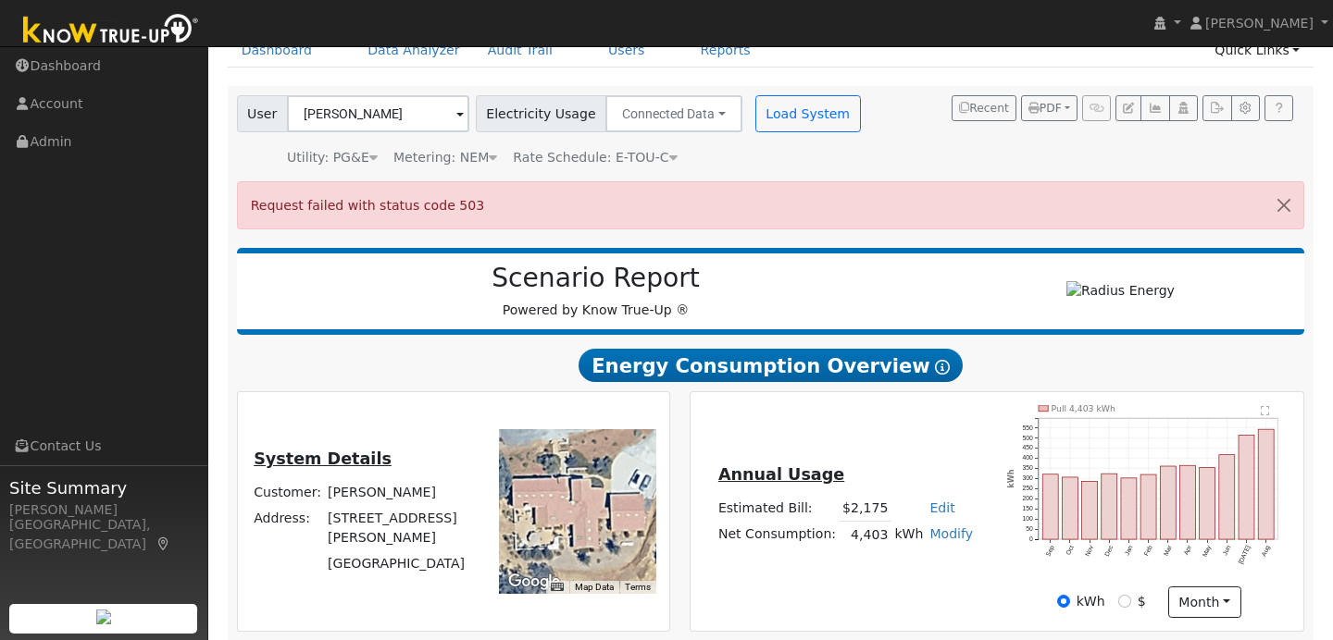
scroll to position [109, 0]
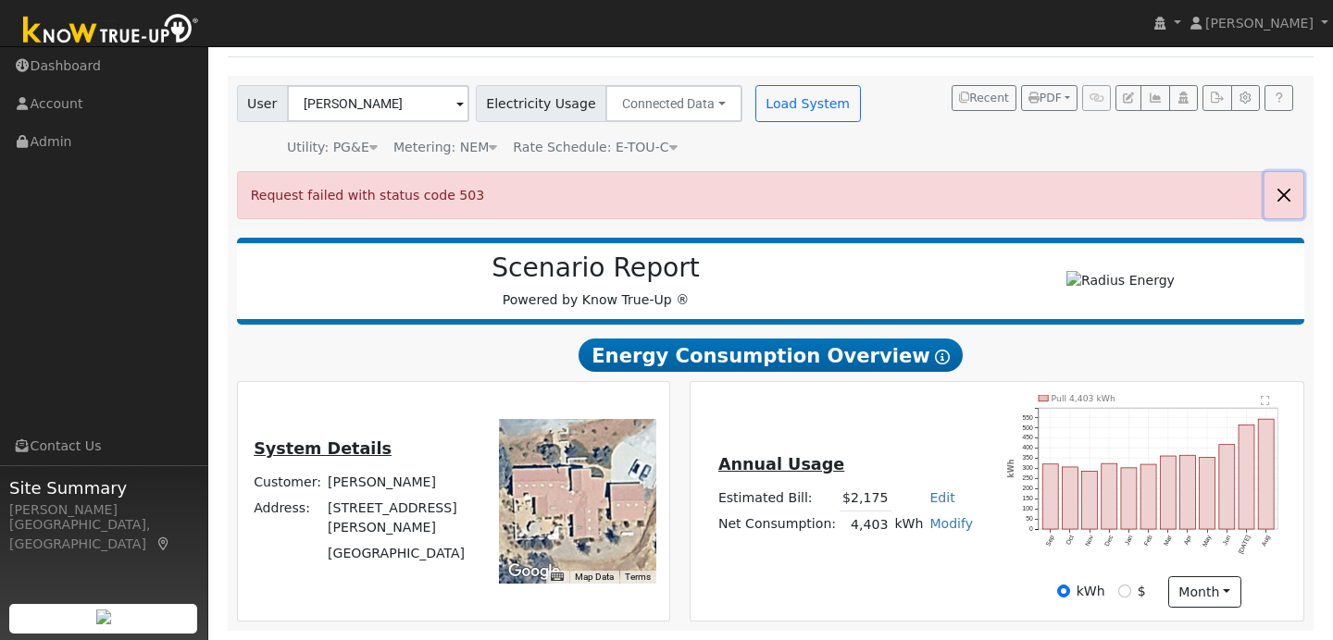
click at [1279, 195] on button "button" at bounding box center [1283, 194] width 39 height 45
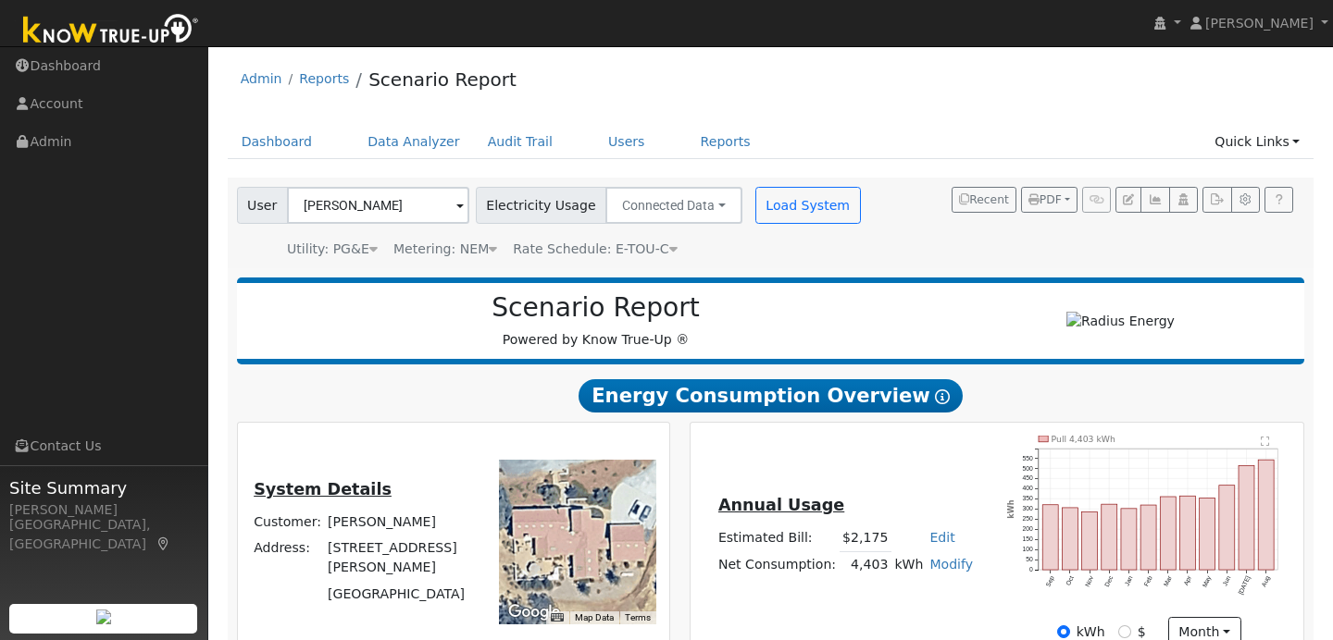
scroll to position [48, 0]
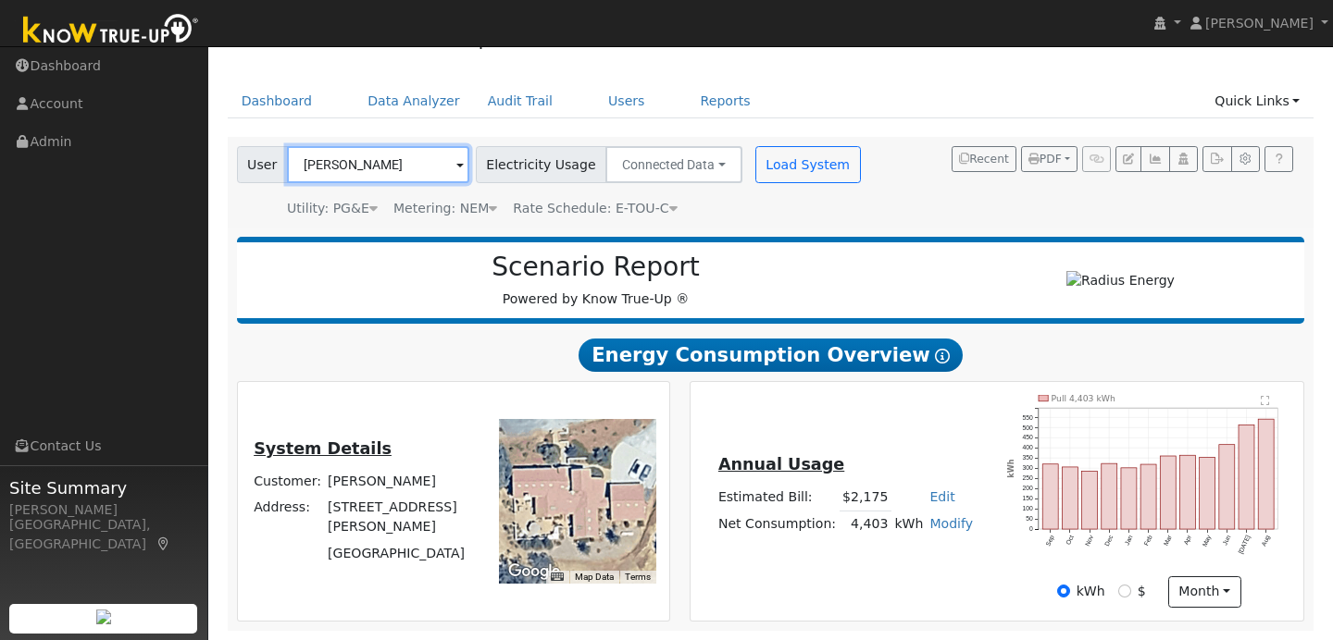
click at [413, 164] on input "Frank Whitney" at bounding box center [378, 164] width 182 height 37
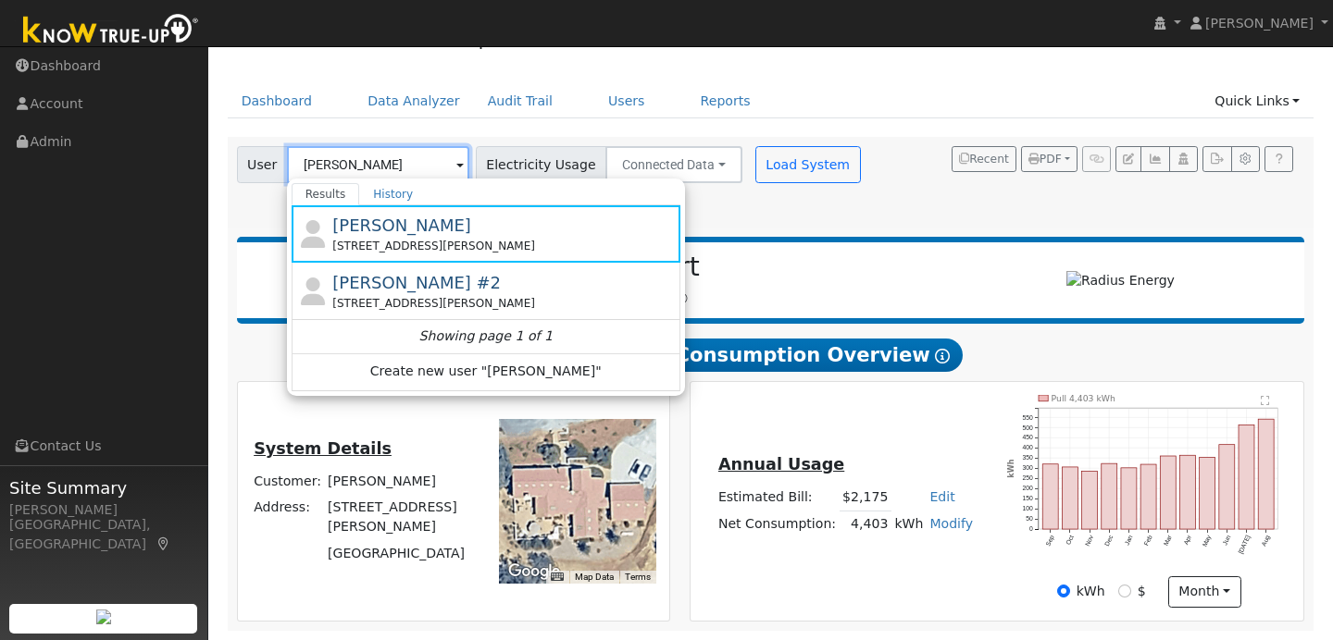
click at [432, 163] on input "Frank Whitney" at bounding box center [378, 164] width 182 height 37
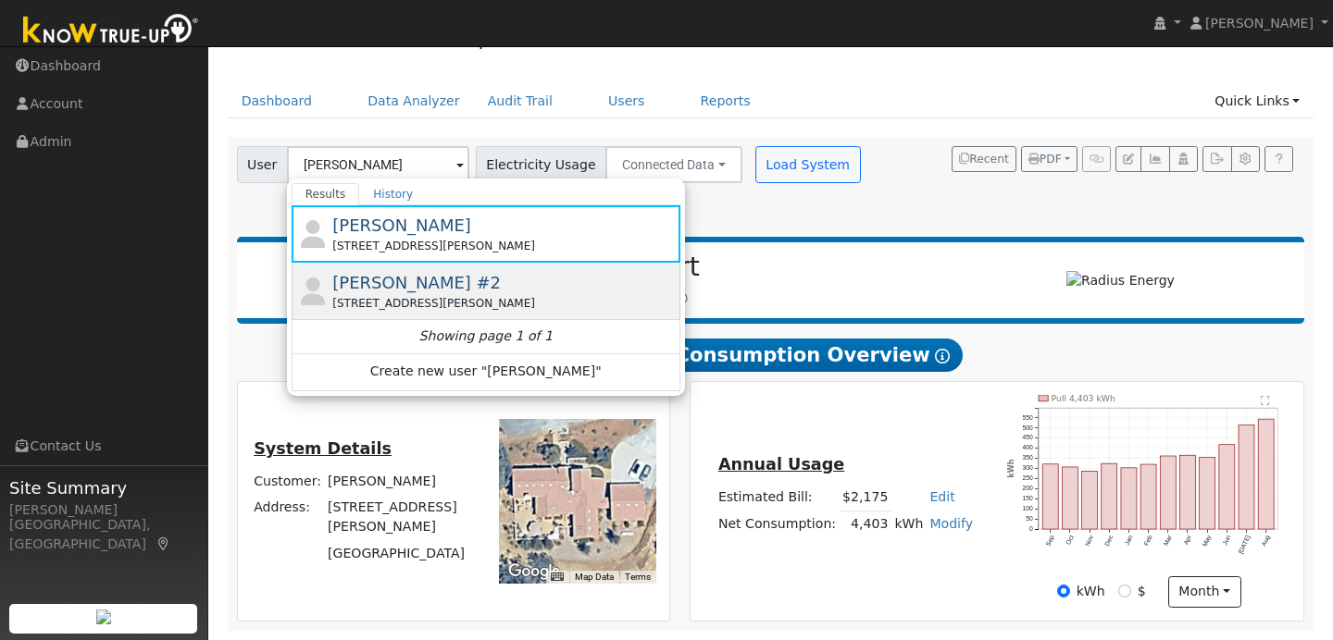
click at [456, 277] on span "Frank Whitney #2" at bounding box center [416, 282] width 168 height 19
type input "Frank Whitney #2"
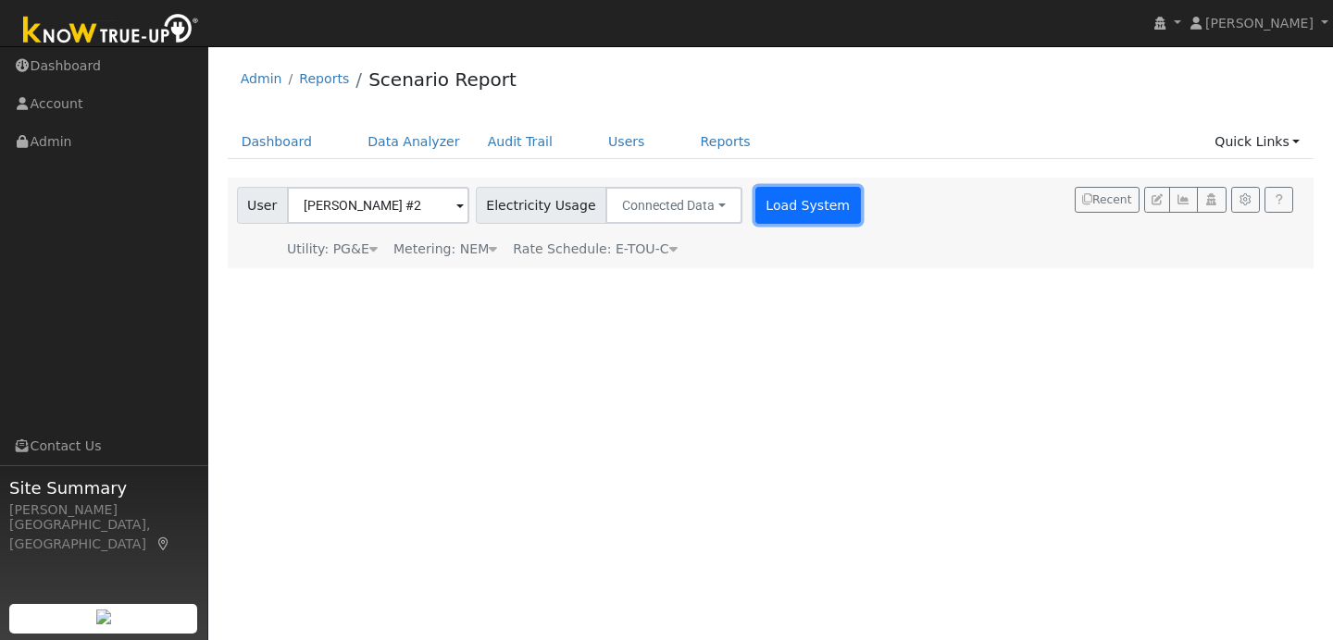
click at [777, 195] on button "Load System" at bounding box center [808, 205] width 106 height 37
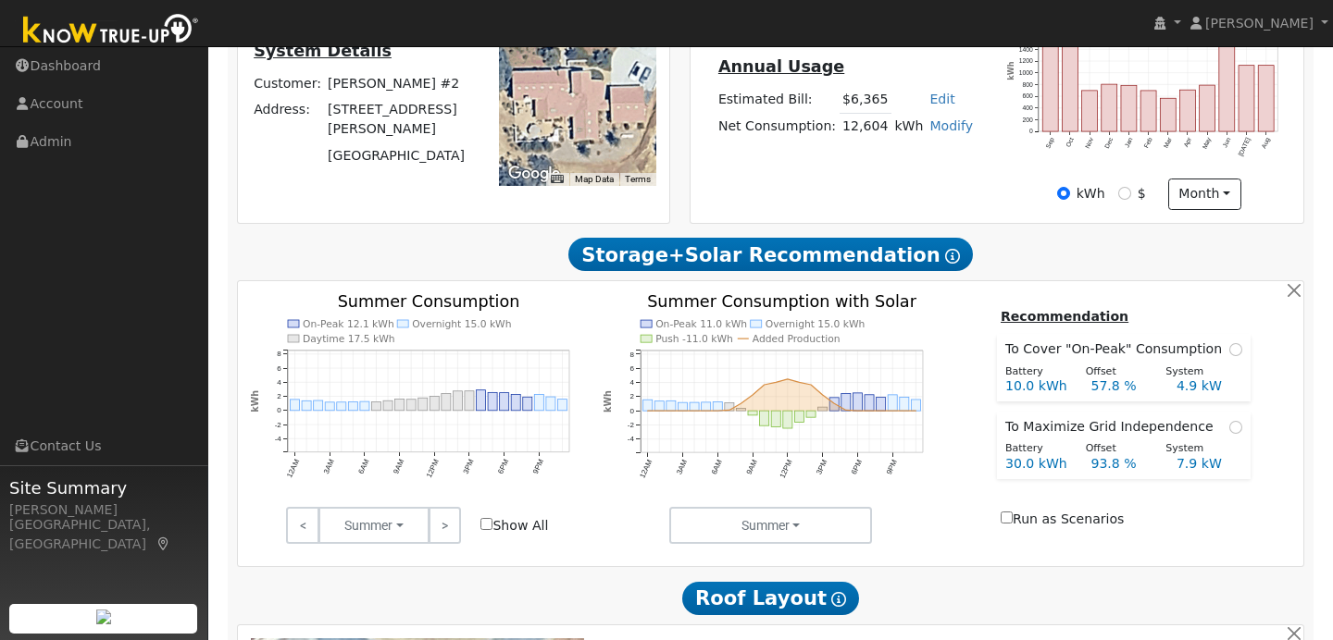
scroll to position [442, 0]
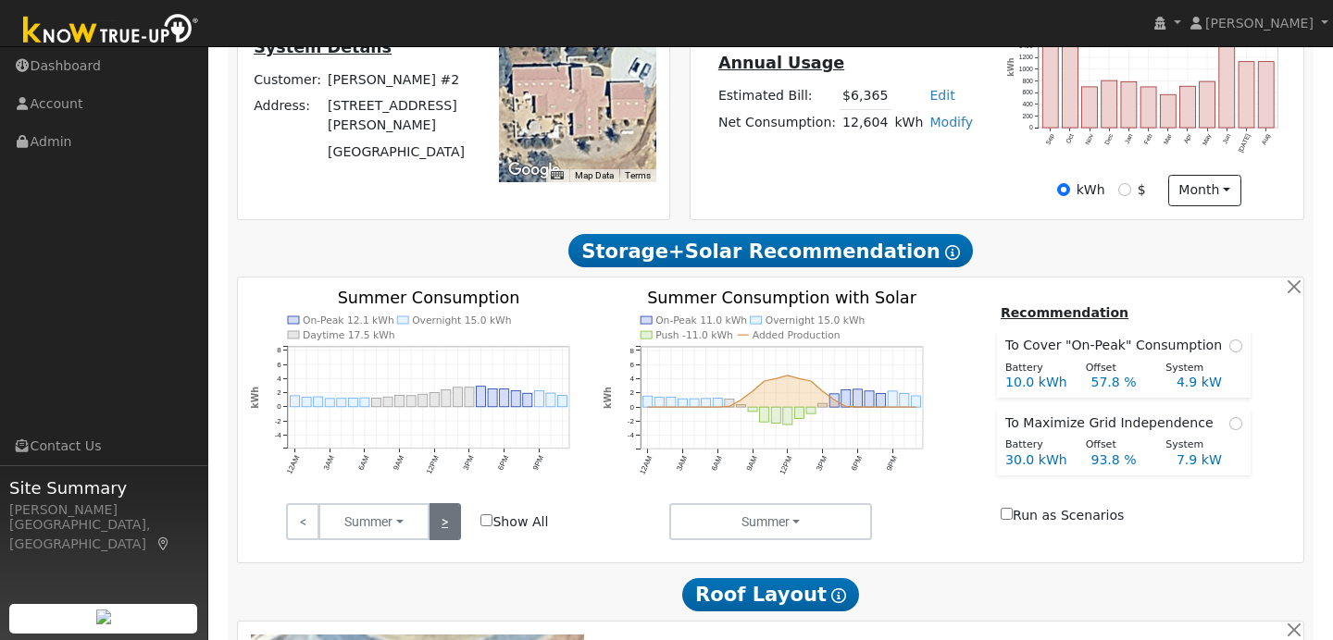
click at [453, 534] on link ">" at bounding box center [445, 521] width 32 height 37
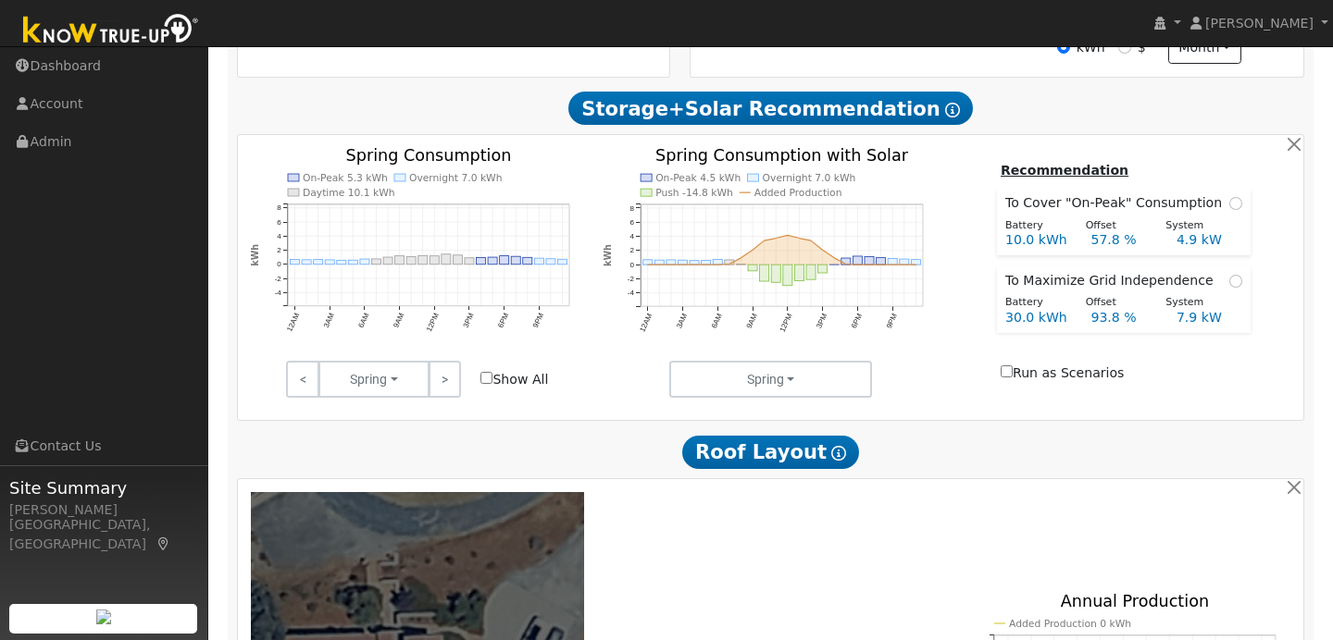
scroll to position [584, 0]
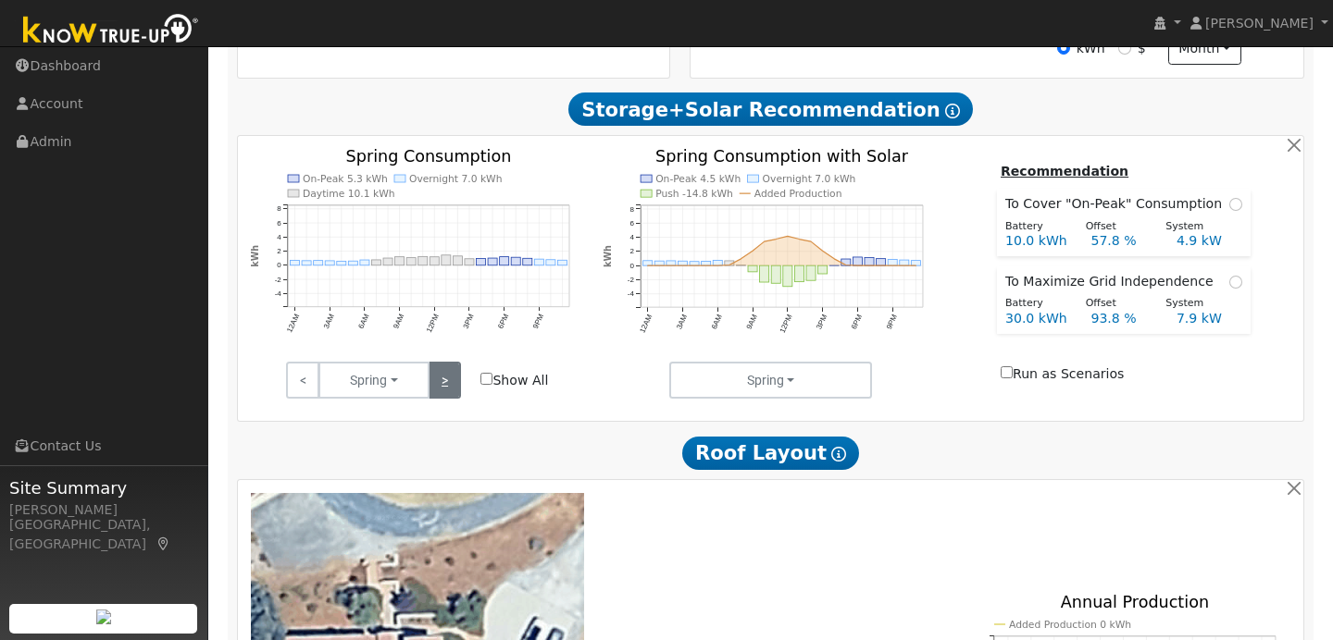
click at [441, 377] on link ">" at bounding box center [445, 380] width 32 height 37
click at [448, 384] on link ">" at bounding box center [445, 380] width 32 height 37
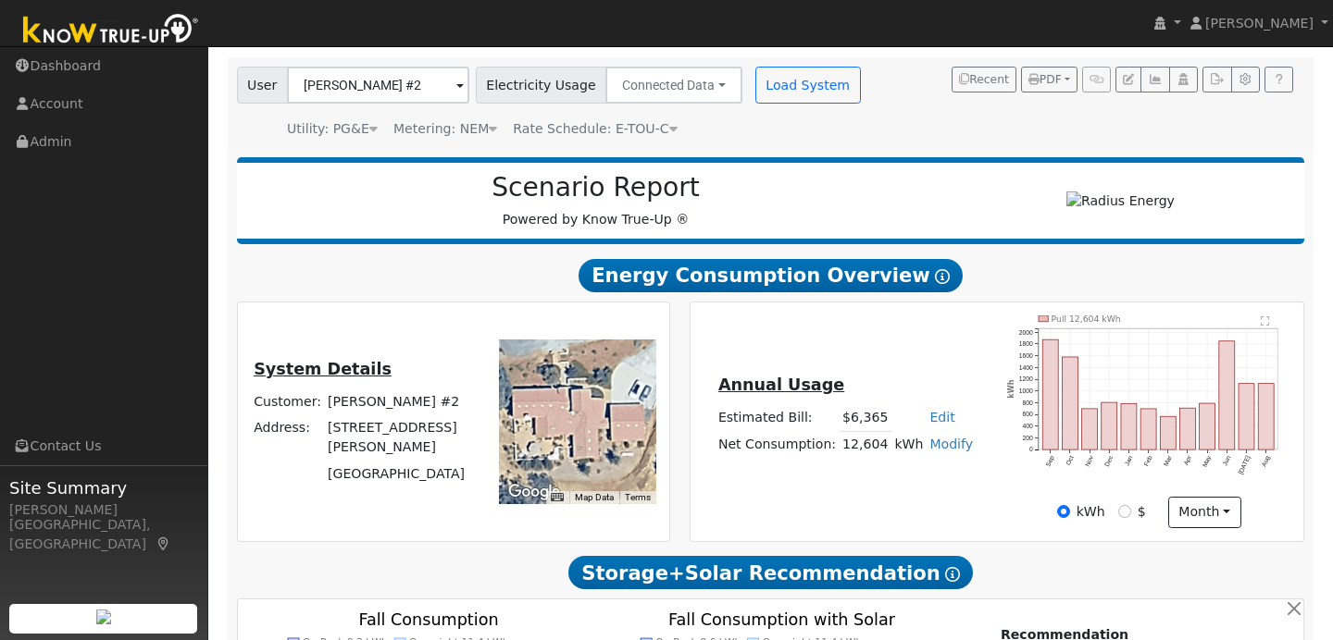
scroll to position [0, 0]
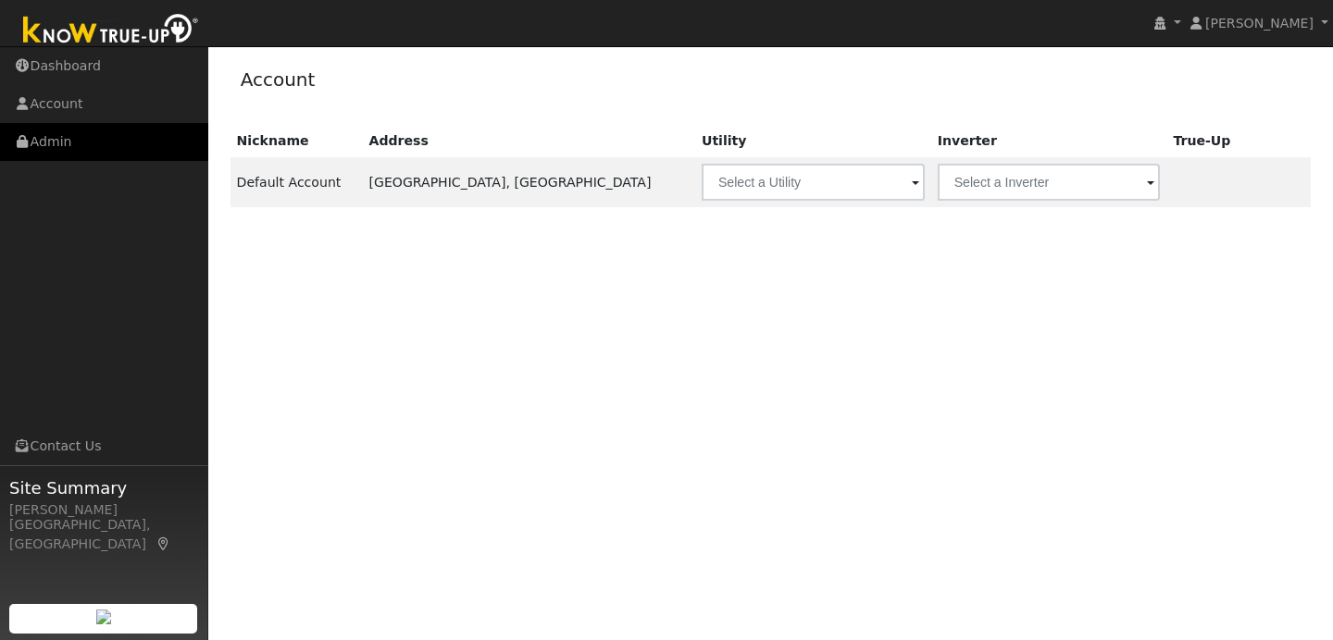
click at [153, 145] on link "Admin" at bounding box center [104, 142] width 208 height 38
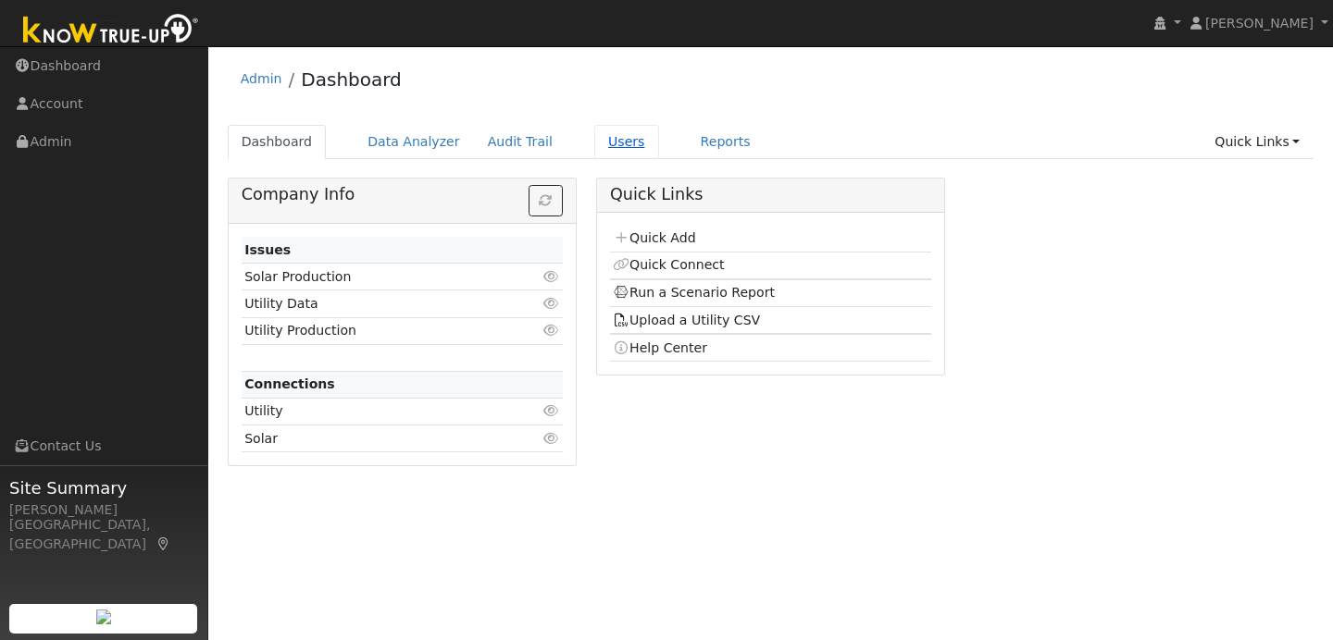
click at [603, 143] on link "Users" at bounding box center [626, 142] width 65 height 34
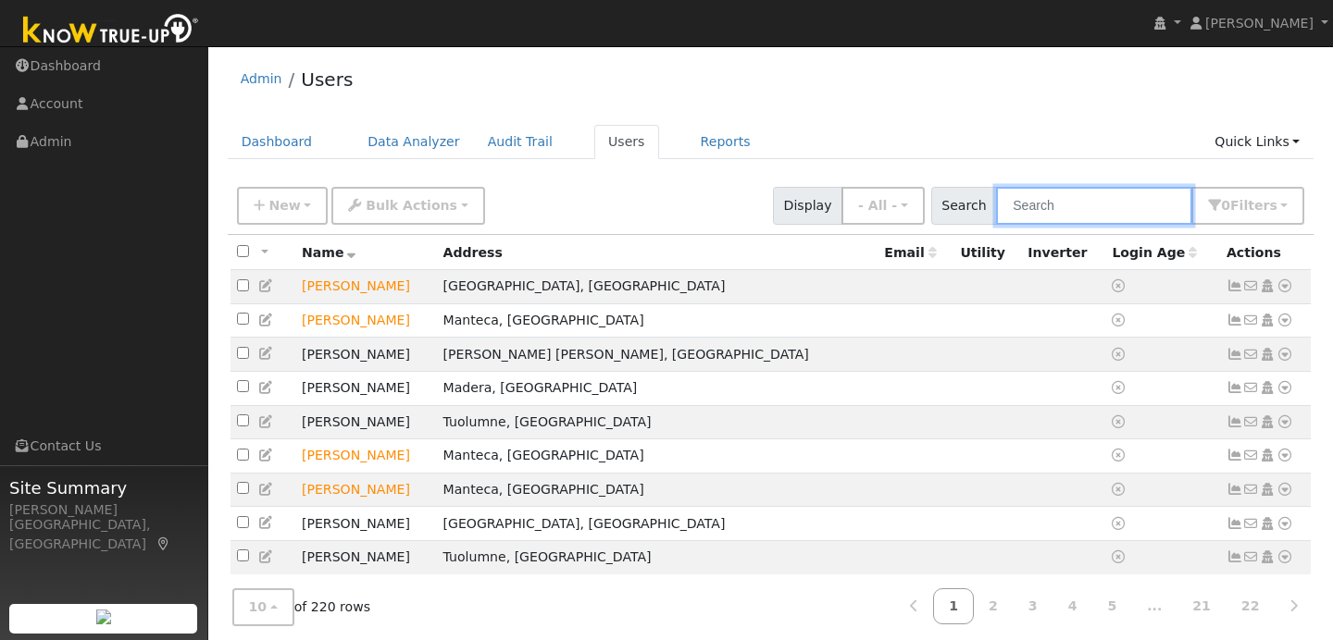
click at [1052, 205] on input "text" at bounding box center [1094, 206] width 196 height 38
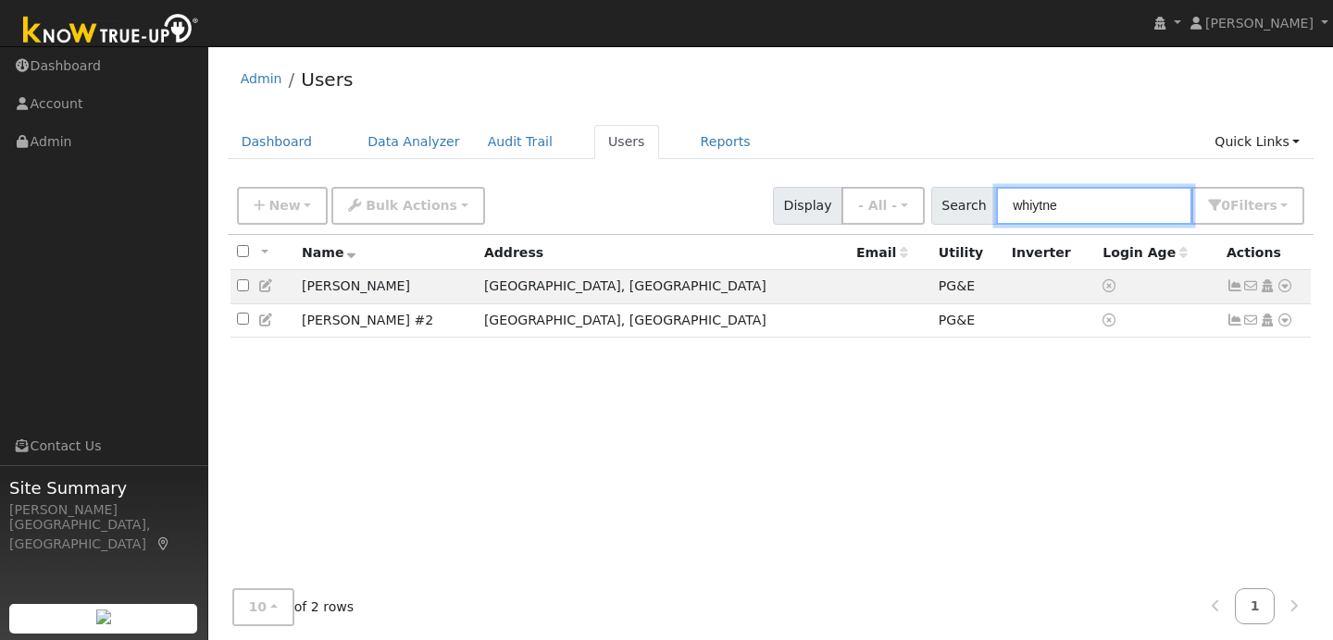
click at [1052, 205] on input "whiytne" at bounding box center [1094, 206] width 196 height 38
type input "whitne"
click at [1293, 289] on td "No email address Send Email... Copy a Link Reset Password Open Access Data Anal…" at bounding box center [1266, 287] width 92 height 34
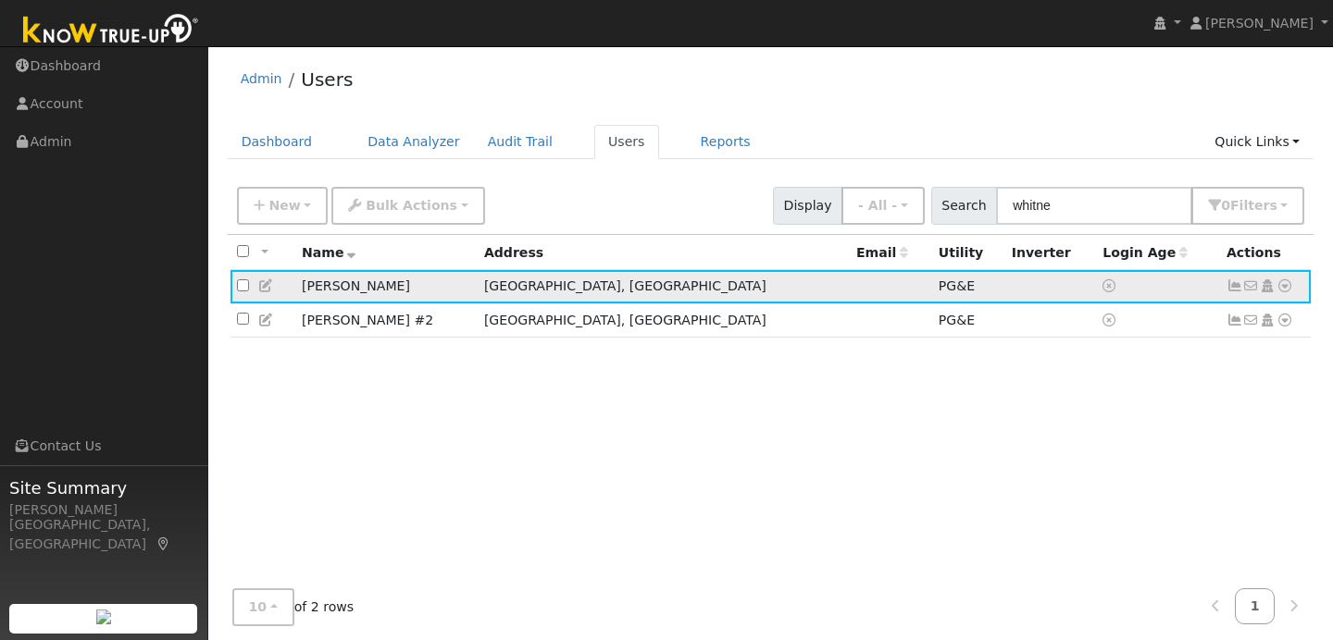
click at [1288, 292] on icon at bounding box center [1284, 286] width 17 height 13
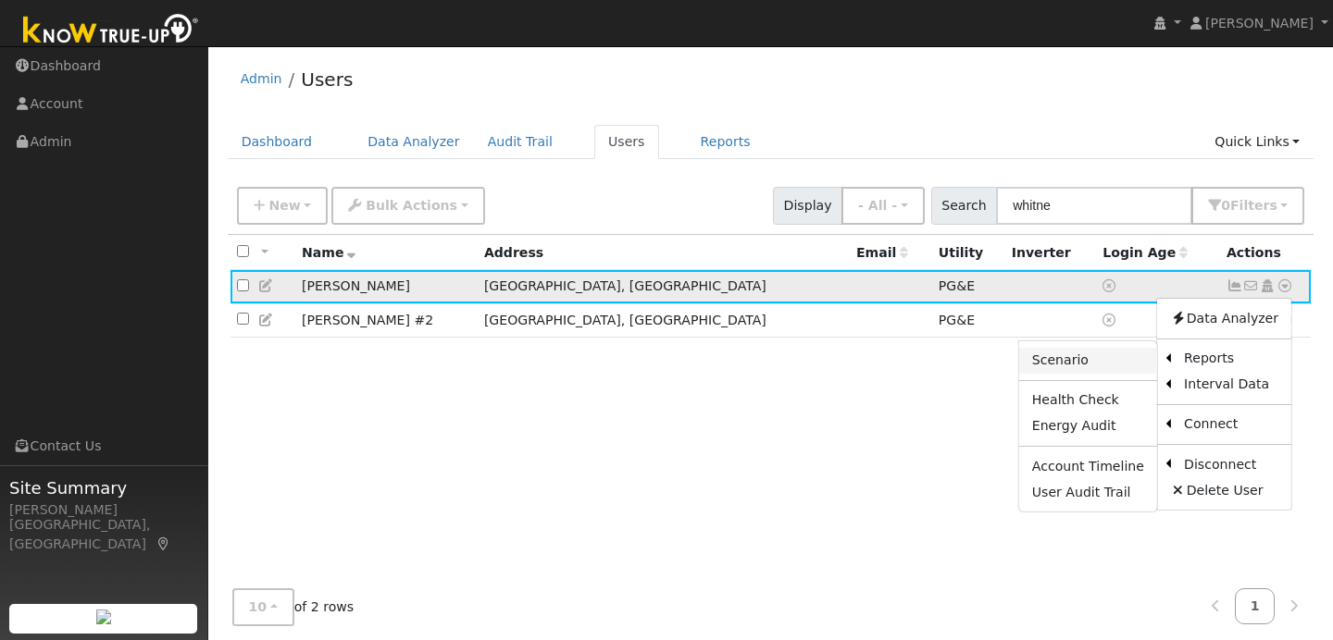
click at [1142, 364] on link "Scenario" at bounding box center [1088, 361] width 138 height 26
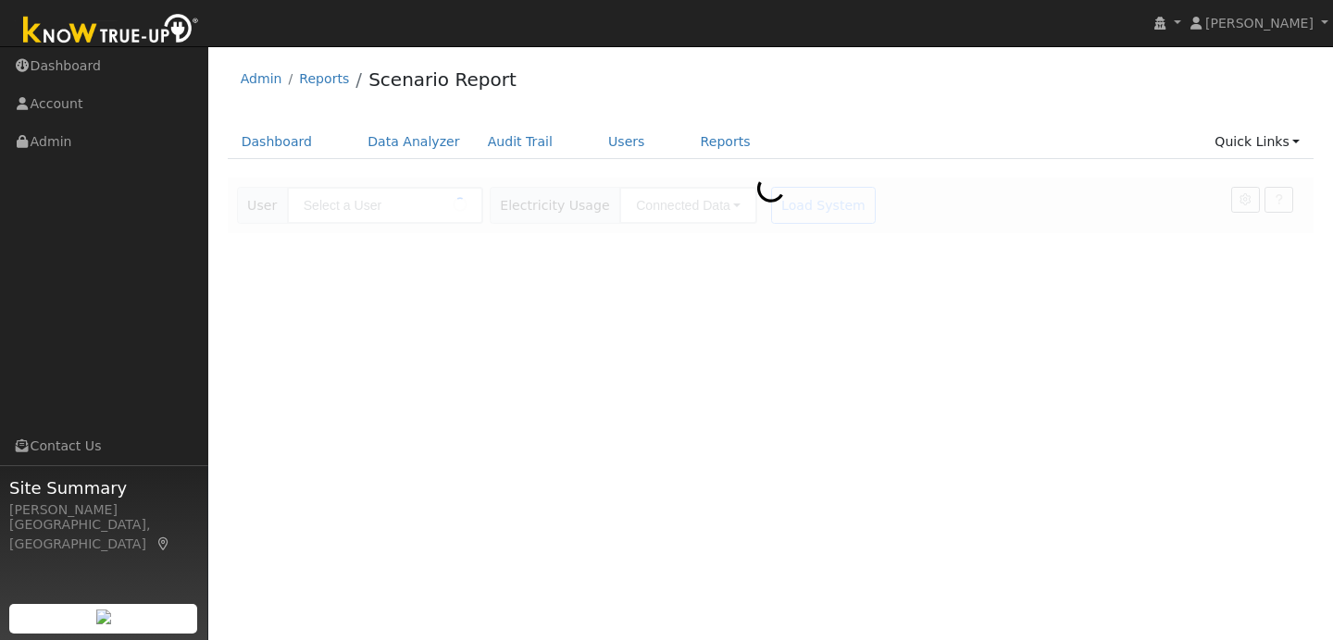
type input "[PERSON_NAME]"
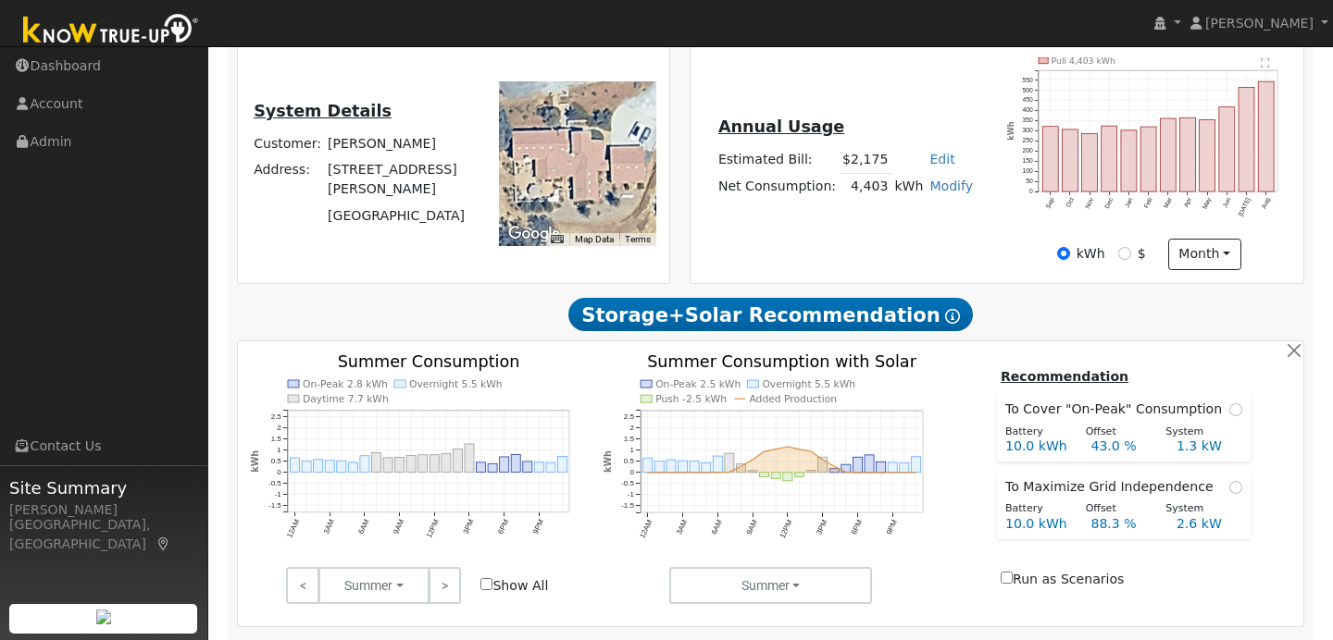
scroll to position [407, 0]
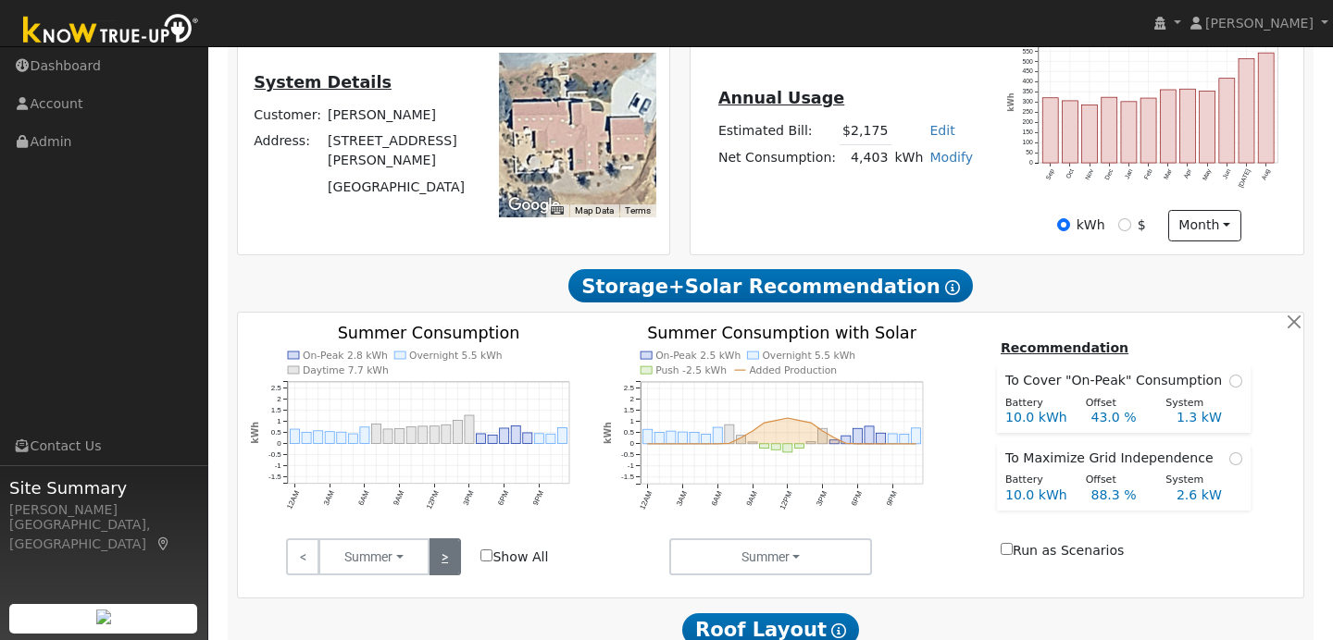
click at [449, 576] on link ">" at bounding box center [445, 557] width 32 height 37
click at [444, 557] on link ">" at bounding box center [445, 557] width 32 height 37
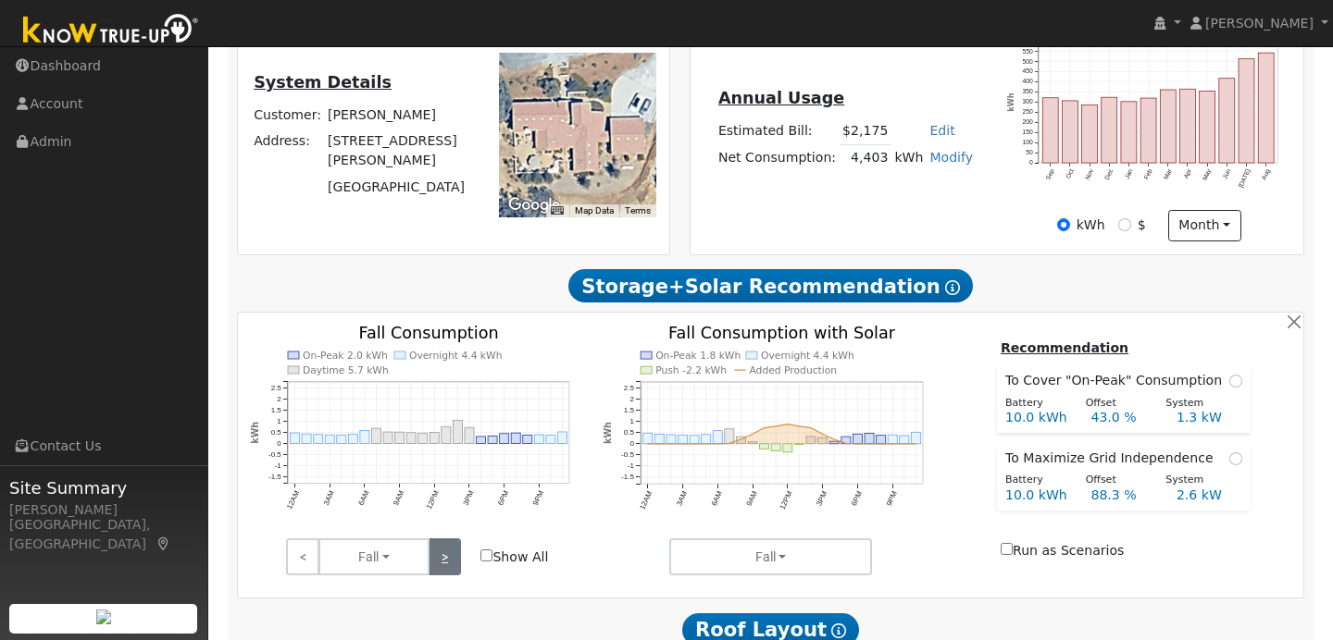
click at [448, 554] on link ">" at bounding box center [445, 557] width 32 height 37
